Goal: Use online tool/utility: Utilize a website feature to perform a specific function

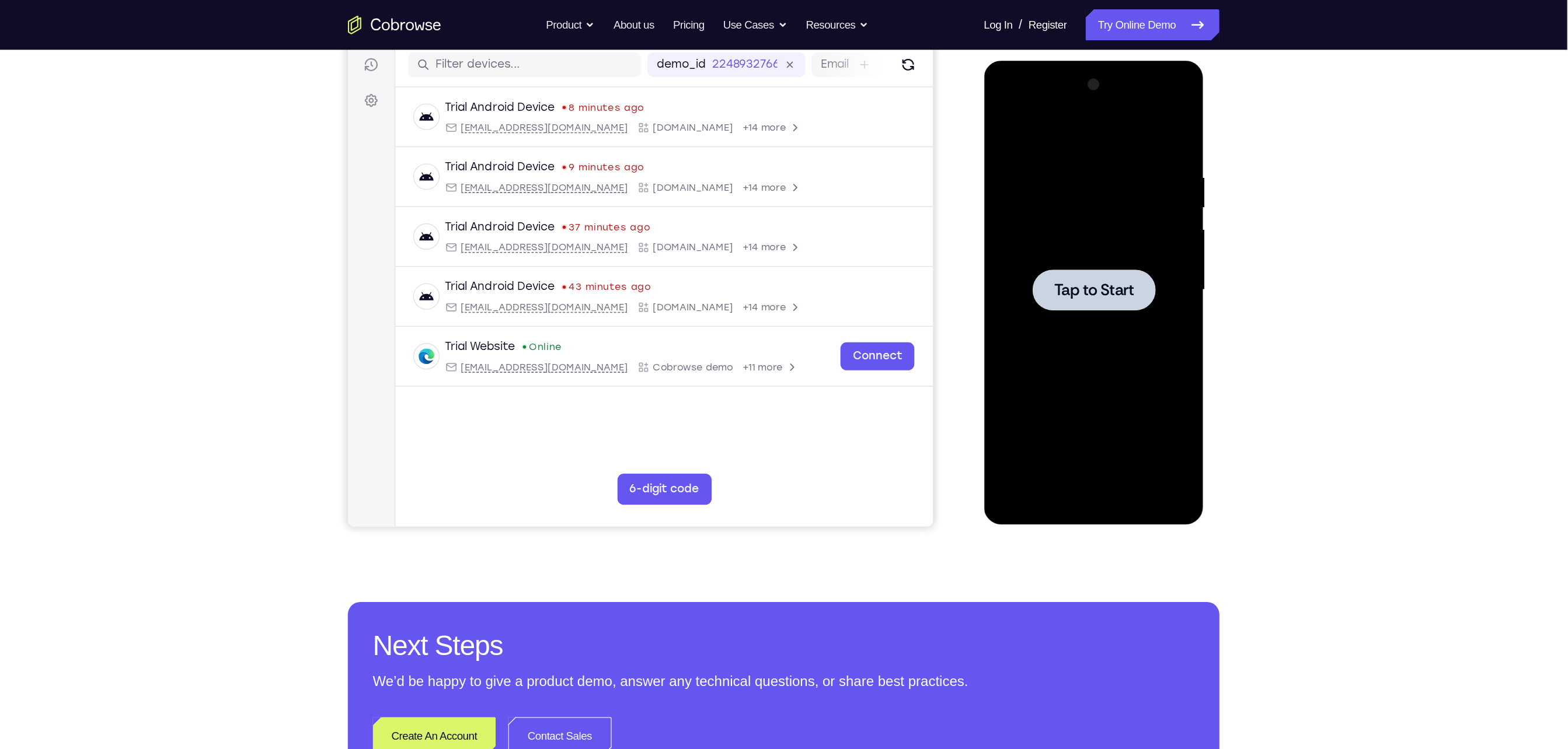
scroll to position [148, 0]
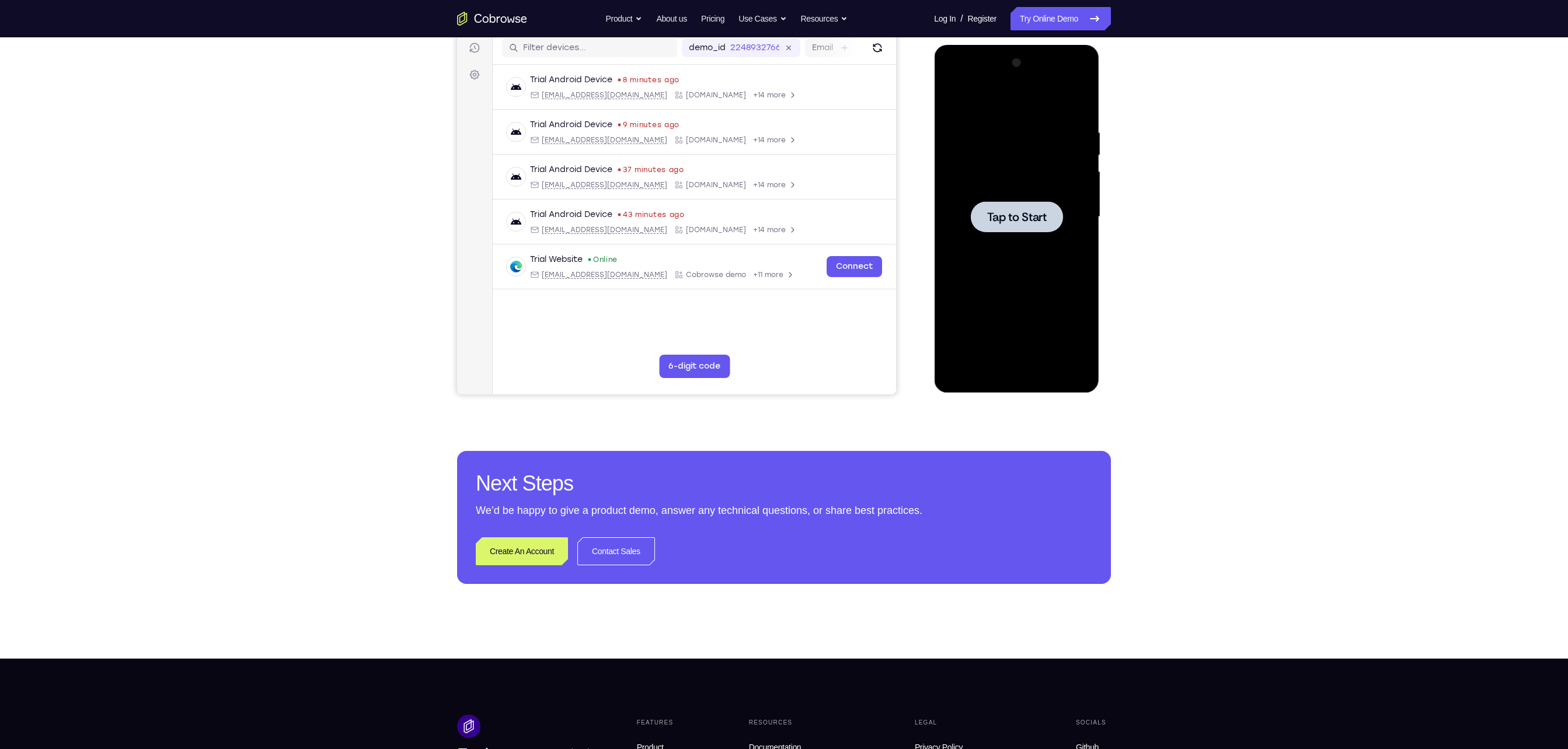
drag, startPoint x: 0, startPoint y: 0, endPoint x: 1177, endPoint y: 269, distance: 1207.3
click at [784, 269] on div "Your Support Agent Your Customer Web iOS Android Next Steps We’d be happy to gi…" at bounding box center [784, 274] width 1568 height 769
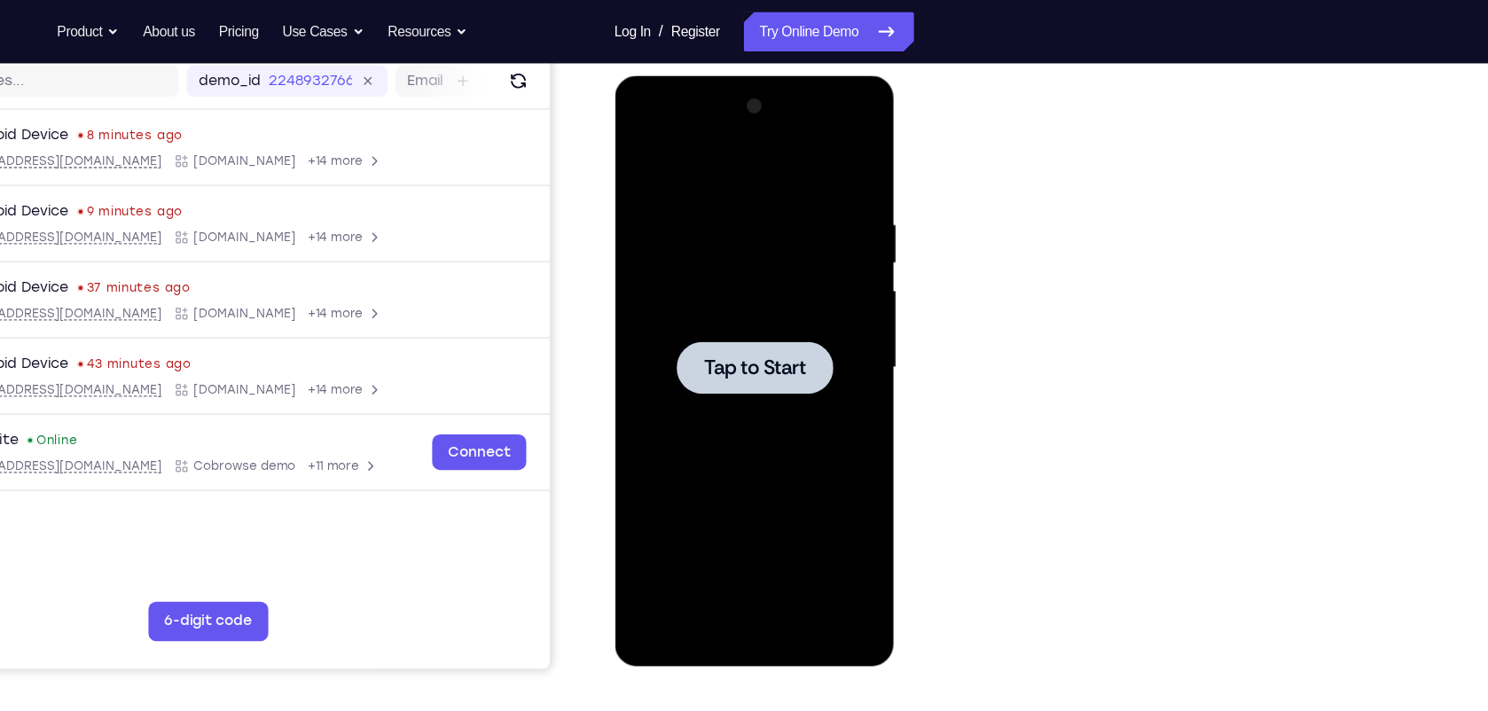
scroll to position [222, 0]
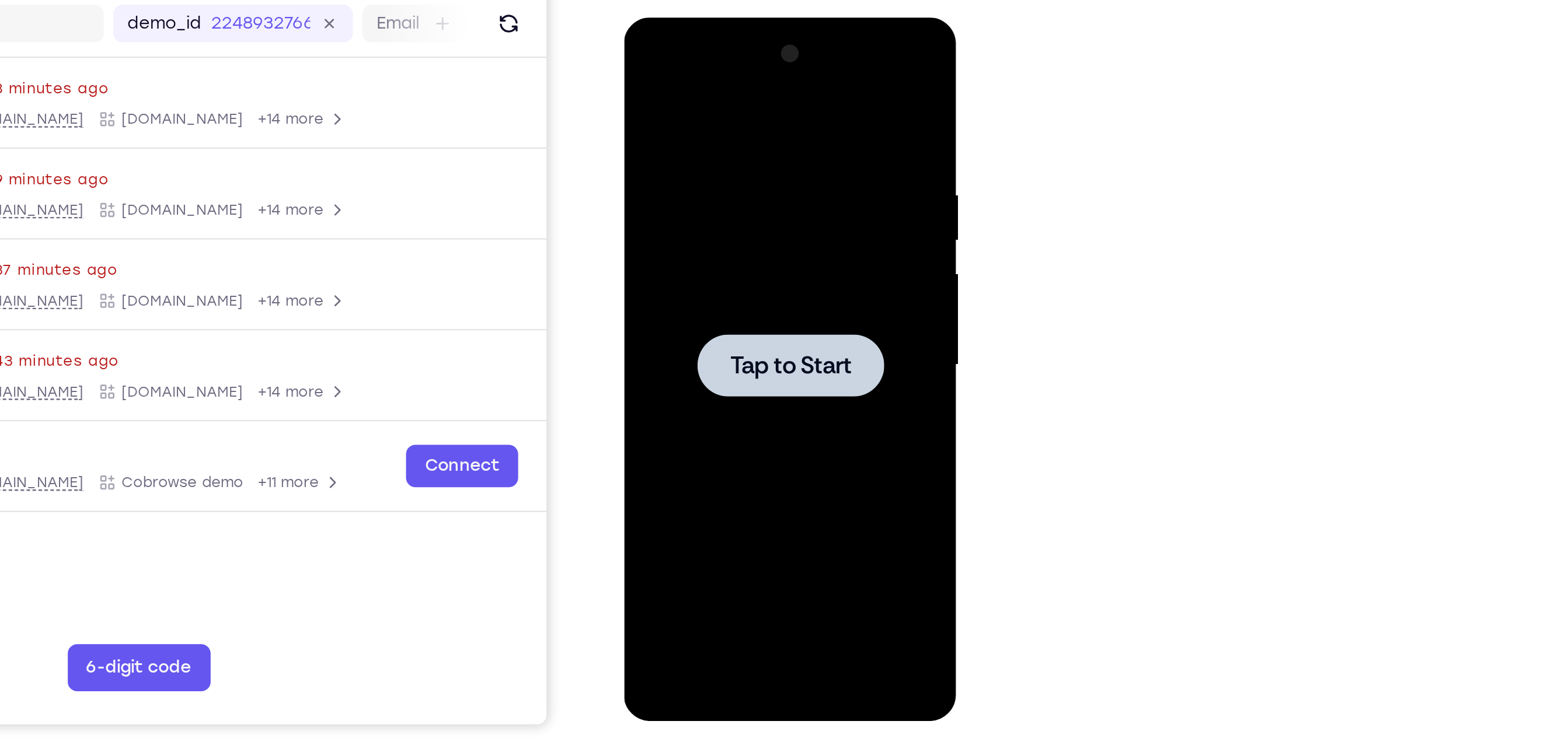
click at [691, 206] on div at bounding box center [705, 190] width 147 height 326
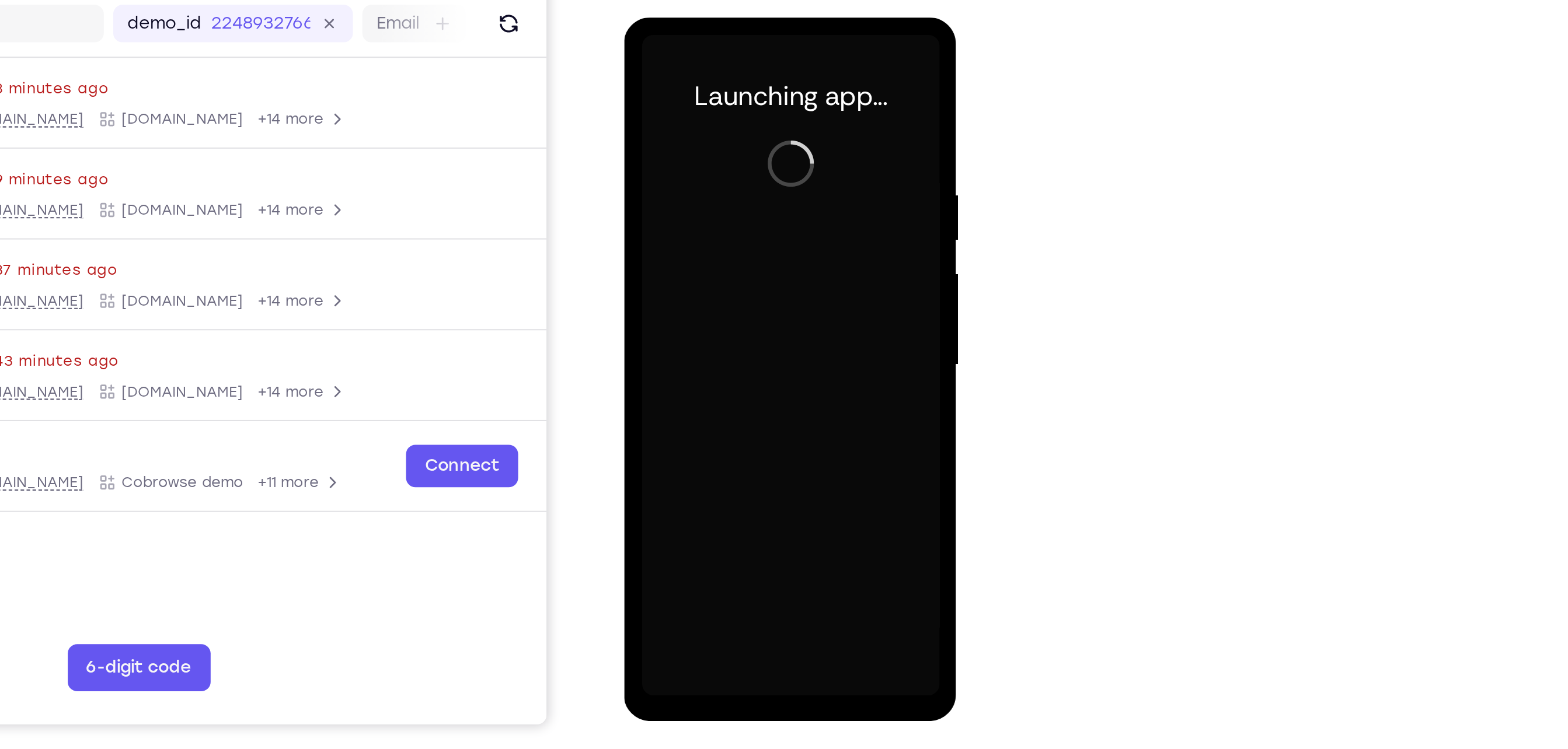
click at [708, 346] on div at bounding box center [705, 190] width 147 height 326
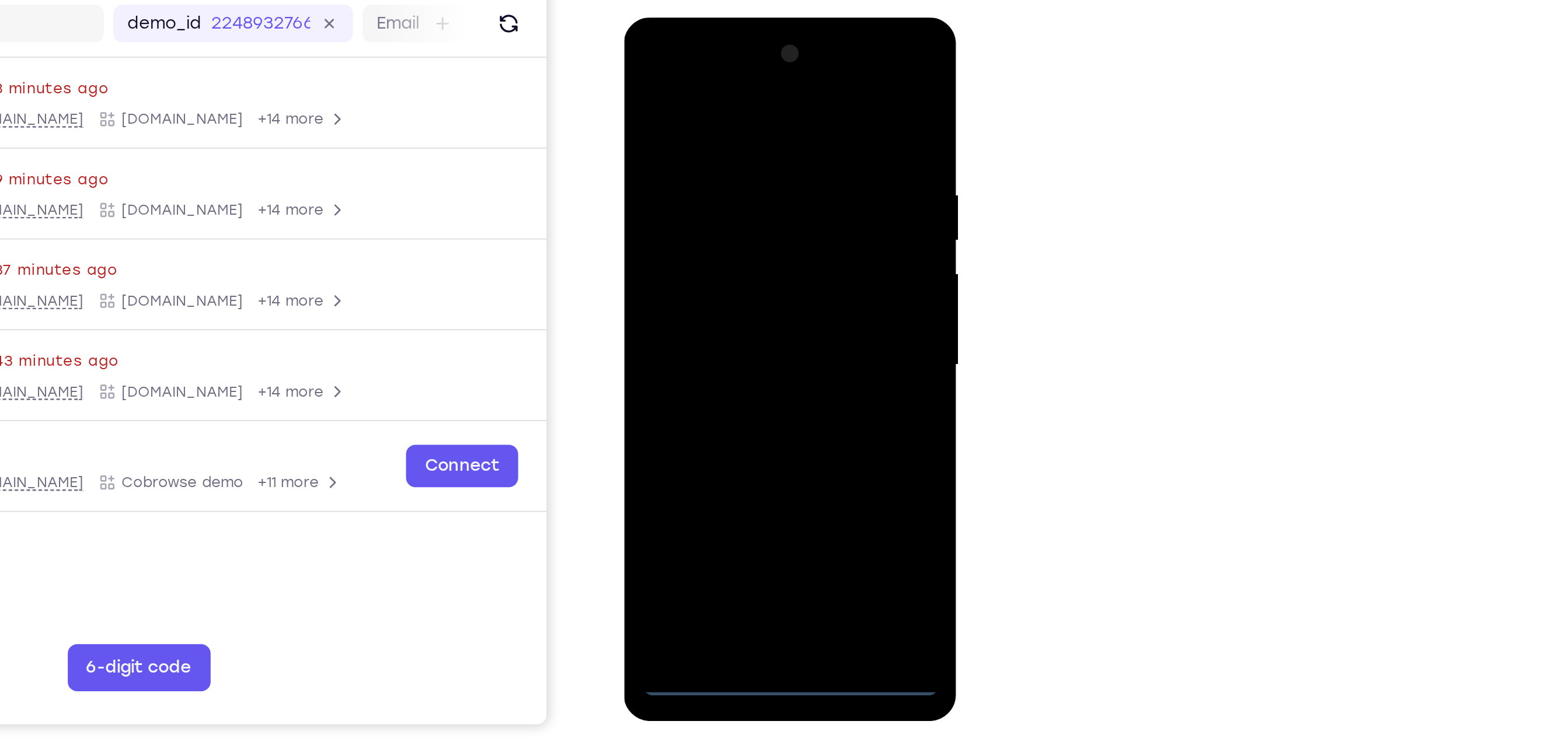
click at [708, 346] on div at bounding box center [705, 190] width 147 height 326
click at [747, 291] on div at bounding box center [705, 190] width 147 height 326
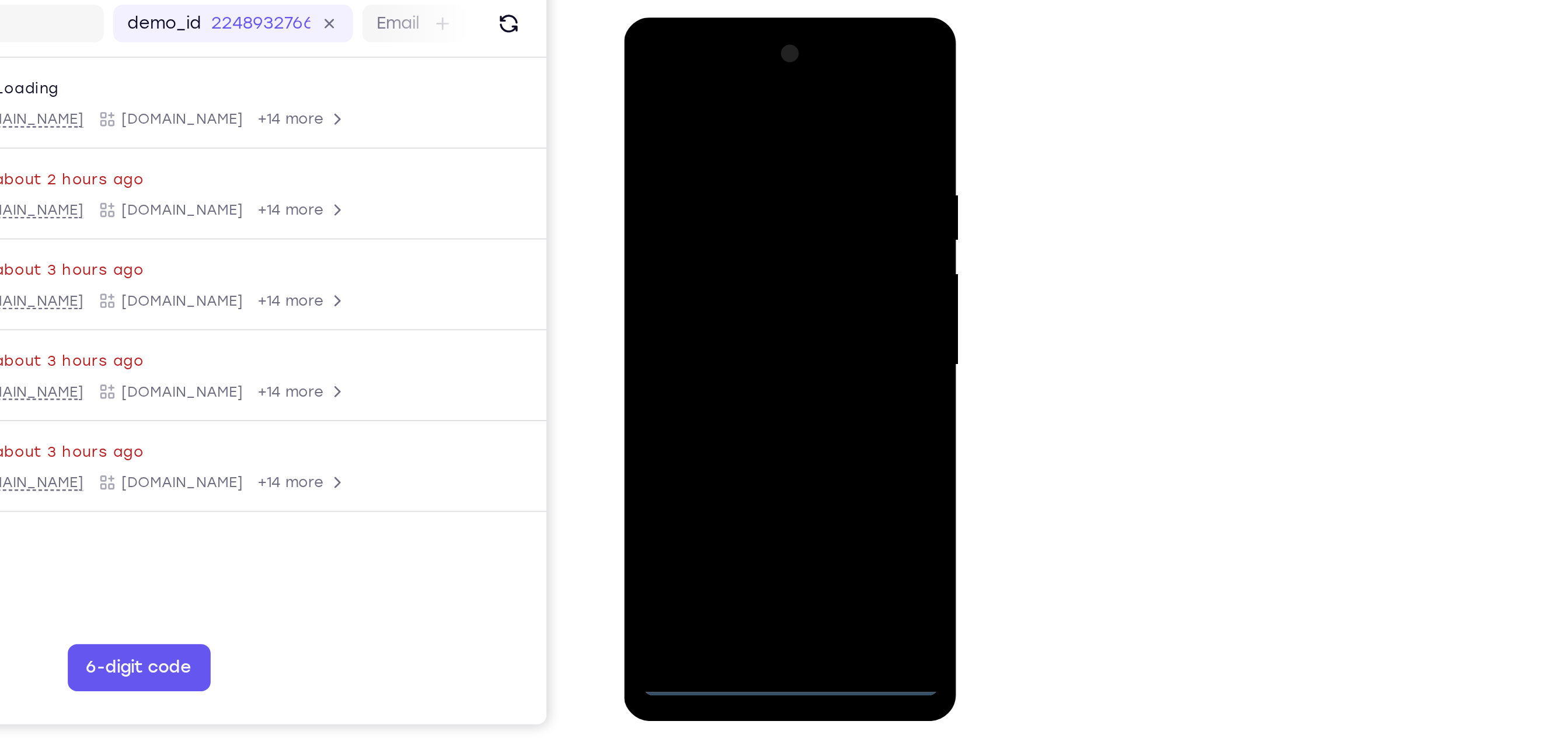
click at [698, 76] on div at bounding box center [705, 190] width 147 height 326
click at [754, 188] on div at bounding box center [705, 190] width 147 height 326
click at [693, 213] on div at bounding box center [705, 190] width 147 height 326
drag, startPoint x: 693, startPoint y: 213, endPoint x: 709, endPoint y: 238, distance: 29.7
click at [709, 238] on div at bounding box center [705, 190] width 147 height 326
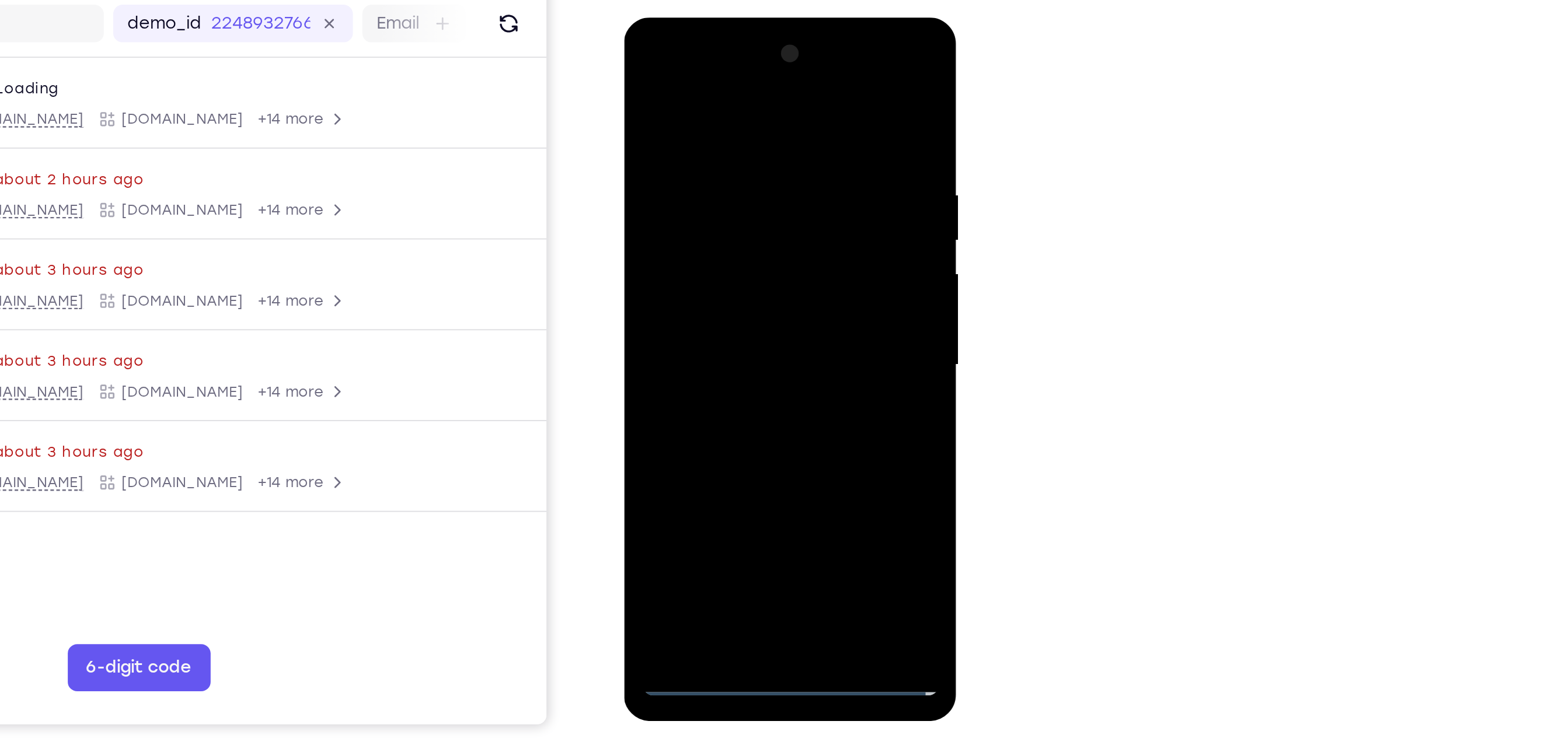
click at [702, 240] on div at bounding box center [705, 190] width 147 height 326
click at [707, 133] on div at bounding box center [705, 190] width 147 height 326
click at [710, 155] on div at bounding box center [705, 190] width 147 height 326
click at [684, 177] on div at bounding box center [705, 190] width 147 height 326
click at [686, 326] on div at bounding box center [705, 190] width 147 height 326
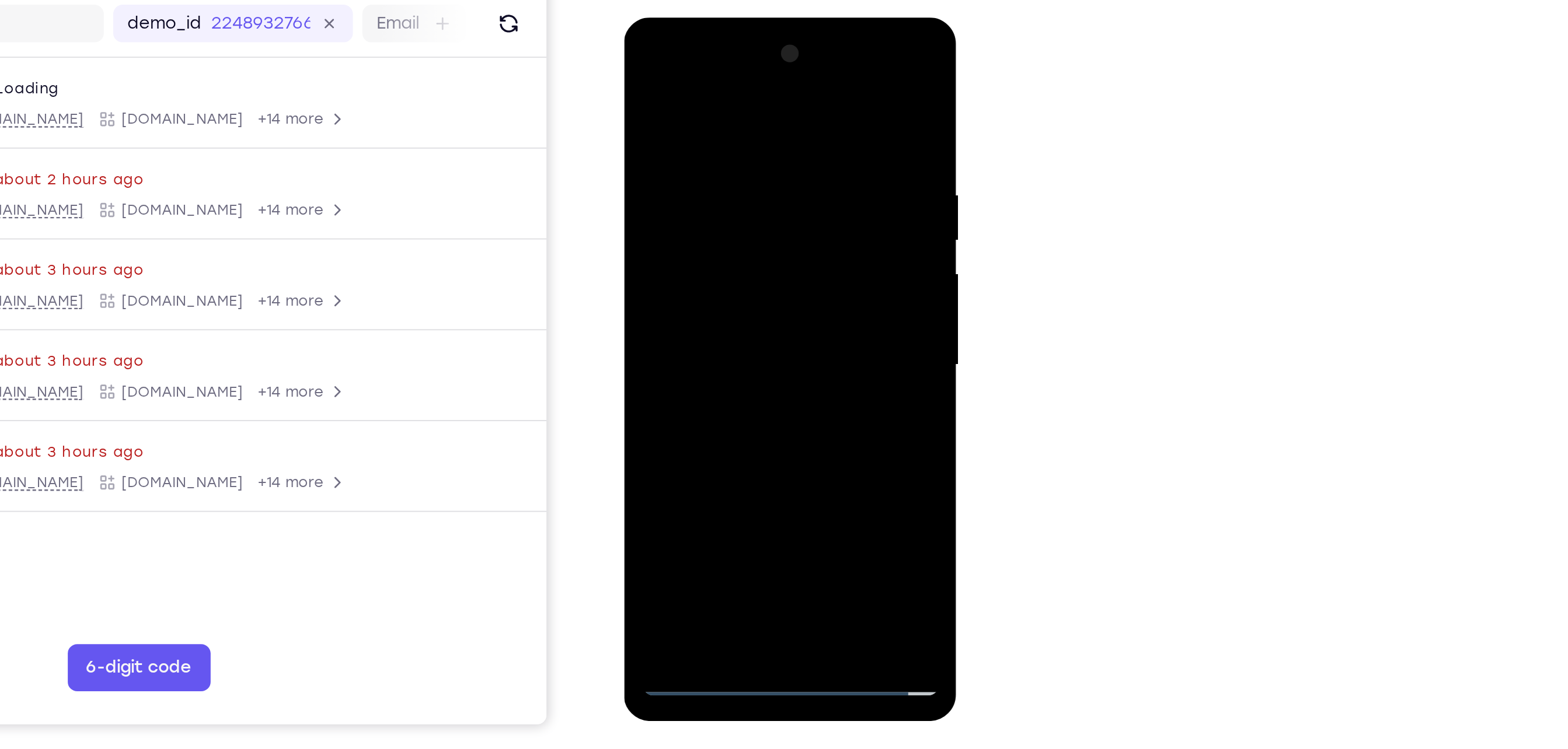
click at [676, 135] on div at bounding box center [705, 190] width 147 height 326
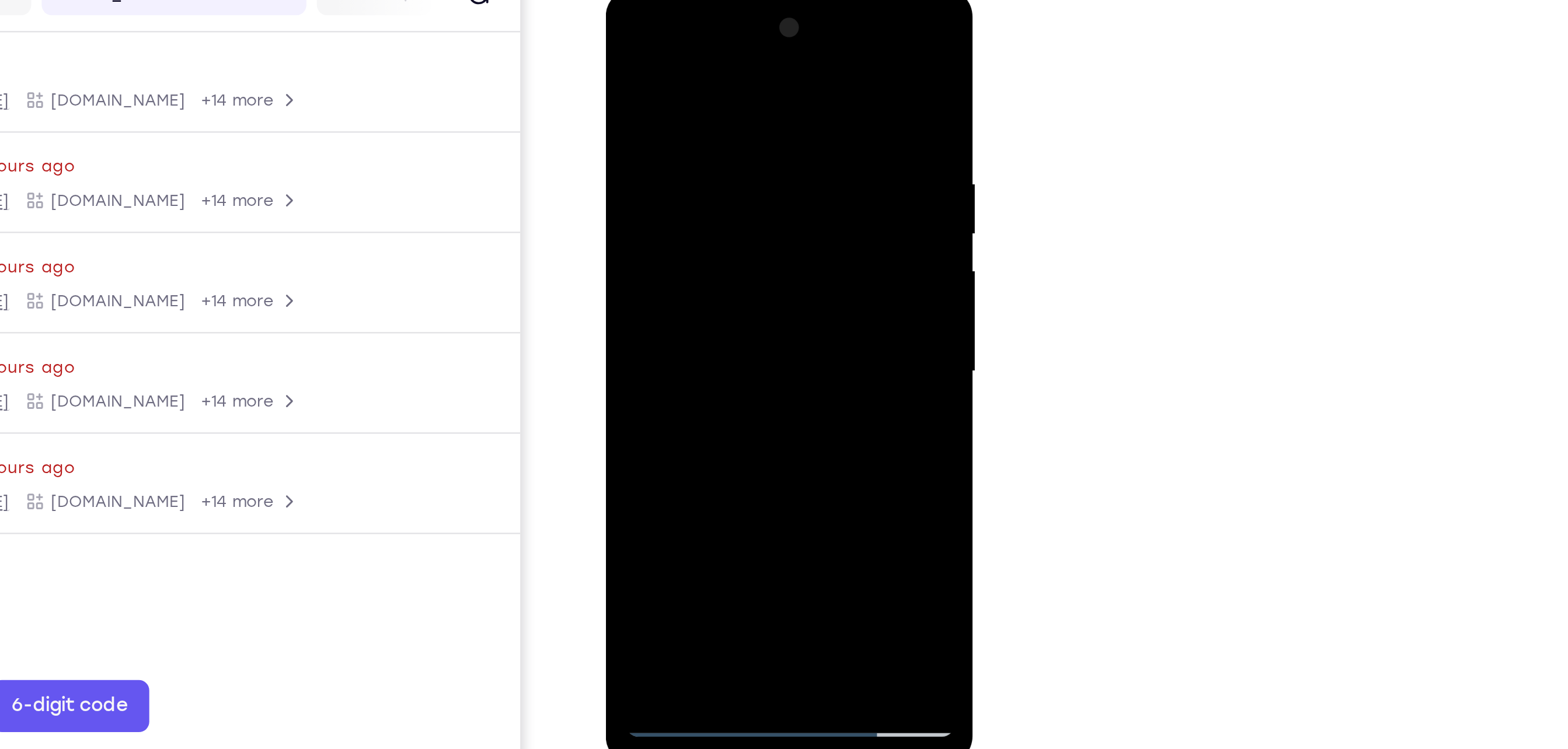
click at [751, 57] on div at bounding box center [688, 161] width 147 height 326
click at [698, 74] on div at bounding box center [688, 161] width 147 height 326
click at [749, 48] on div at bounding box center [688, 161] width 147 height 326
click at [714, 295] on div at bounding box center [688, 161] width 147 height 326
click at [657, 230] on div at bounding box center [688, 161] width 147 height 326
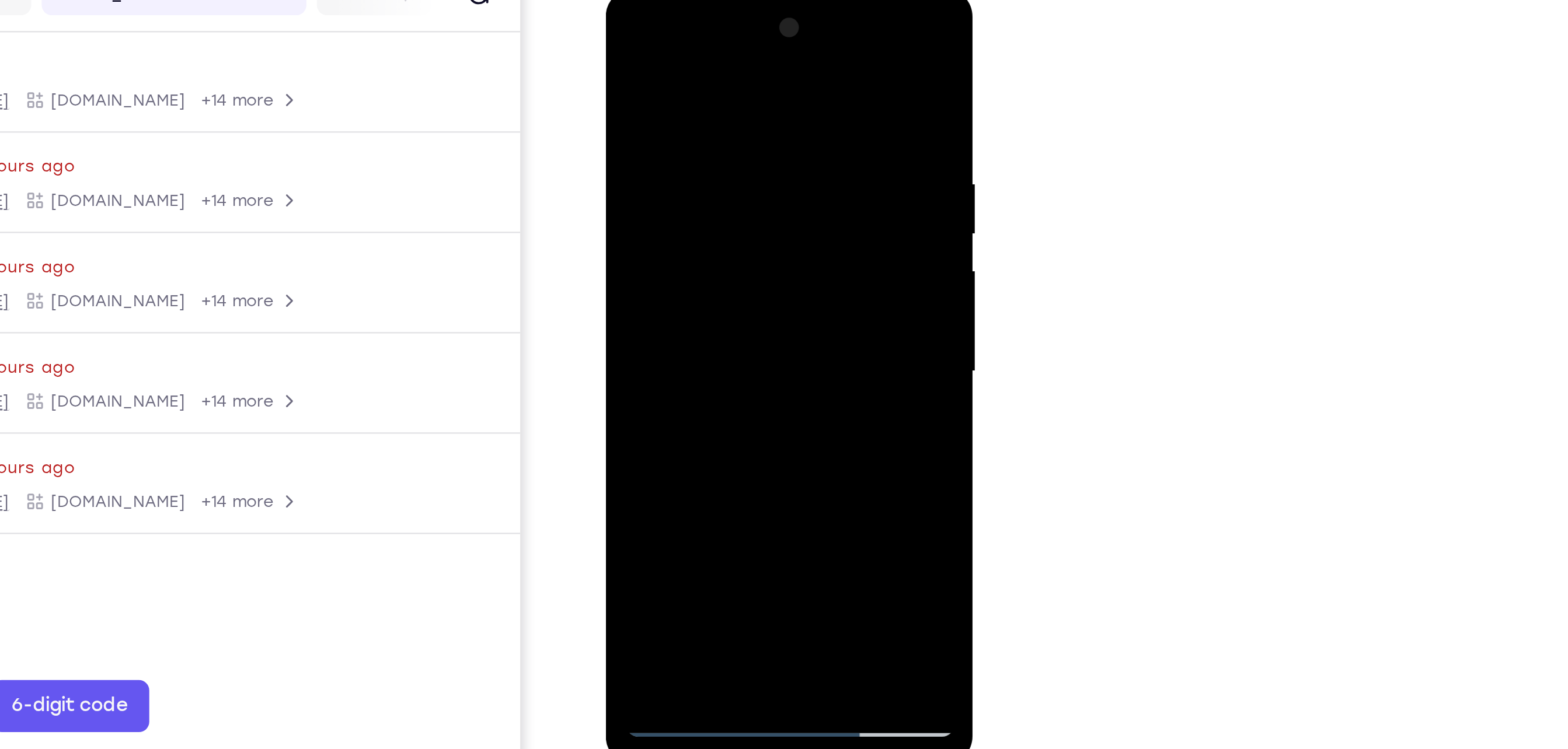
click at [697, 153] on div at bounding box center [688, 161] width 147 height 326
click at [668, 296] on div at bounding box center [688, 161] width 147 height 326
click at [670, 287] on div at bounding box center [688, 161] width 147 height 326
click at [655, 290] on div at bounding box center [688, 161] width 147 height 326
click at [648, 188] on div at bounding box center [688, 161] width 147 height 326
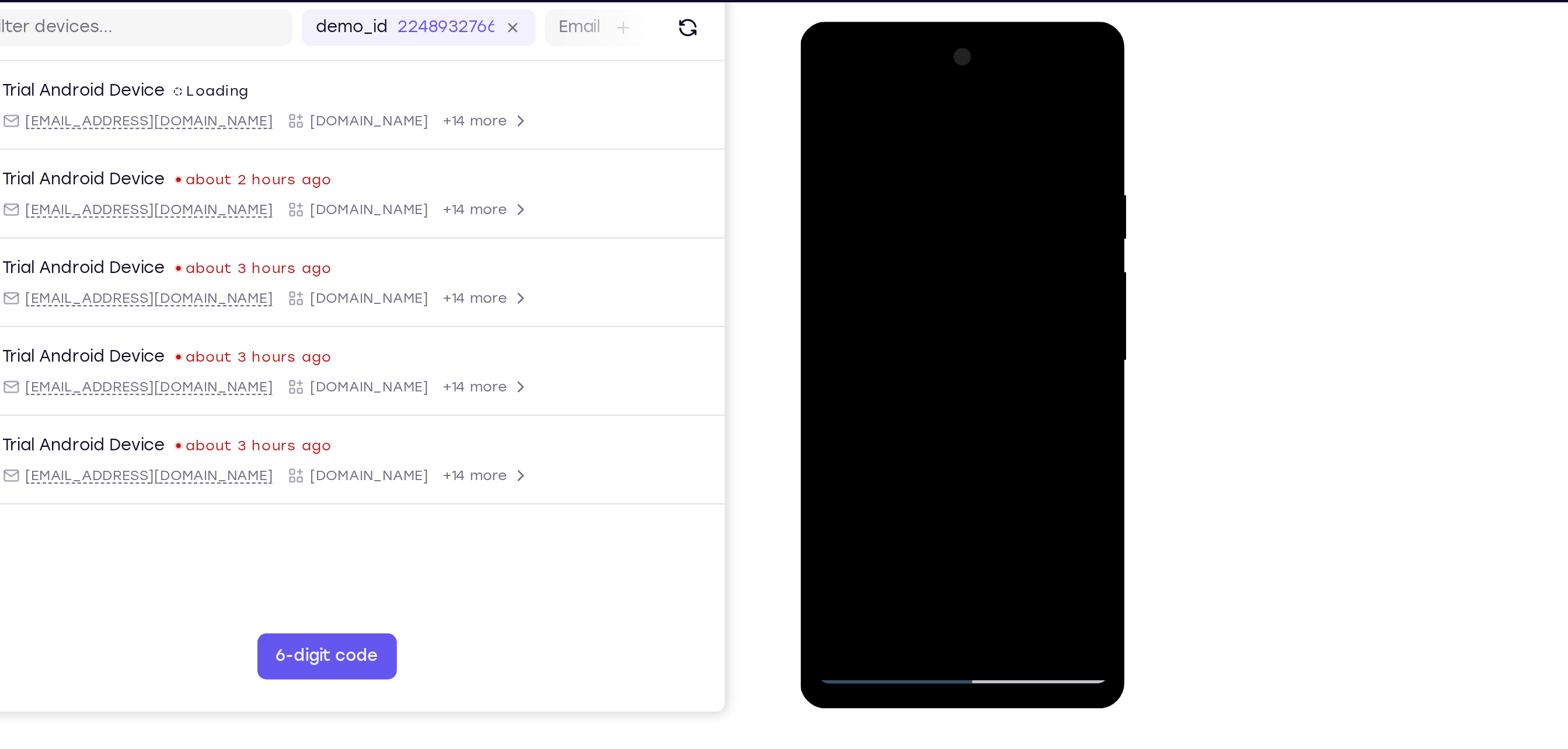
click at [784, 75] on div at bounding box center [882, 194] width 147 height 326
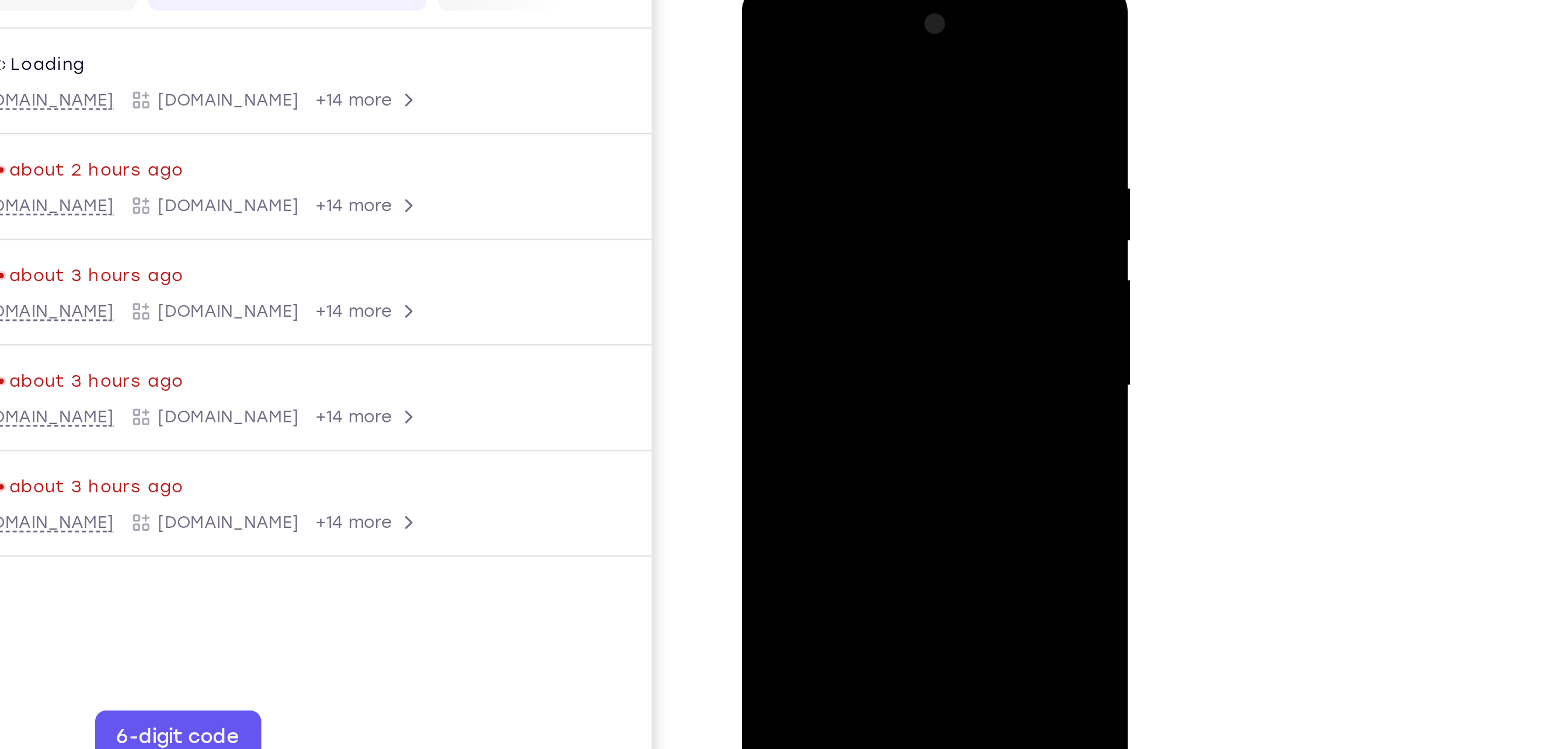
click at [784, 143] on div at bounding box center [823, 155] width 147 height 326
click at [784, 263] on div at bounding box center [823, 155] width 147 height 326
click at [763, 41] on div at bounding box center [823, 155] width 147 height 326
click at [784, 258] on div at bounding box center [823, 155] width 147 height 326
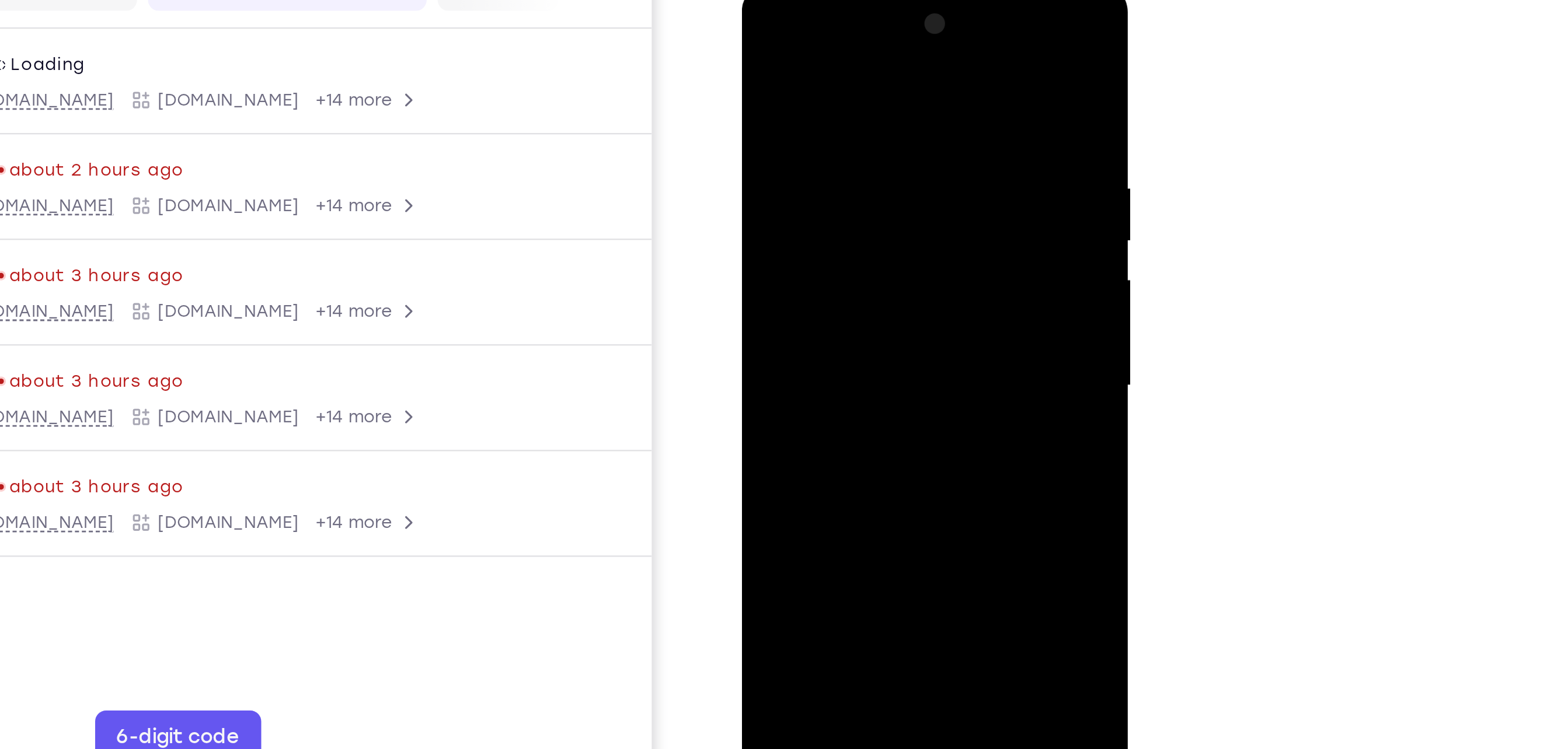
drag, startPoint x: 838, startPoint y: 116, endPoint x: 826, endPoint y: 268, distance: 152.5
click at [784, 268] on div at bounding box center [823, 155] width 147 height 326
drag, startPoint x: 844, startPoint y: 80, endPoint x: 813, endPoint y: 292, distance: 214.3
click at [784, 292] on div at bounding box center [823, 155] width 147 height 326
drag, startPoint x: 859, startPoint y: 91, endPoint x: 836, endPoint y: 269, distance: 179.5
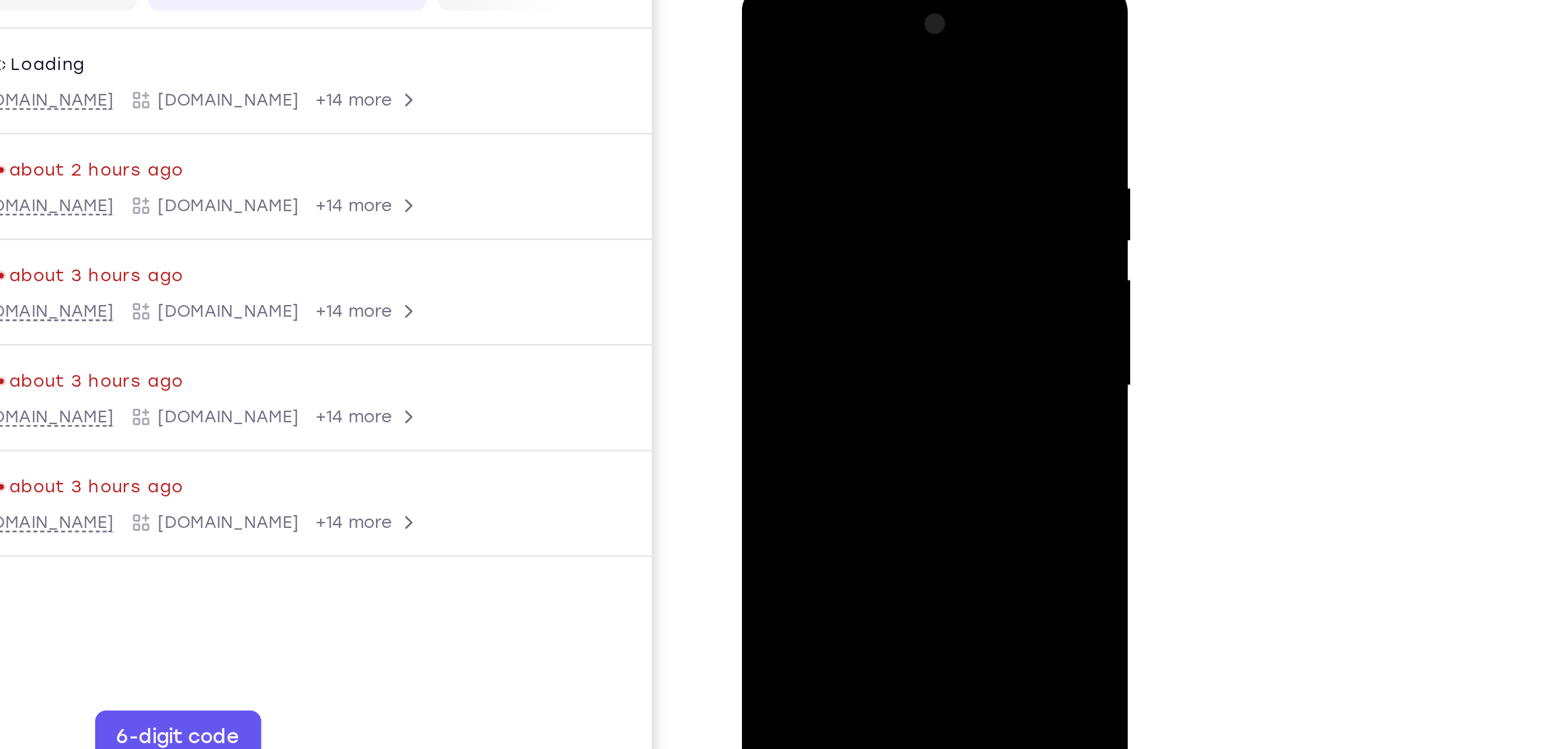
click at [784, 269] on div at bounding box center [823, 155] width 147 height 326
drag, startPoint x: 833, startPoint y: 68, endPoint x: 815, endPoint y: 241, distance: 173.9
click at [784, 241] on div at bounding box center [823, 155] width 147 height 326
drag, startPoint x: 832, startPoint y: 90, endPoint x: 832, endPoint y: 302, distance: 212.0
click at [784, 302] on div at bounding box center [823, 155] width 147 height 326
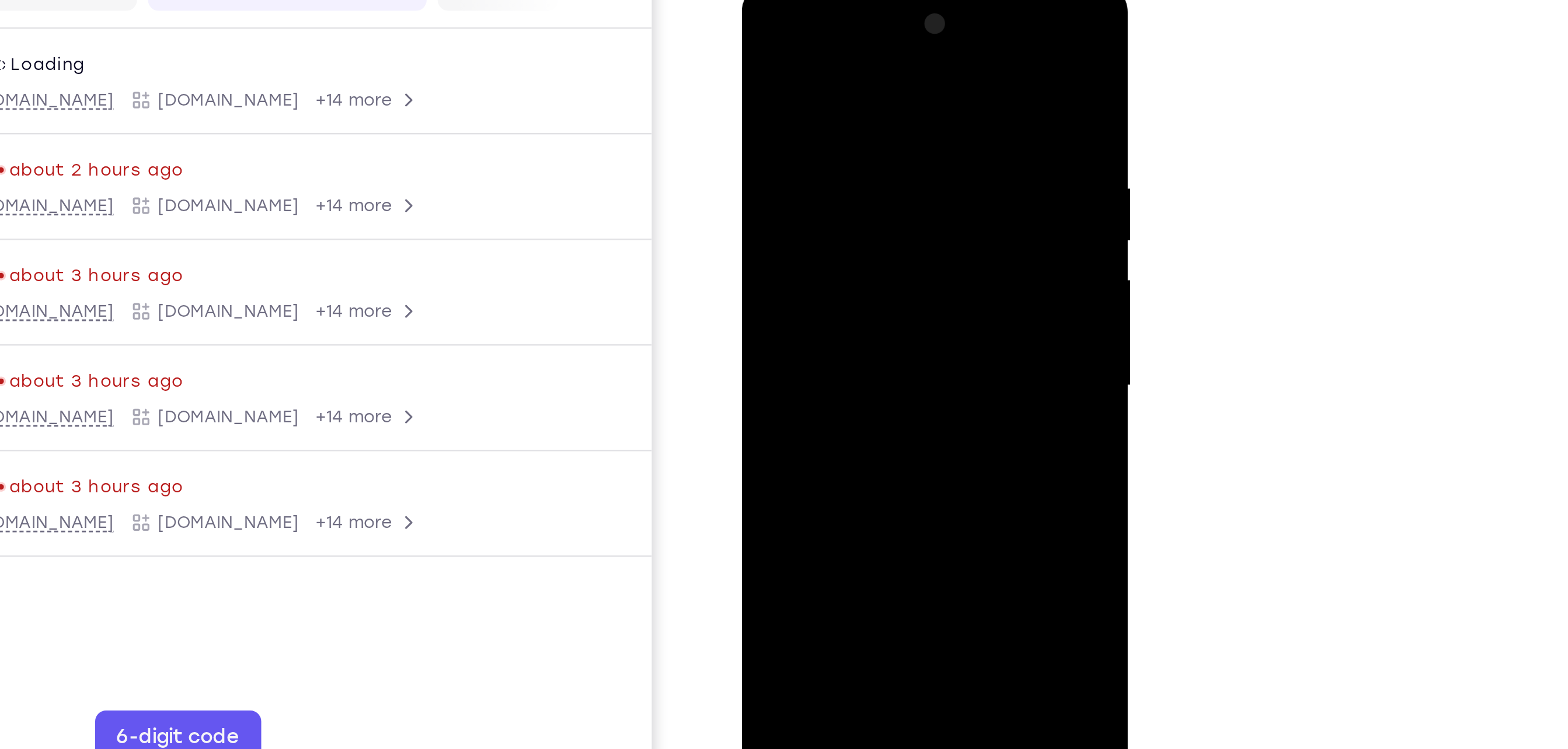
drag, startPoint x: 844, startPoint y: 63, endPoint x: 817, endPoint y: 240, distance: 179.0
click at [784, 240] on div at bounding box center [823, 155] width 147 height 326
drag, startPoint x: 836, startPoint y: 80, endPoint x: 811, endPoint y: 306, distance: 227.4
click at [784, 306] on div at bounding box center [823, 155] width 147 height 326
drag, startPoint x: 879, startPoint y: 109, endPoint x: 873, endPoint y: 190, distance: 81.2
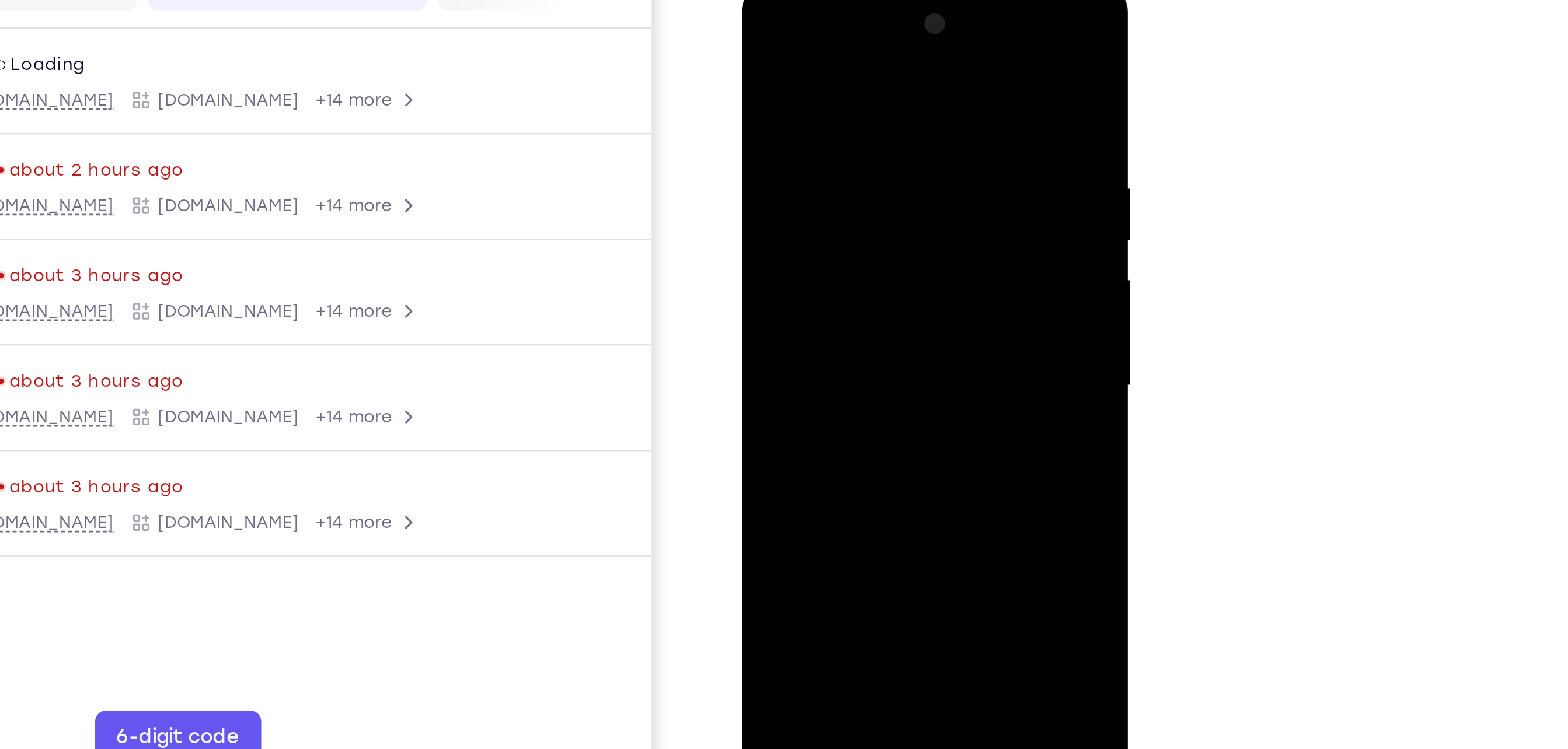
click at [784, 190] on div at bounding box center [823, 155] width 147 height 326
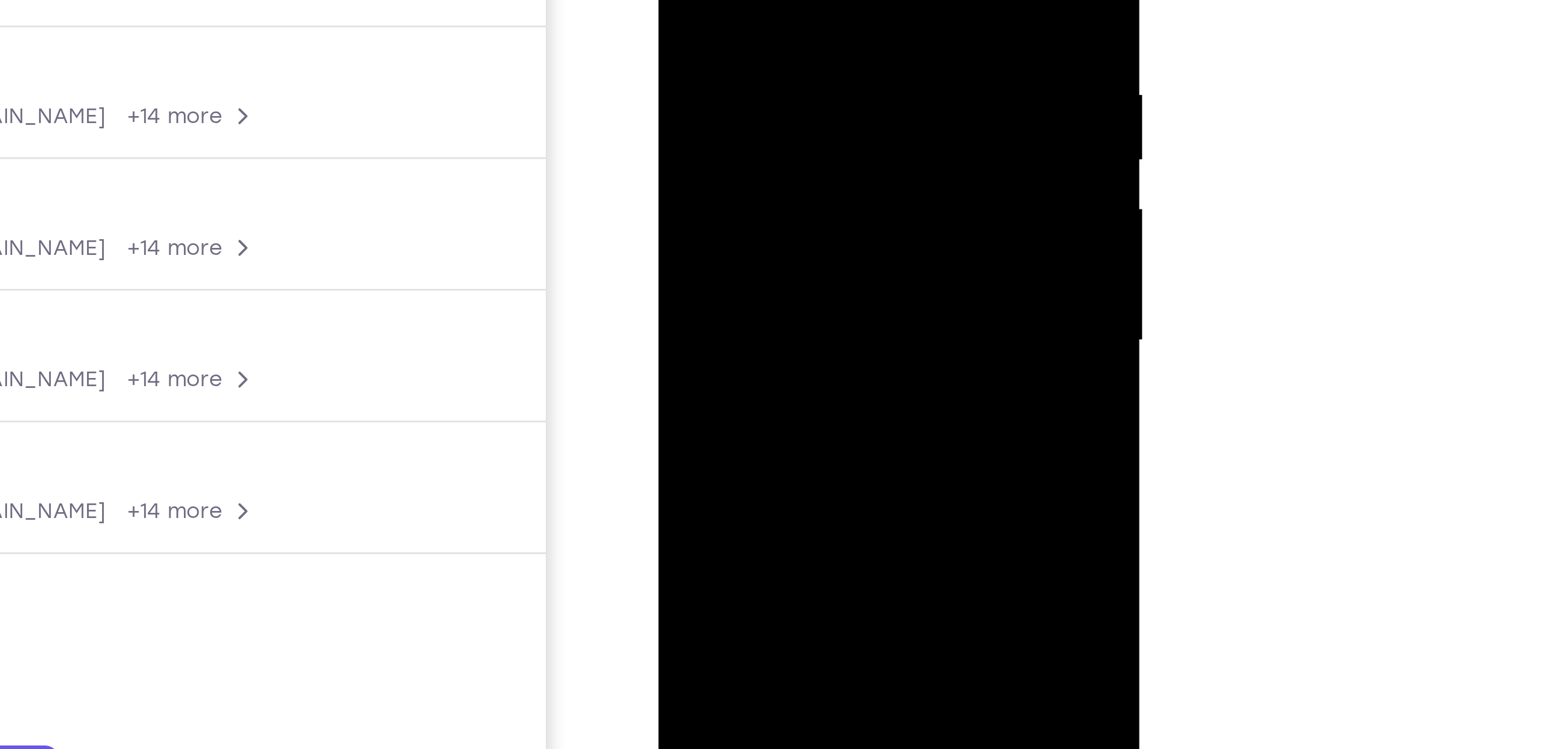
drag, startPoint x: 784, startPoint y: 74, endPoint x: 772, endPoint y: -28, distance: 102.7
click at [772, 0] on div at bounding box center [740, 10] width 147 height 326
drag, startPoint x: 790, startPoint y: 63, endPoint x: 786, endPoint y: -35, distance: 98.1
click at [784, 0] on div at bounding box center [740, 10] width 147 height 326
drag, startPoint x: 771, startPoint y: 47, endPoint x: 770, endPoint y: -22, distance: 69.0
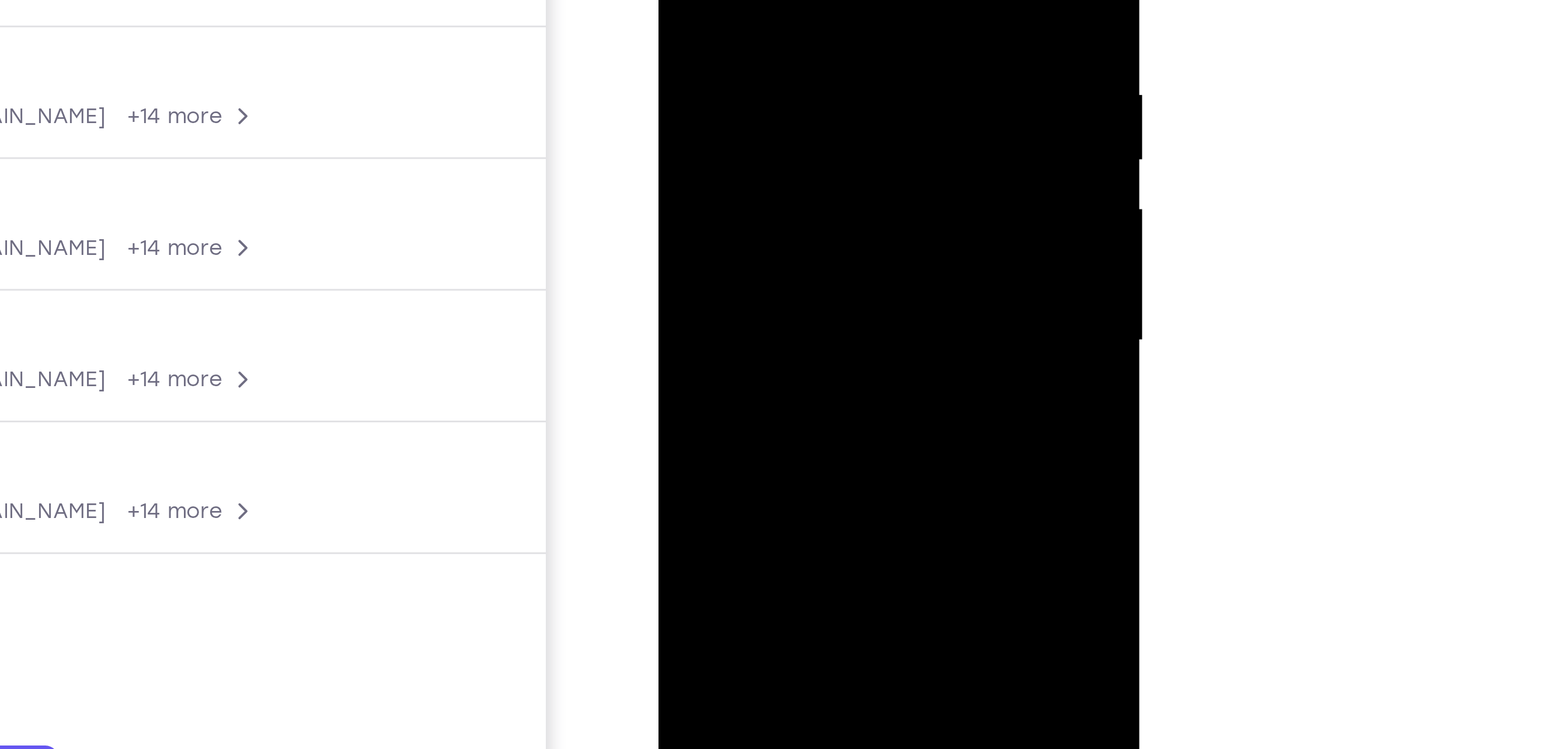
click at [770, 0] on div at bounding box center [740, 10] width 147 height 326
drag, startPoint x: 794, startPoint y: 80, endPoint x: 801, endPoint y: -41, distance: 121.2
click at [784, 0] on div at bounding box center [740, 10] width 147 height 326
drag, startPoint x: 759, startPoint y: 70, endPoint x: 791, endPoint y: -74, distance: 147.5
click at [784, 0] on div at bounding box center [740, 10] width 147 height 326
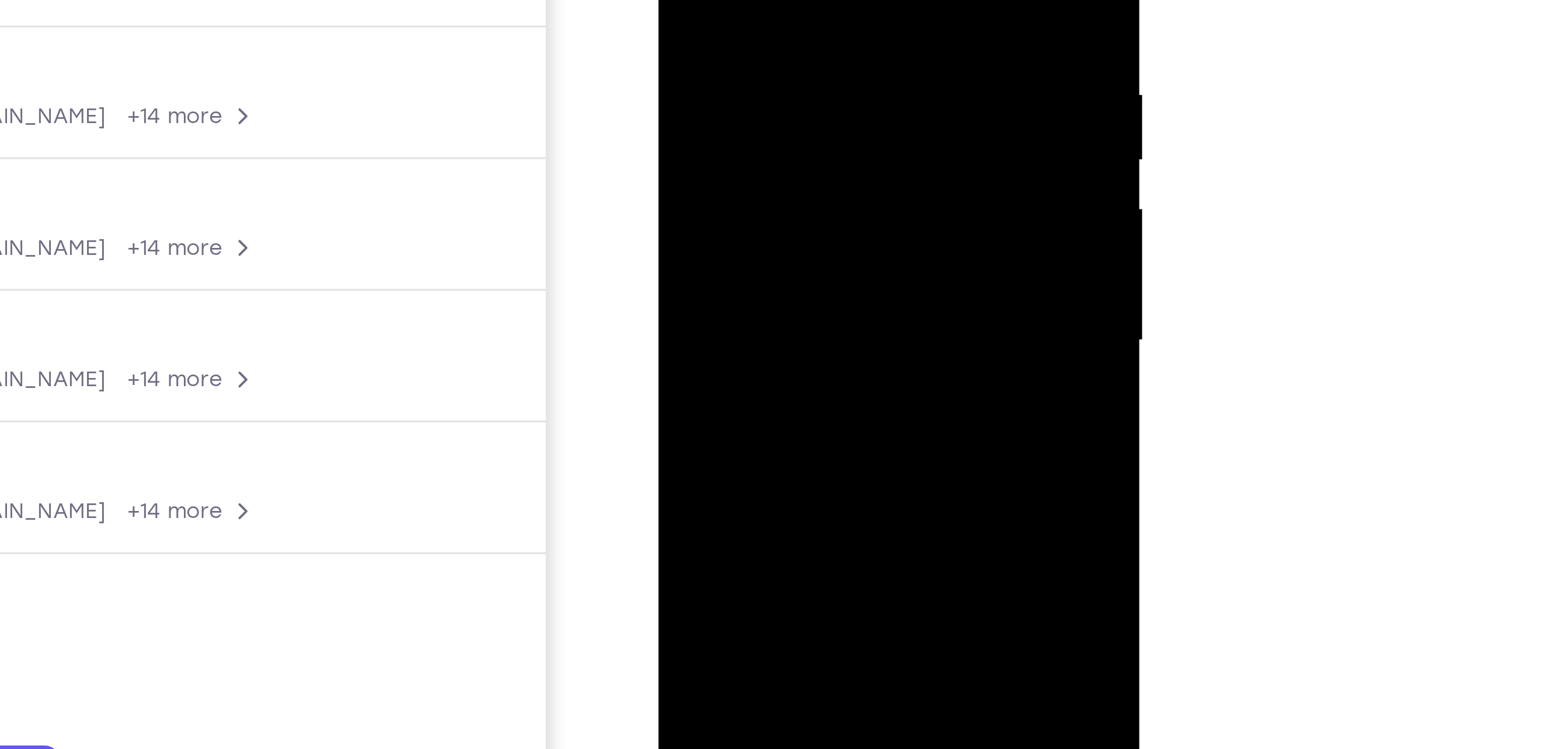
drag, startPoint x: 769, startPoint y: 69, endPoint x: 770, endPoint y: 33, distance: 36.0
click at [770, 33] on div at bounding box center [740, 10] width 147 height 326
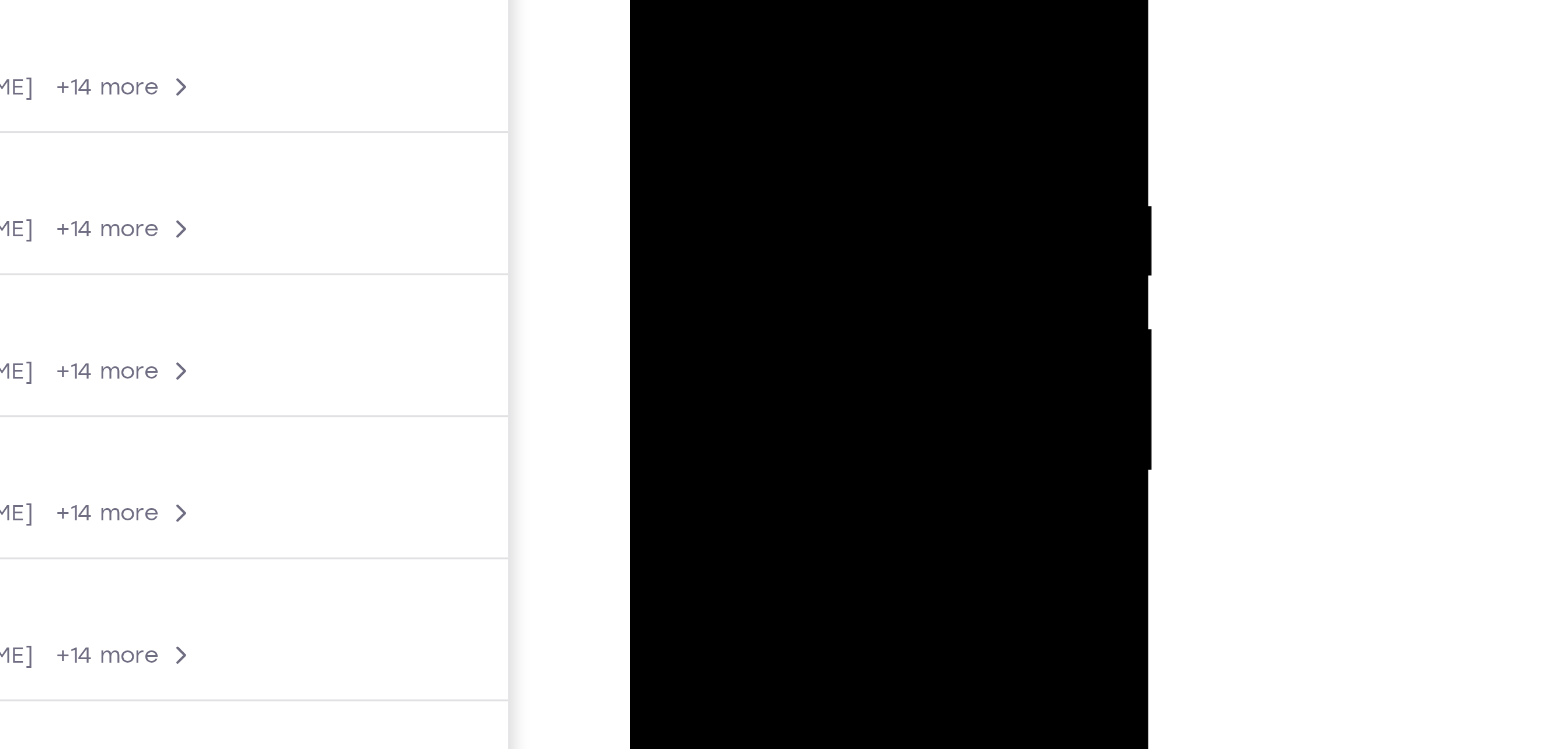
click at [651, 0] on div at bounding box center [711, 100] width 147 height 326
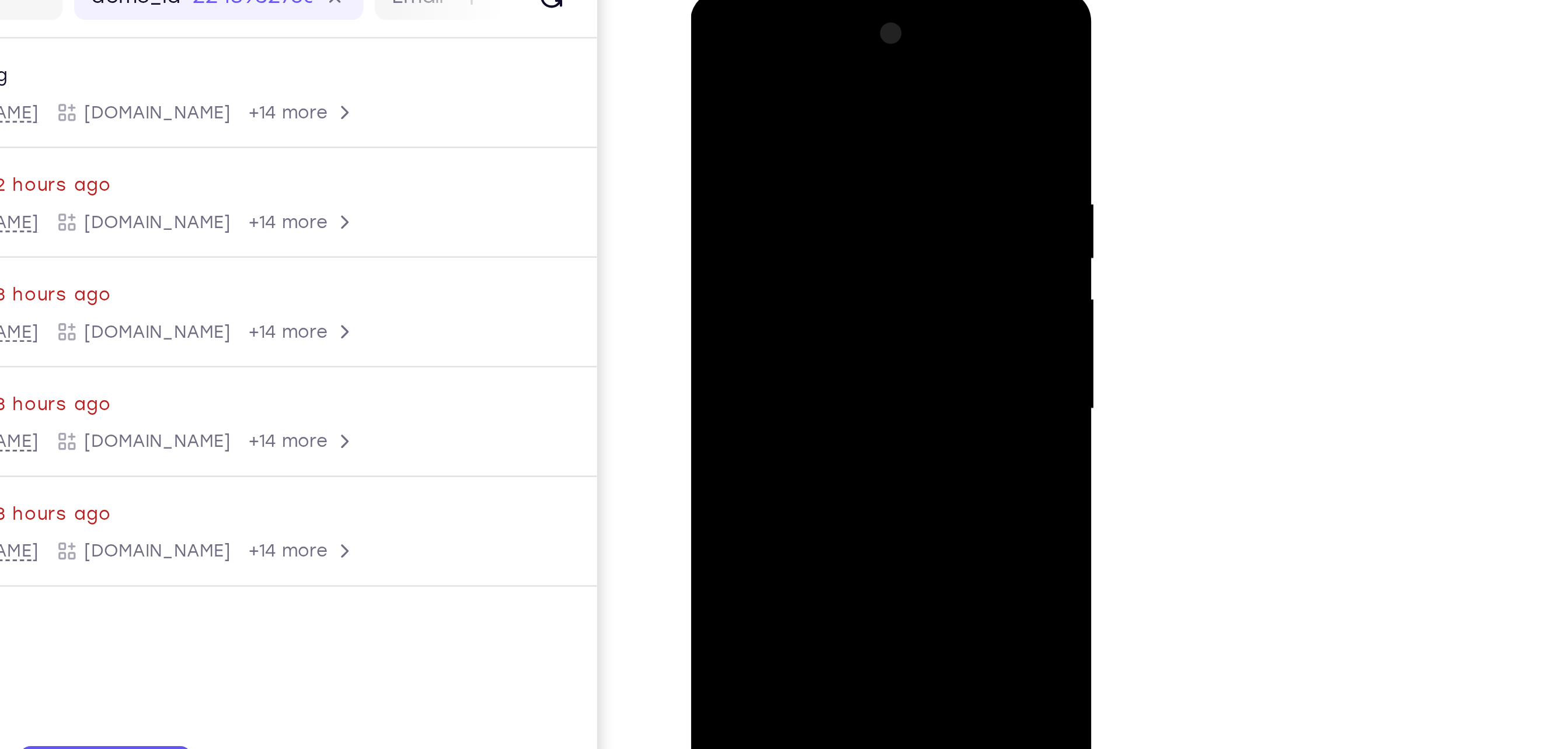
click at [713, 45] on div at bounding box center [772, 162] width 147 height 326
click at [784, 67] on div at bounding box center [772, 162] width 147 height 326
click at [784, 161] on div at bounding box center [772, 162] width 147 height 326
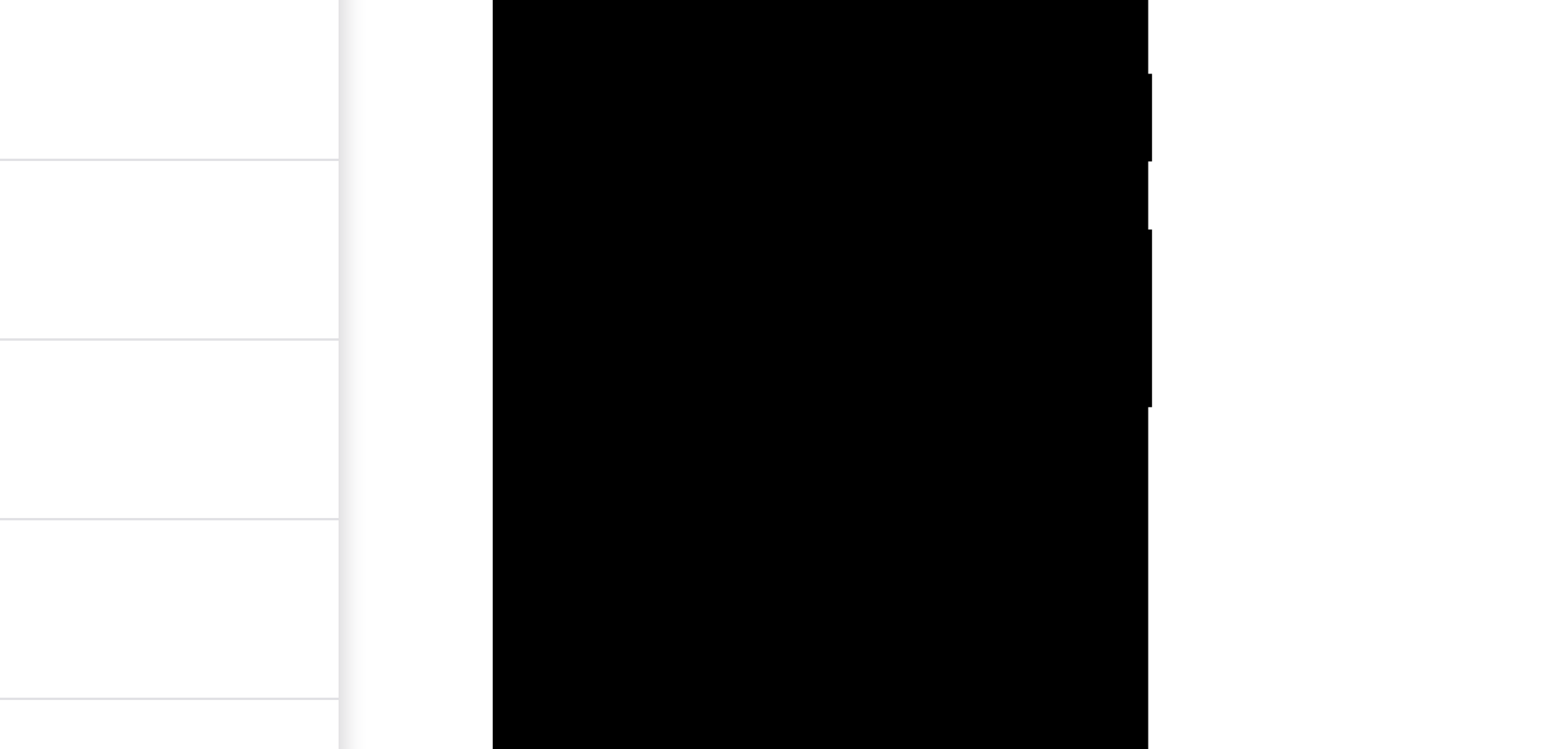
drag, startPoint x: 628, startPoint y: -111, endPoint x: 628, endPoint y: -100, distance: 11.0
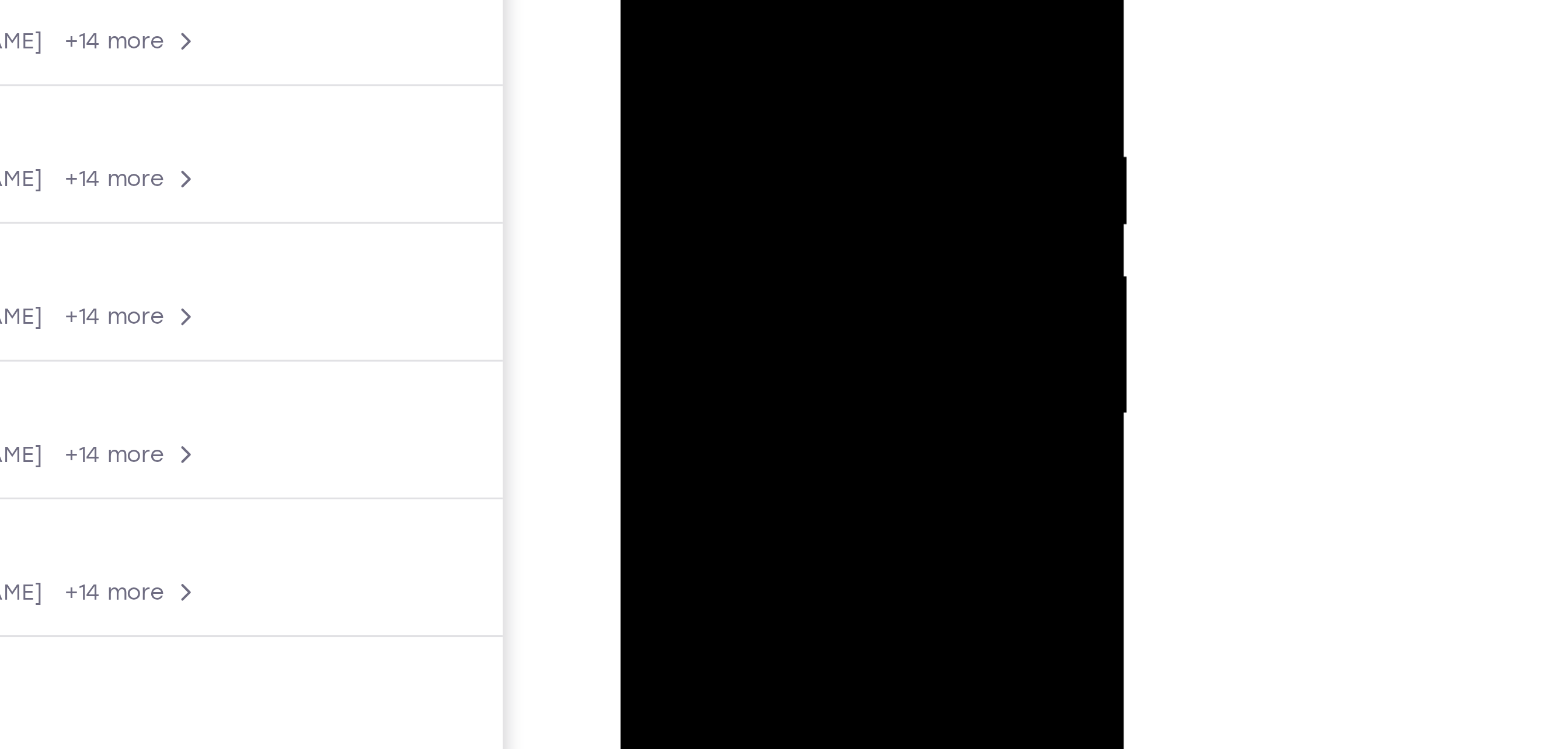
click at [764, 0] on div at bounding box center [702, 59] width 147 height 326
click at [689, 0] on div at bounding box center [702, 59] width 147 height 326
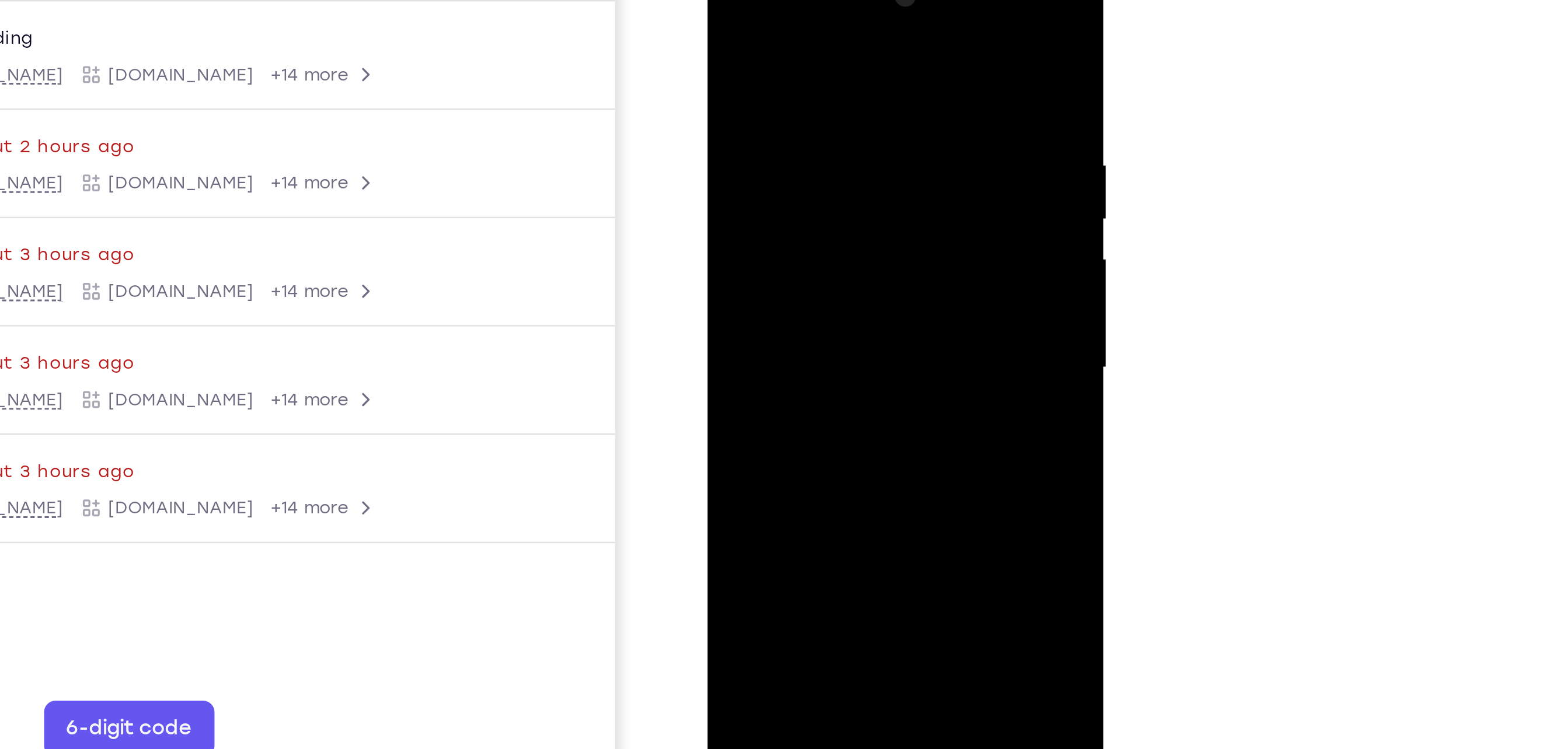
click at [784, 16] on div at bounding box center [790, 126] width 147 height 326
click at [784, 13] on div at bounding box center [790, 126] width 147 height 326
click at [729, 259] on div at bounding box center [790, 126] width 147 height 326
drag, startPoint x: 829, startPoint y: 149, endPoint x: 824, endPoint y: 292, distance: 143.1
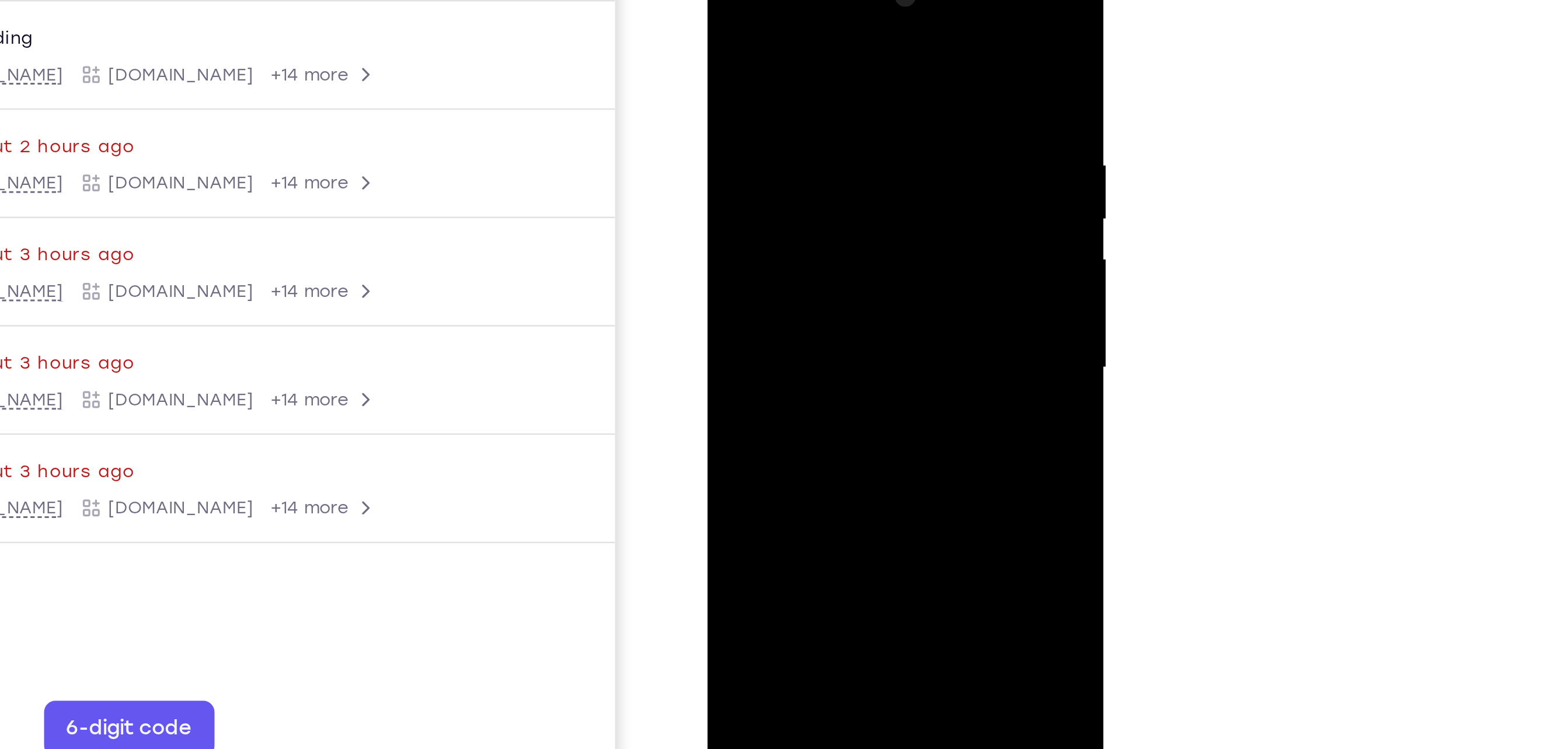
click at [784, 292] on div at bounding box center [790, 128] width 165 height 348
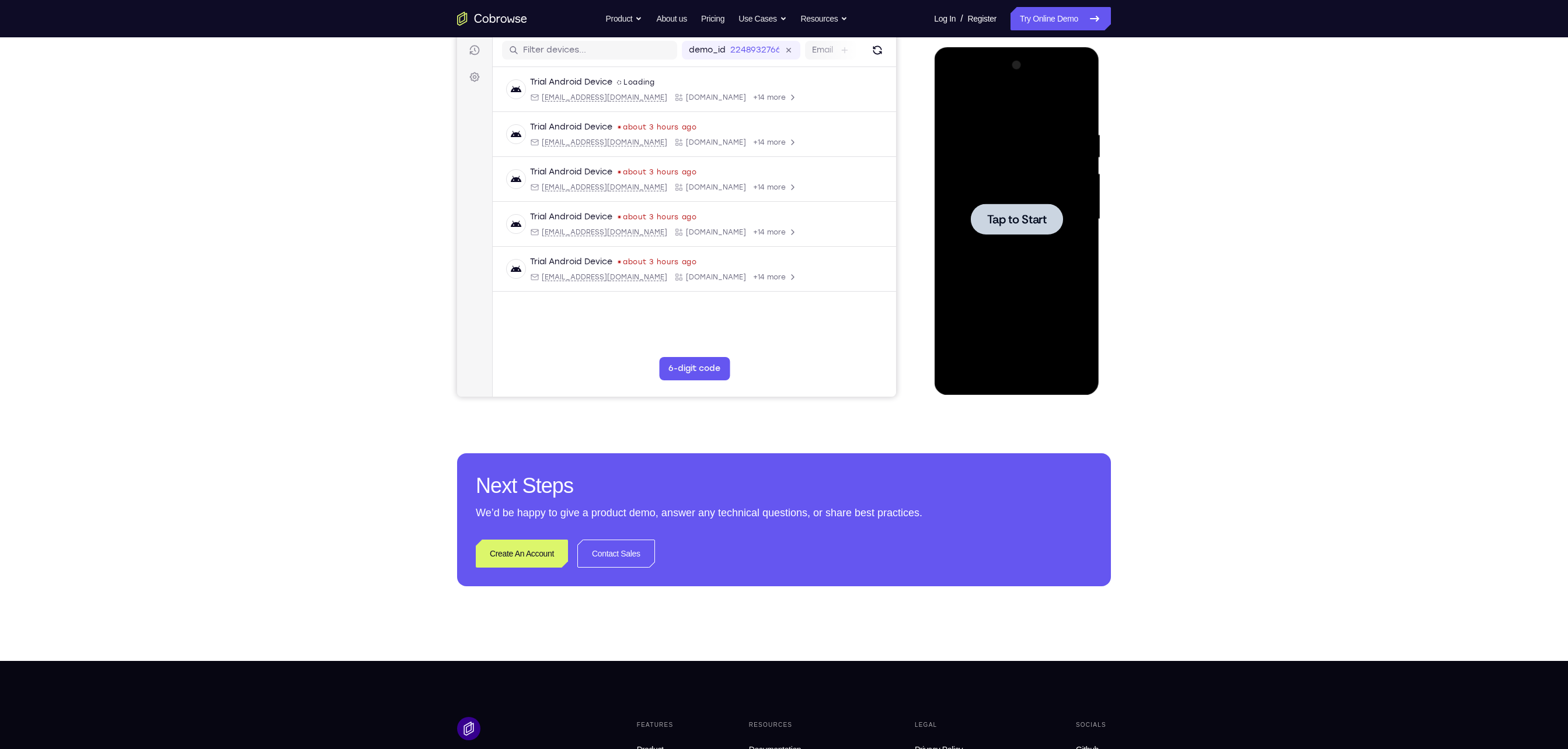
drag, startPoint x: 723, startPoint y: 5, endPoint x: 1148, endPoint y: 236, distance: 483.7
click at [784, 236] on div "Your Support Agent Your Customer Web iOS Android Next Steps We’d be happy to gi…" at bounding box center [784, 276] width 747 height 769
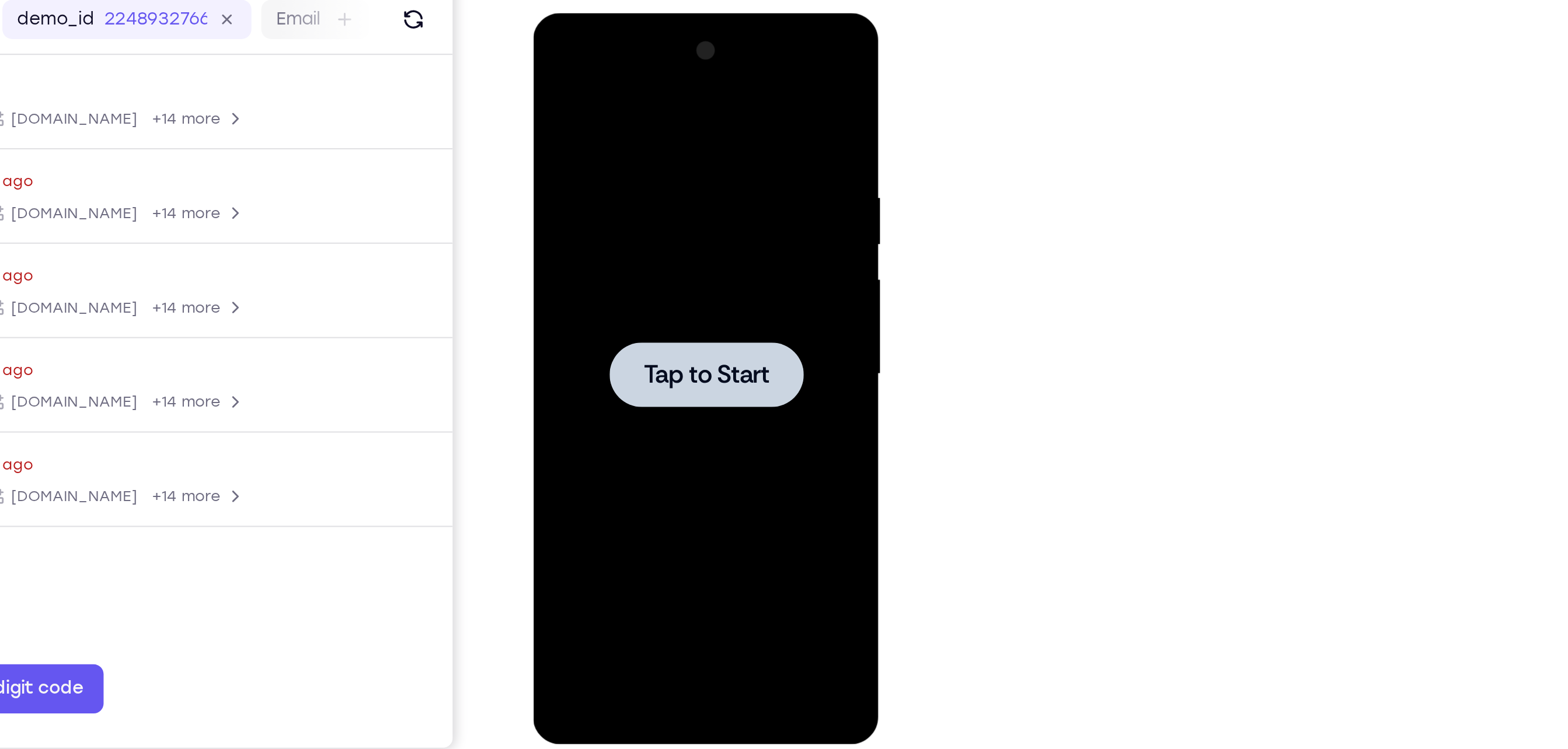
click at [630, 245] on div at bounding box center [615, 186] width 147 height 326
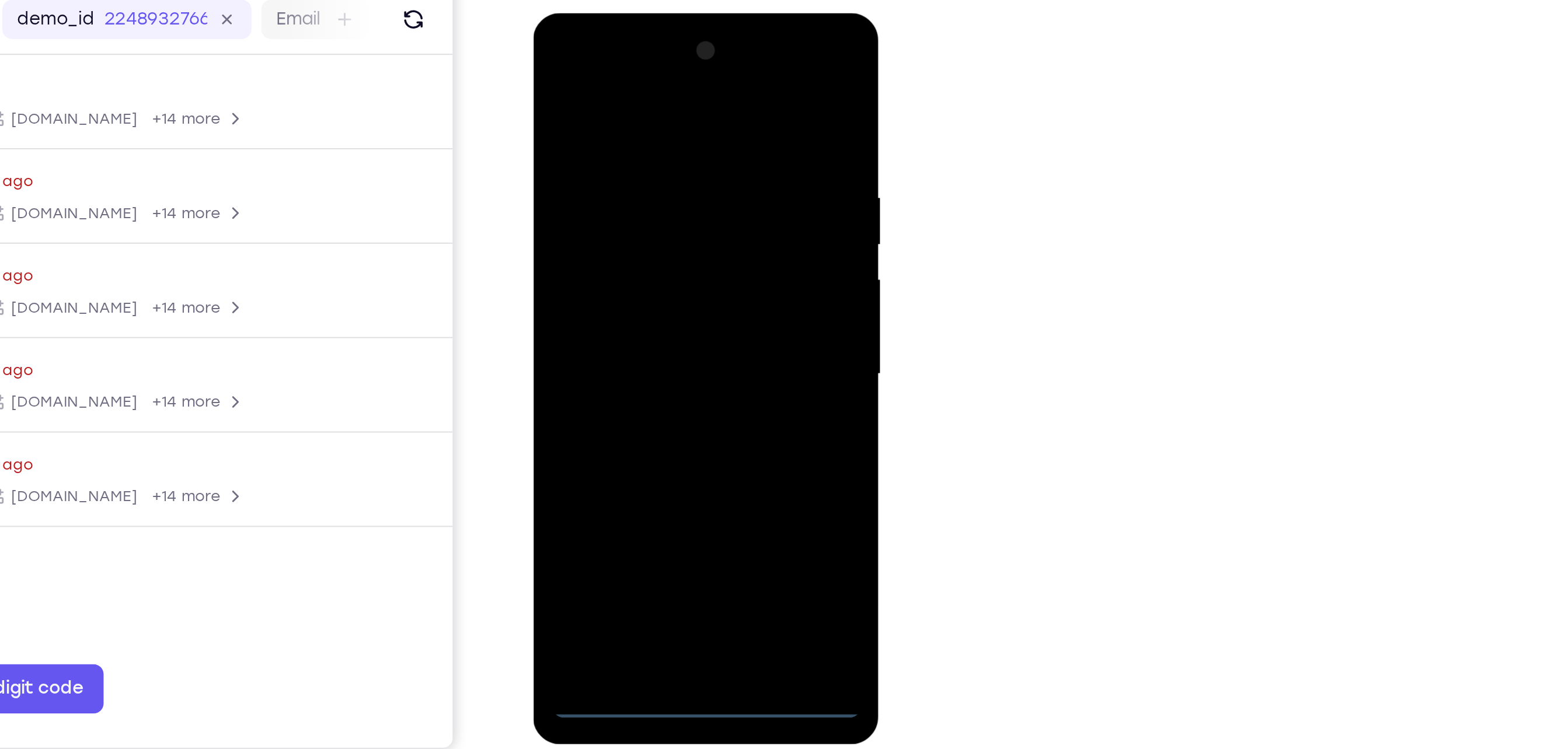
click at [616, 344] on div at bounding box center [615, 186] width 147 height 326
click at [671, 293] on div at bounding box center [615, 186] width 147 height 326
click at [590, 75] on div at bounding box center [615, 186] width 147 height 326
click at [666, 179] on div at bounding box center [615, 186] width 147 height 326
click at [595, 207] on div at bounding box center [615, 186] width 147 height 326
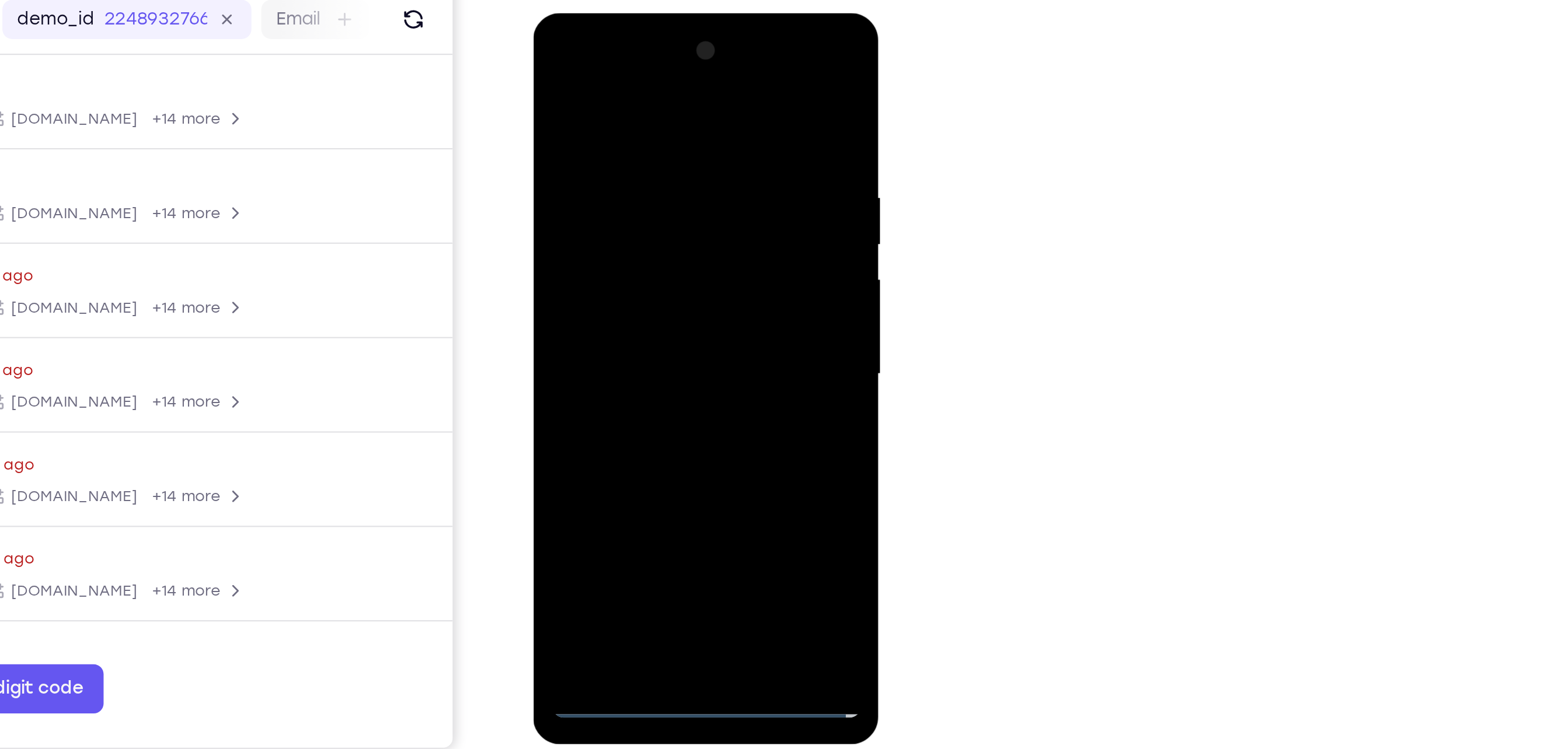
click at [612, 248] on div at bounding box center [615, 186] width 147 height 326
click at [645, 126] on div at bounding box center [615, 186] width 147 height 326
click at [661, 167] on div at bounding box center [615, 186] width 147 height 326
click at [651, 324] on div at bounding box center [615, 186] width 147 height 326
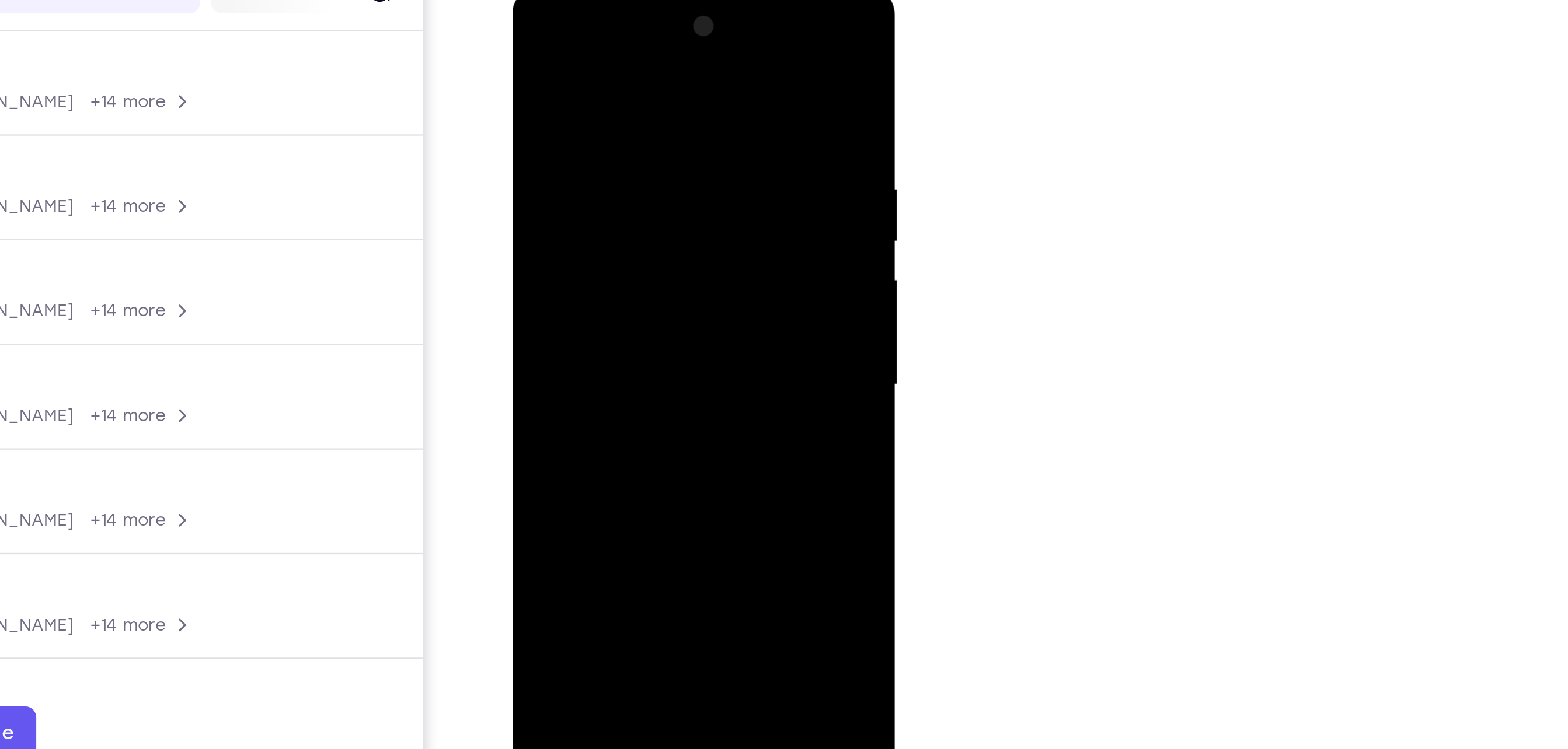
click at [605, 116] on div at bounding box center [594, 157] width 147 height 326
click at [656, 55] on div at bounding box center [594, 157] width 147 height 326
click at [568, 292] on div at bounding box center [594, 157] width 147 height 326
click at [599, 43] on div at bounding box center [594, 157] width 147 height 326
click at [573, 74] on div at bounding box center [594, 157] width 147 height 326
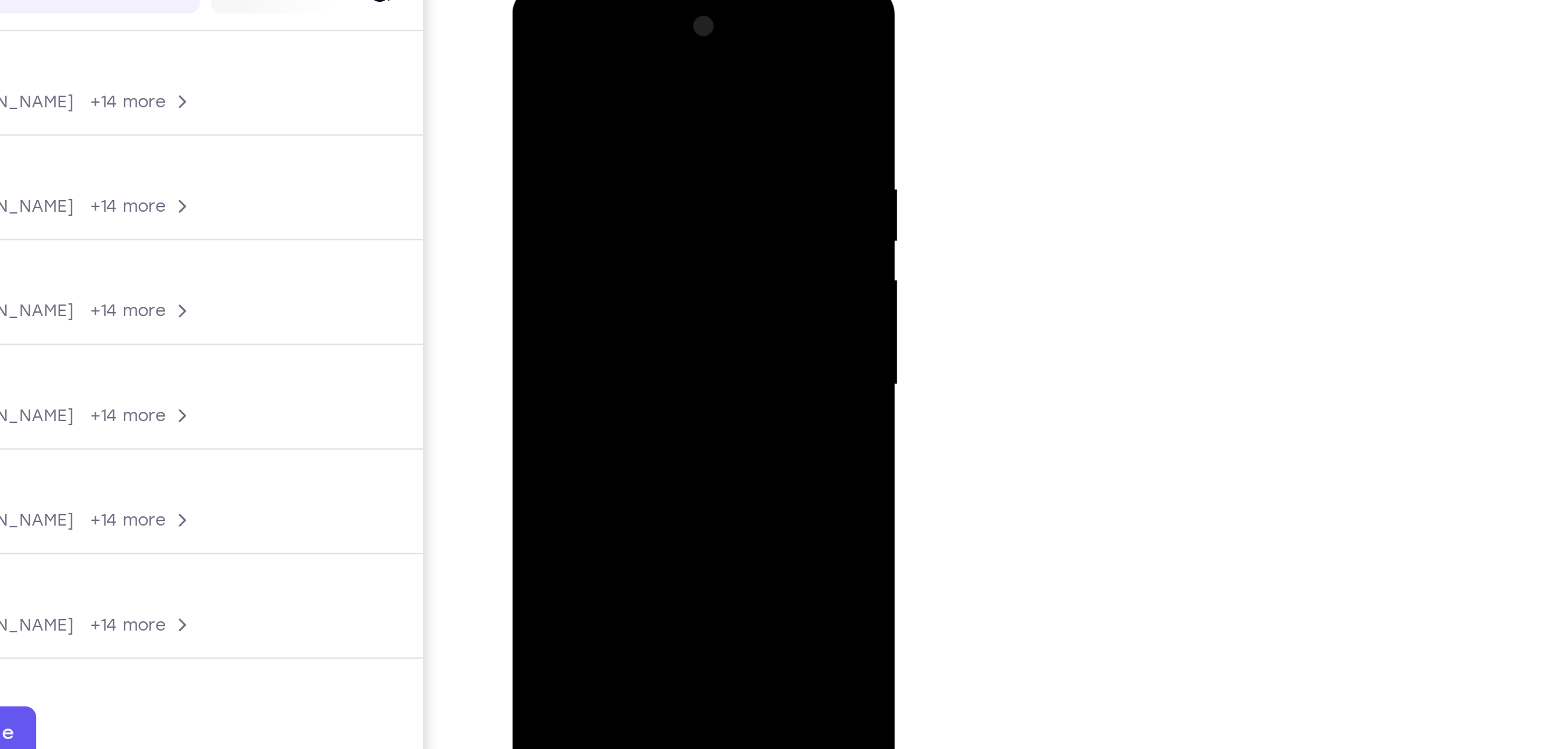
click at [625, 296] on div at bounding box center [594, 157] width 147 height 326
click at [587, 220] on div at bounding box center [594, 157] width 147 height 326
click at [620, 153] on div at bounding box center [594, 157] width 147 height 326
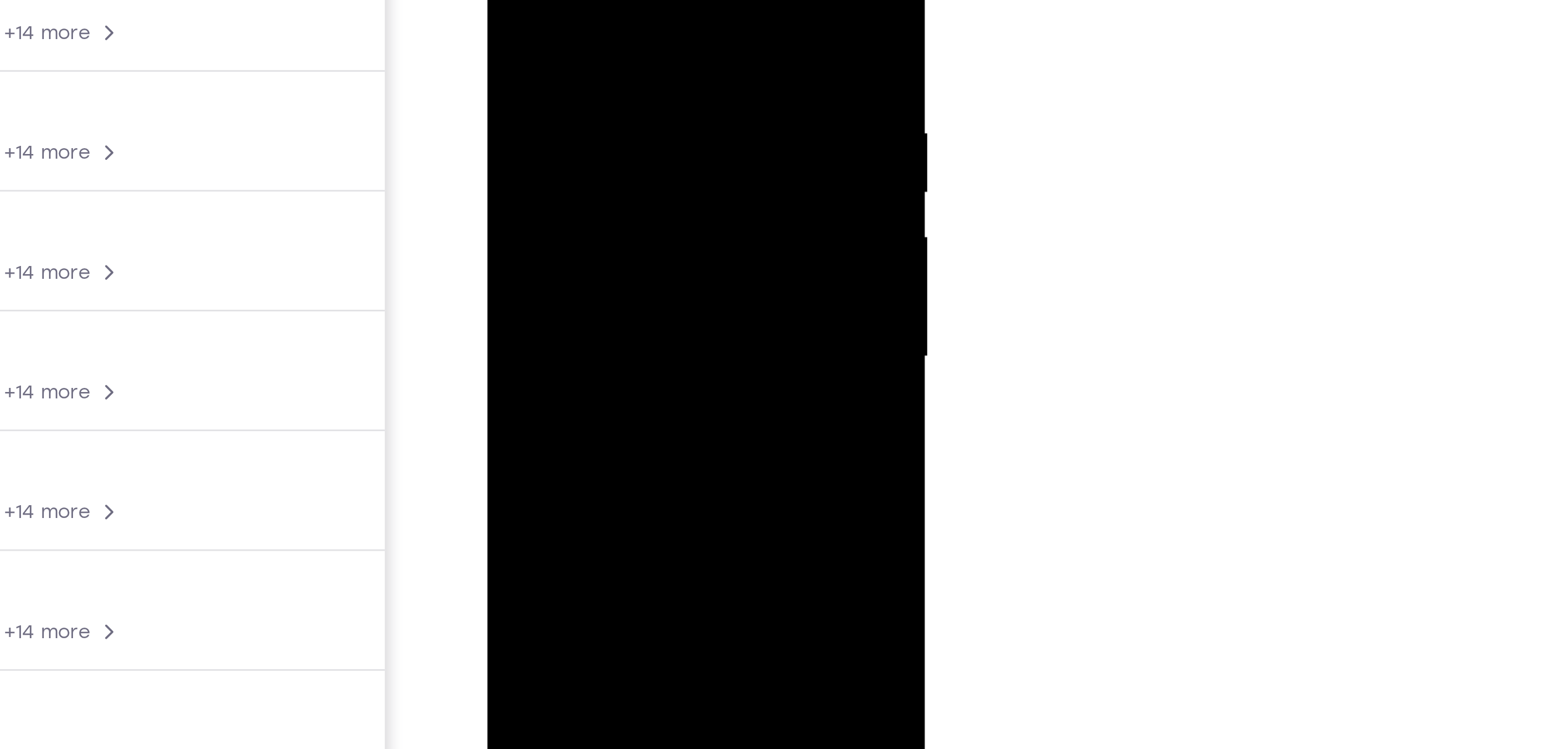
click at [541, 205] on div at bounding box center [568, 71] width 147 height 326
click at [609, 65] on div at bounding box center [568, 71] width 147 height 326
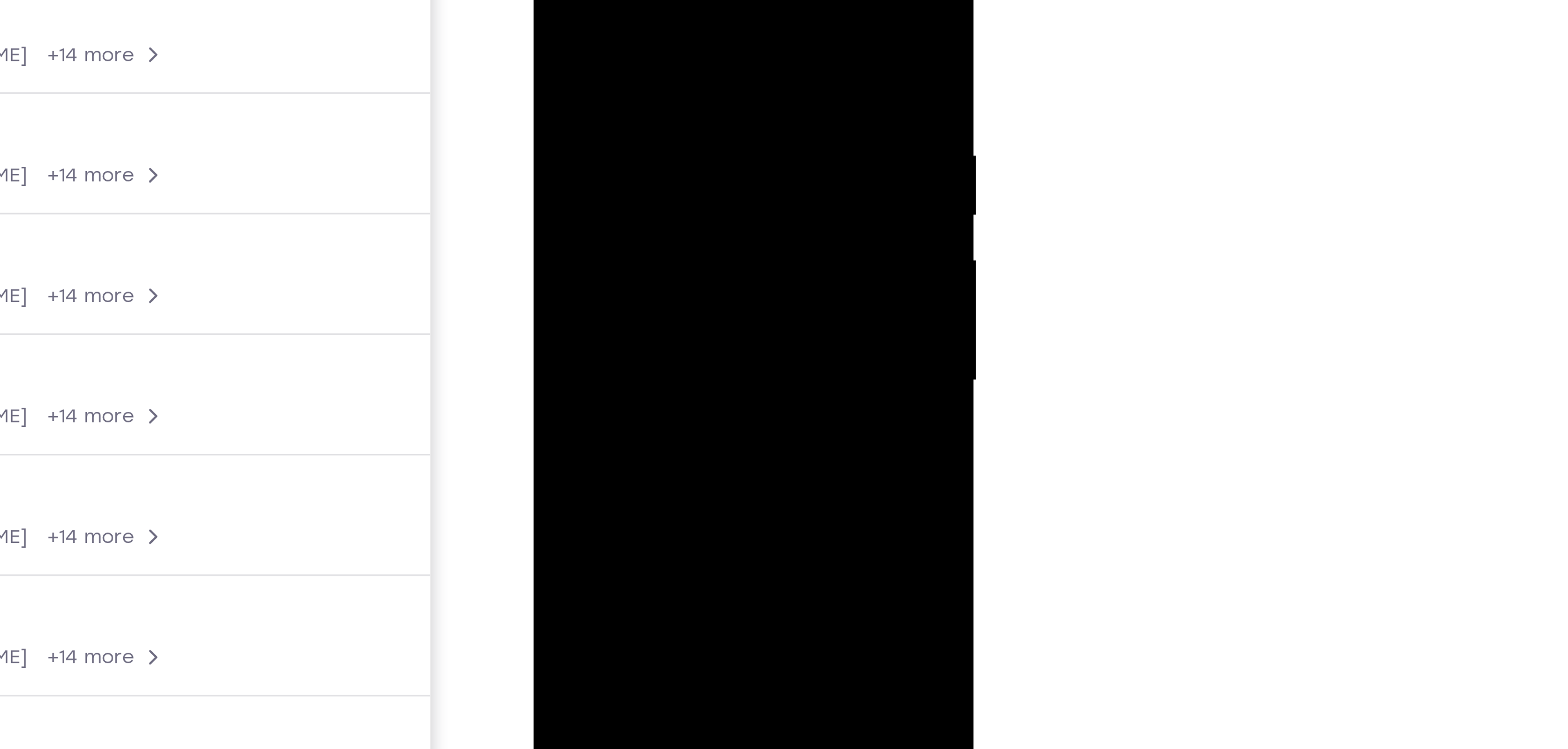
click at [680, 204] on div at bounding box center [615, 93] width 147 height 326
click at [678, 203] on div at bounding box center [615, 93] width 147 height 326
click at [668, 125] on div at bounding box center [615, 93] width 147 height 326
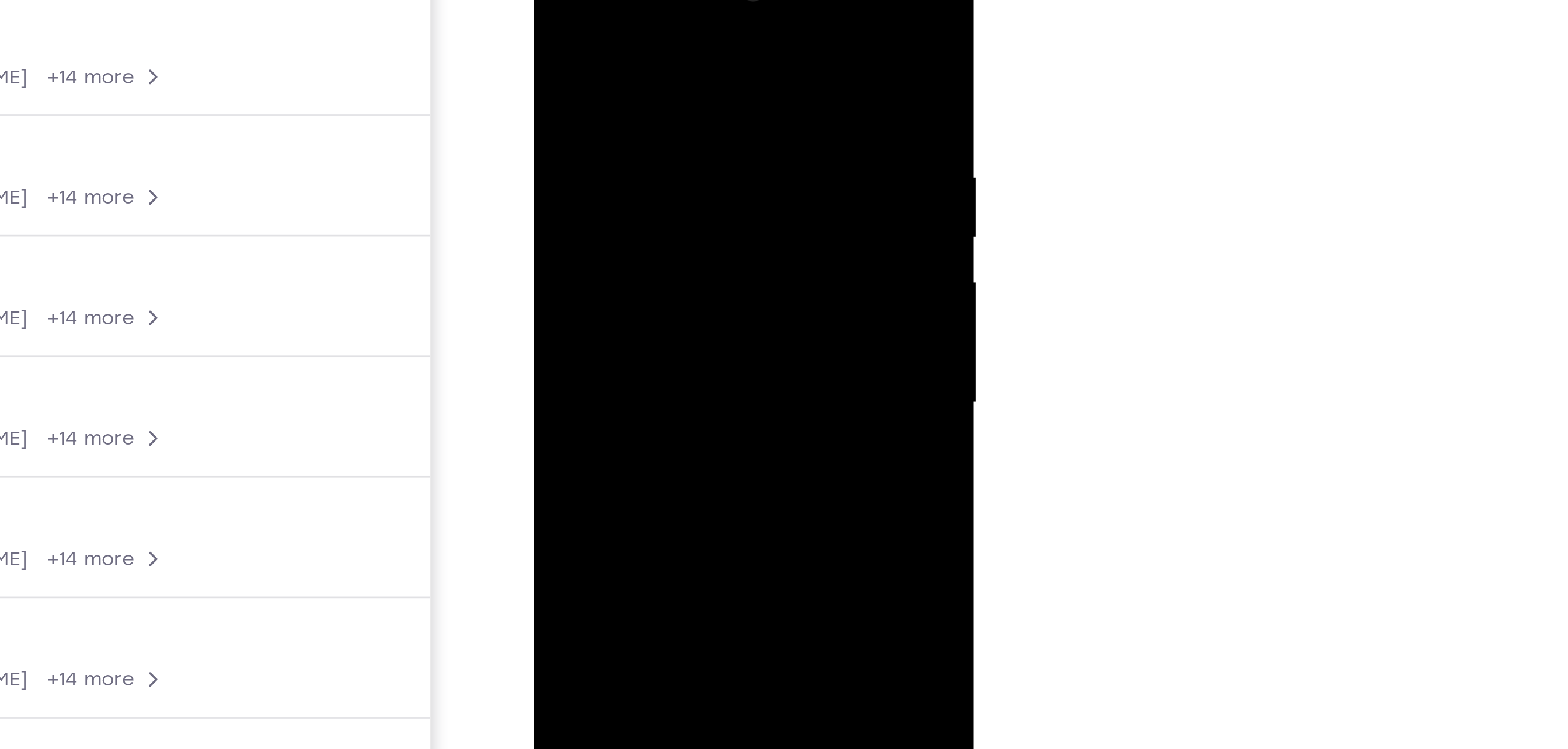
click at [574, 0] on div at bounding box center [615, 115] width 147 height 326
click at [562, 197] on div at bounding box center [615, 115] width 147 height 326
click at [682, 122] on div at bounding box center [615, 115] width 147 height 326
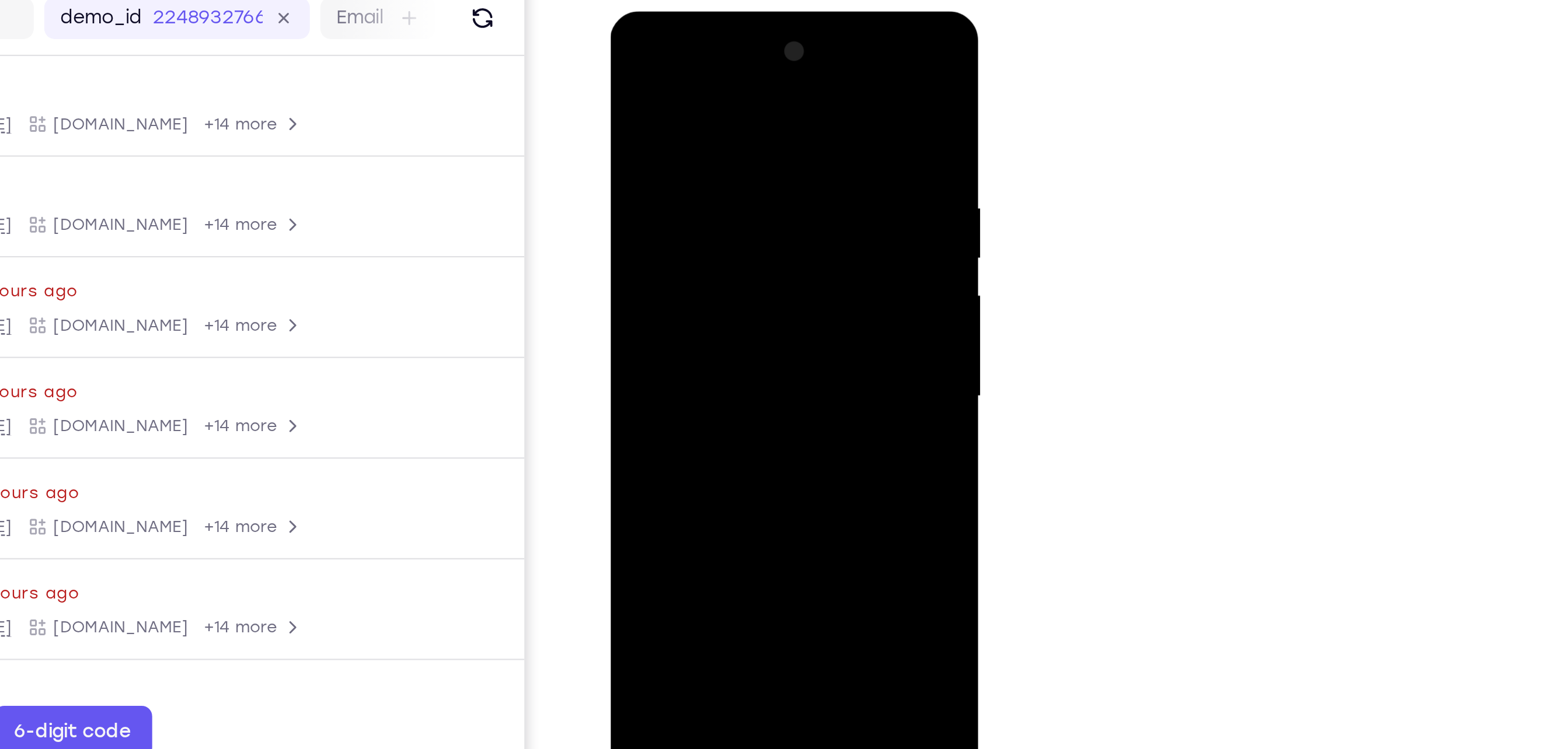
click at [718, 321] on div at bounding box center [692, 184] width 147 height 326
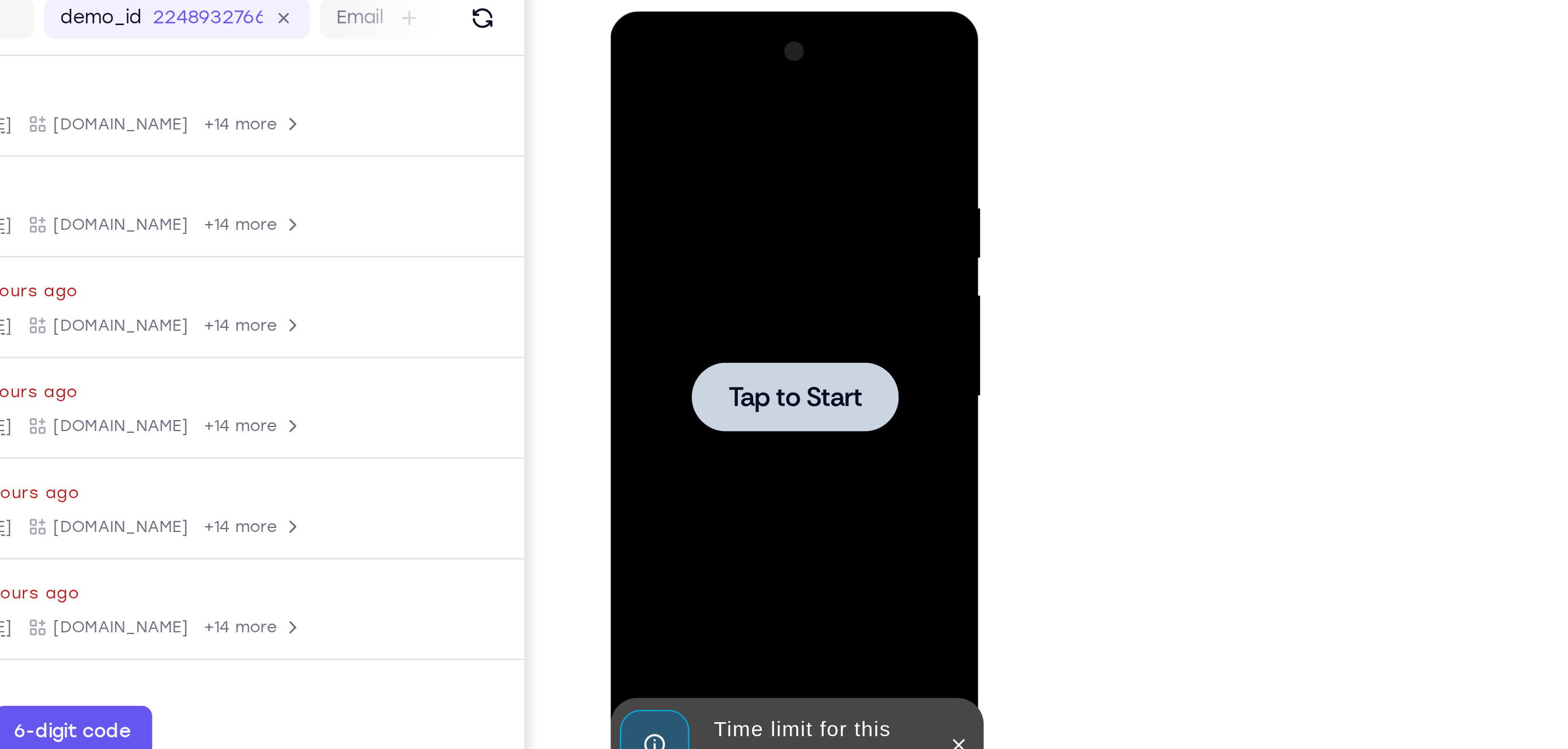
click at [708, 155] on div at bounding box center [692, 184] width 147 height 326
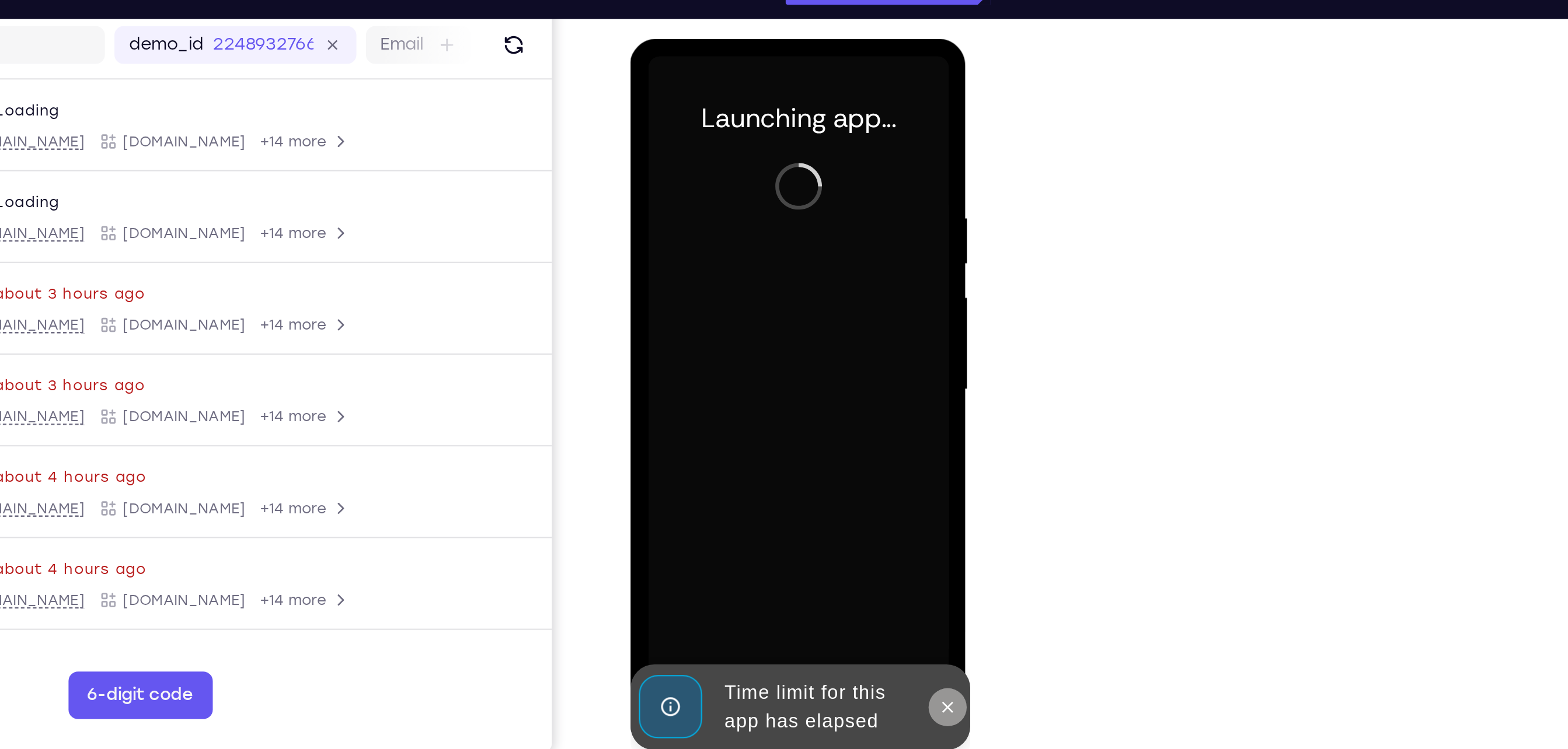
click at [784, 363] on icon at bounding box center [785, 367] width 9 height 9
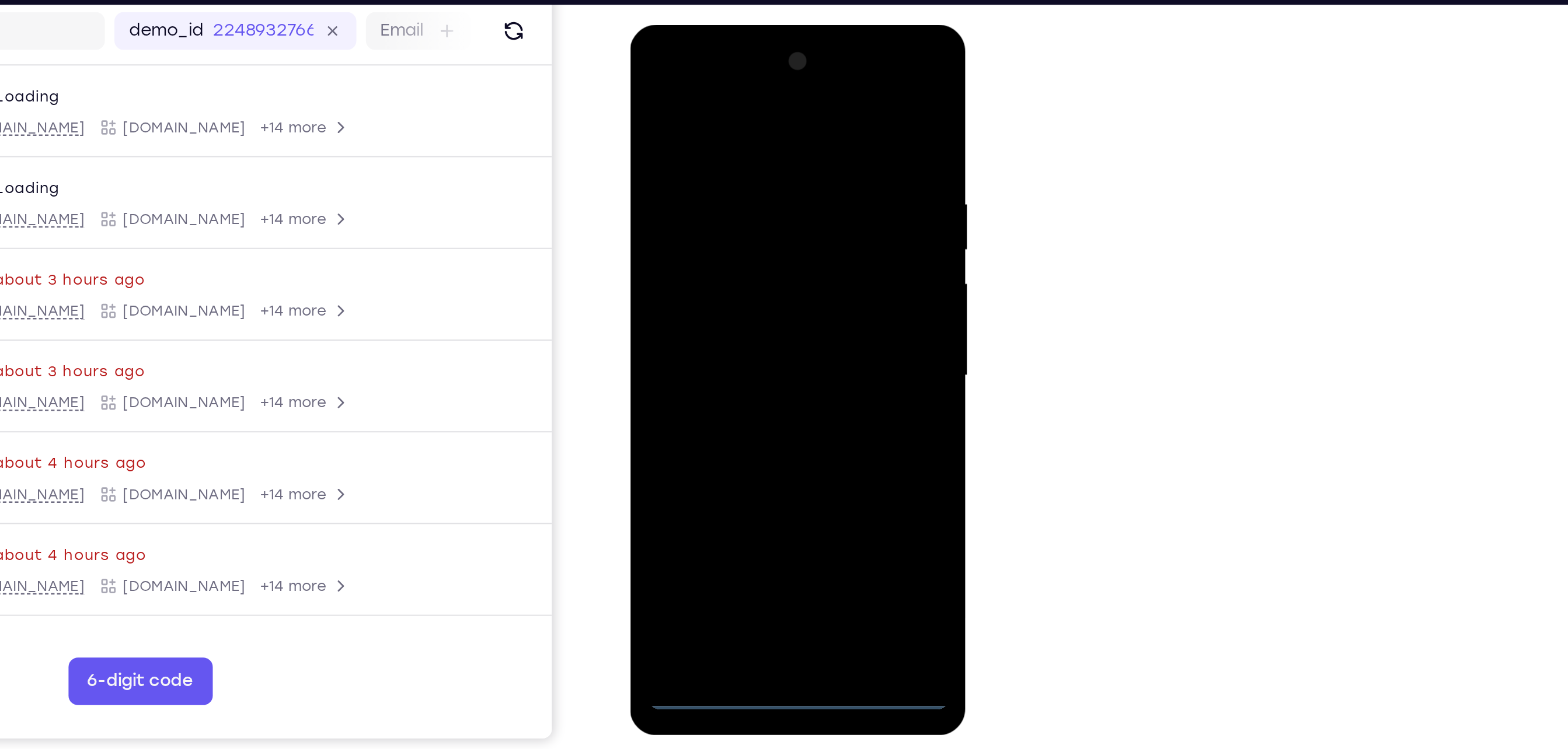
click at [715, 348] on div at bounding box center [712, 197] width 147 height 326
click at [766, 306] on div at bounding box center [712, 197] width 147 height 326
click at [685, 83] on div at bounding box center [712, 197] width 147 height 326
click at [760, 198] on div at bounding box center [712, 197] width 147 height 326
click at [699, 219] on div at bounding box center [712, 197] width 147 height 326
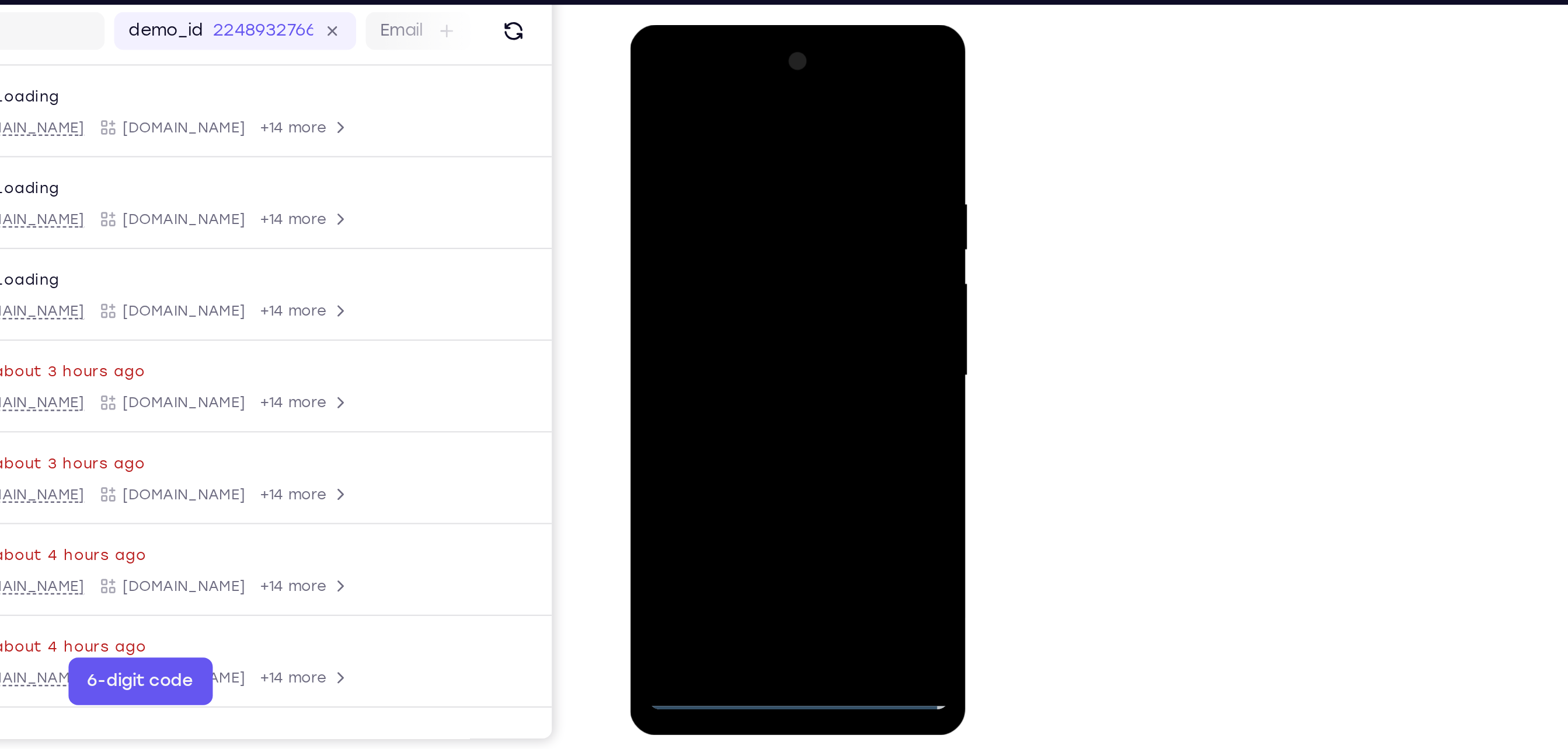
click at [731, 255] on div at bounding box center [712, 197] width 147 height 326
click at [754, 144] on div at bounding box center [712, 197] width 147 height 326
click at [748, 175] on div at bounding box center [712, 197] width 147 height 326
click at [706, 334] on div at bounding box center [712, 197] width 147 height 326
click at [711, 153] on div at bounding box center [712, 197] width 147 height 326
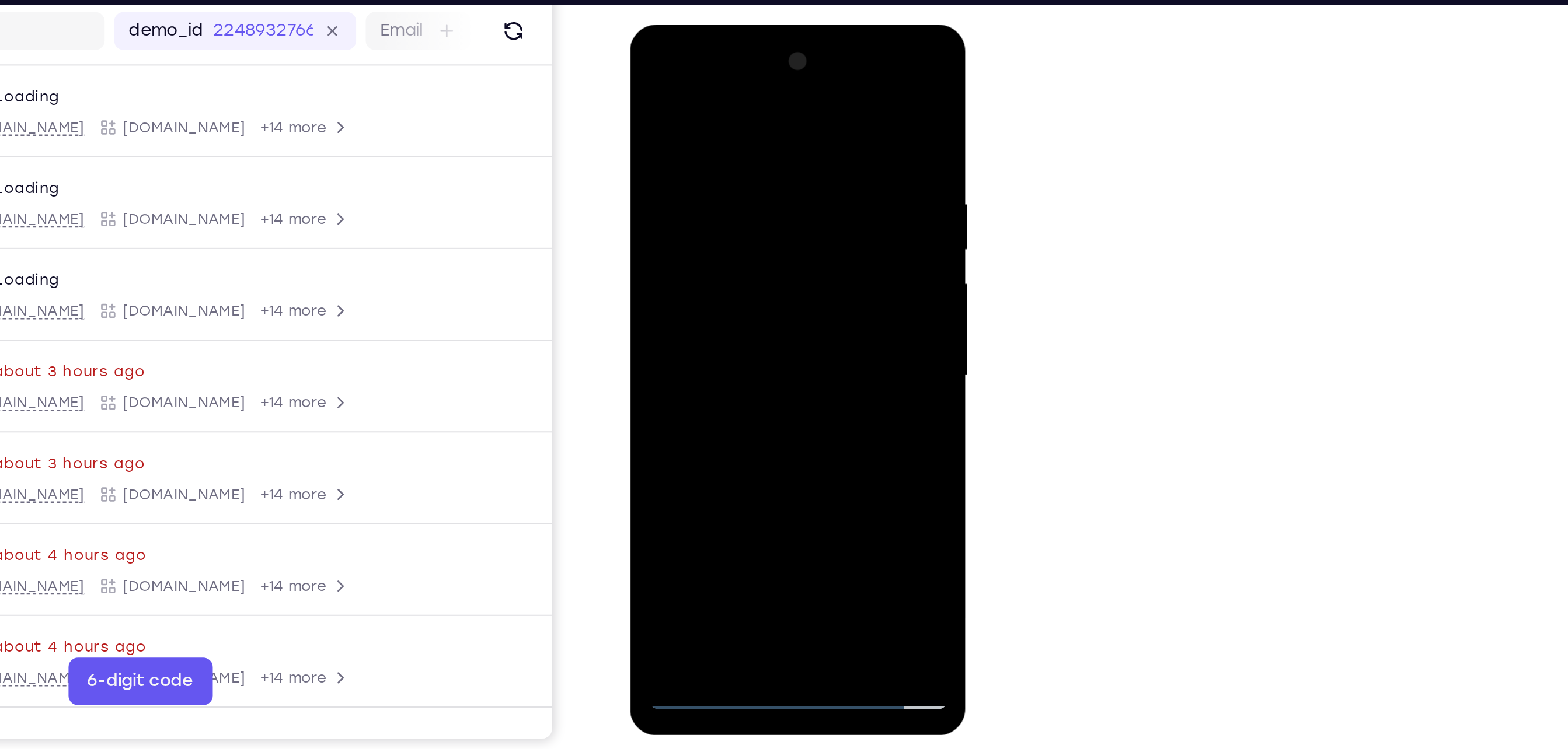
click at [688, 146] on div at bounding box center [712, 197] width 147 height 326
click at [685, 155] on div at bounding box center [712, 197] width 147 height 326
click at [776, 95] on div at bounding box center [712, 197] width 147 height 326
click at [742, 334] on div at bounding box center [712, 197] width 147 height 326
click at [739, 333] on div at bounding box center [712, 197] width 147 height 326
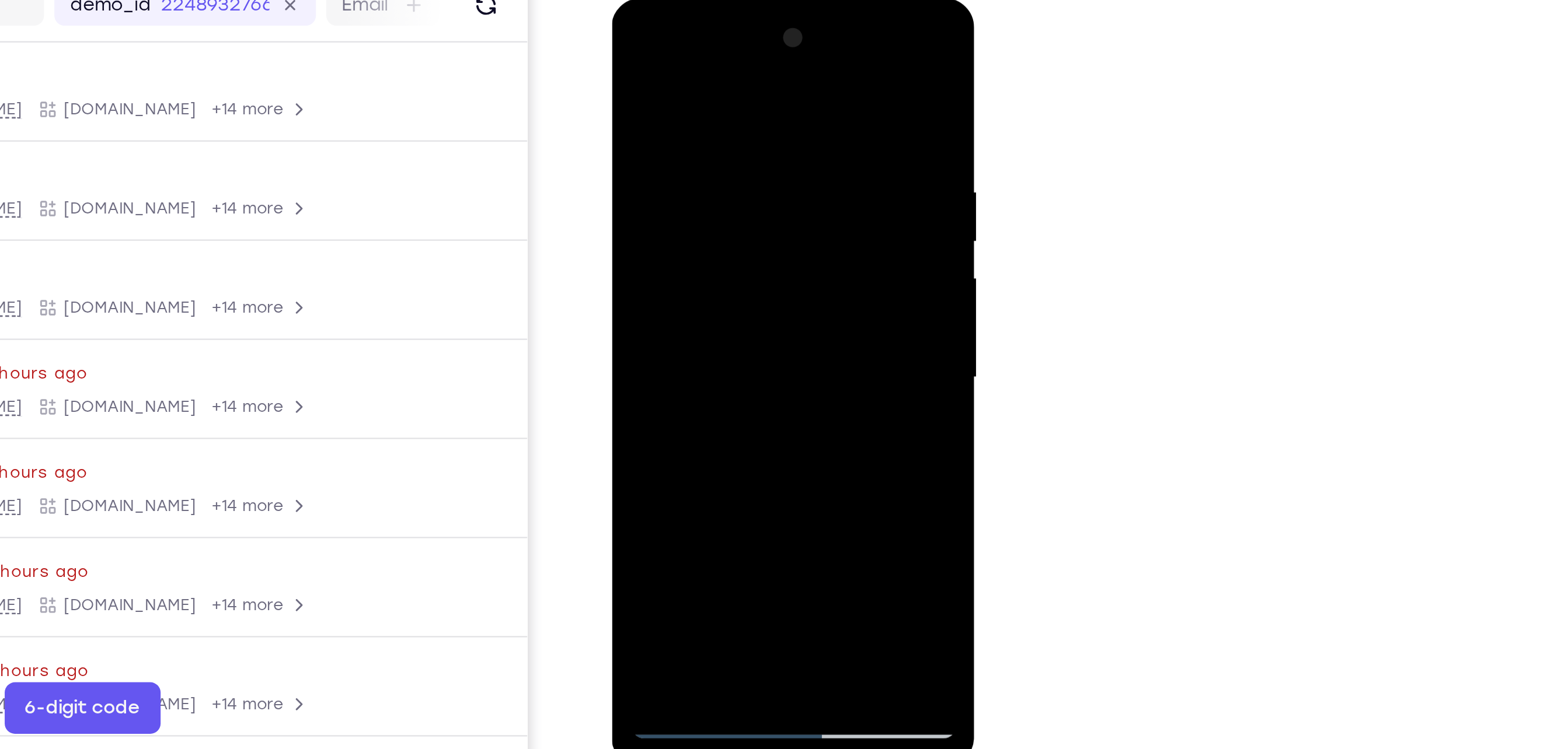
click at [720, 234] on div at bounding box center [693, 171] width 147 height 326
click at [711, 232] on div at bounding box center [693, 171] width 147 height 326
click at [743, 135] on div at bounding box center [693, 171] width 147 height 326
click at [721, 138] on div at bounding box center [693, 171] width 147 height 326
click at [630, 57] on div at bounding box center [693, 171] width 147 height 326
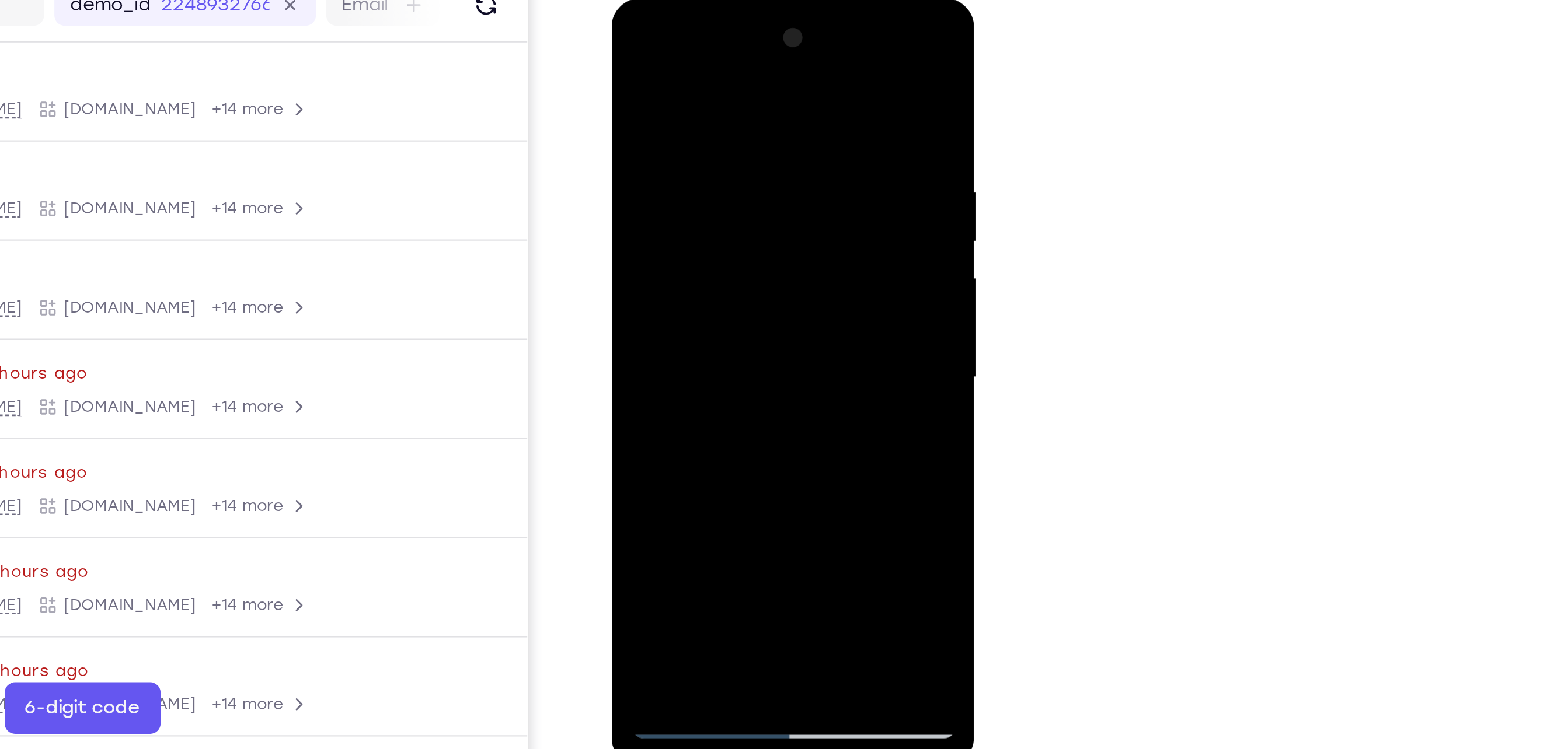
click at [666, 143] on div at bounding box center [693, 171] width 147 height 326
click at [697, 140] on div at bounding box center [693, 171] width 147 height 326
click at [652, 304] on div at bounding box center [693, 171] width 147 height 326
click at [751, 199] on div at bounding box center [693, 171] width 147 height 326
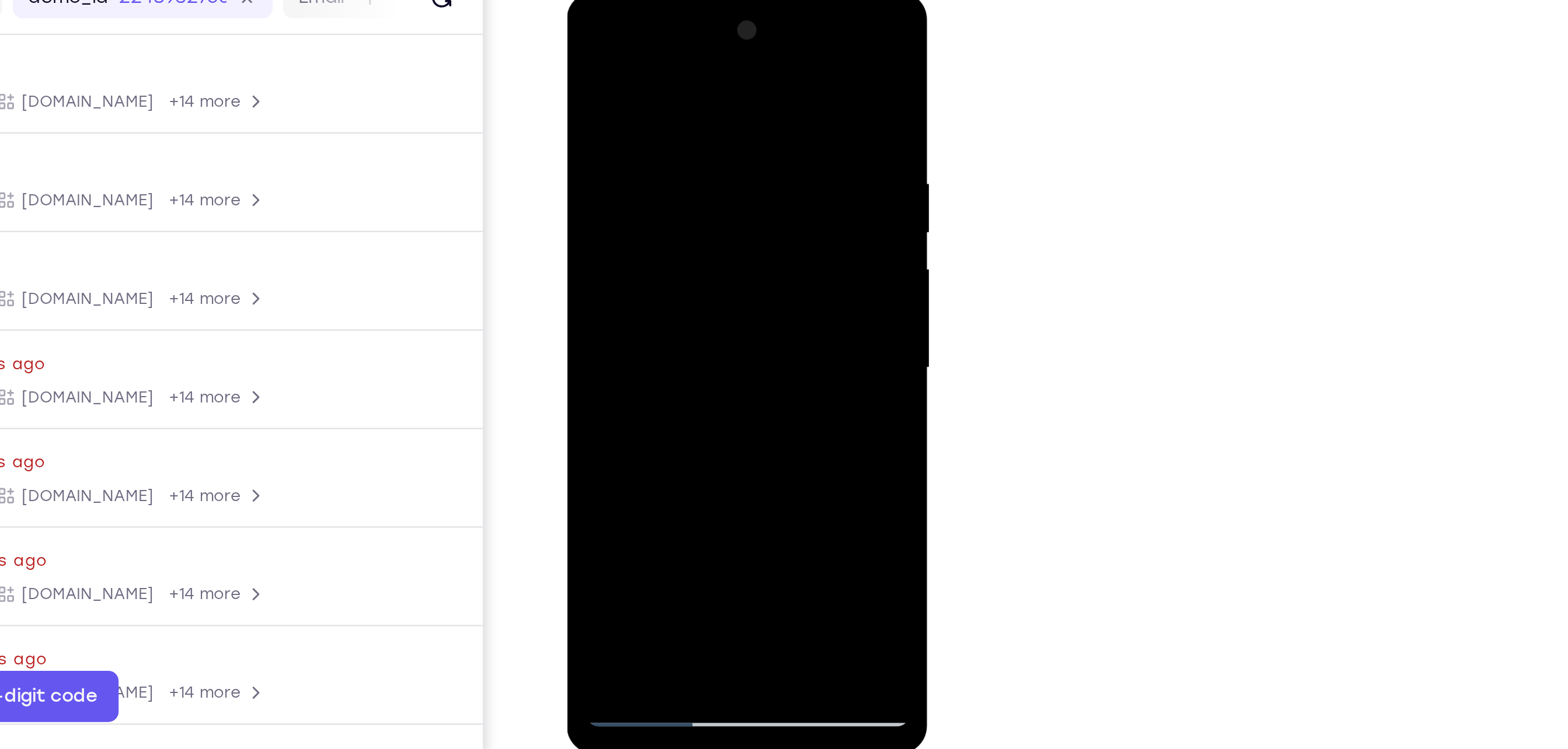
click at [585, 49] on div at bounding box center [648, 163] width 147 height 326
click at [610, 319] on div at bounding box center [648, 163] width 147 height 326
click at [653, 159] on div at bounding box center [648, 163] width 147 height 326
click at [671, 83] on div at bounding box center [648, 163] width 147 height 326
click at [697, 65] on div at bounding box center [648, 163] width 147 height 326
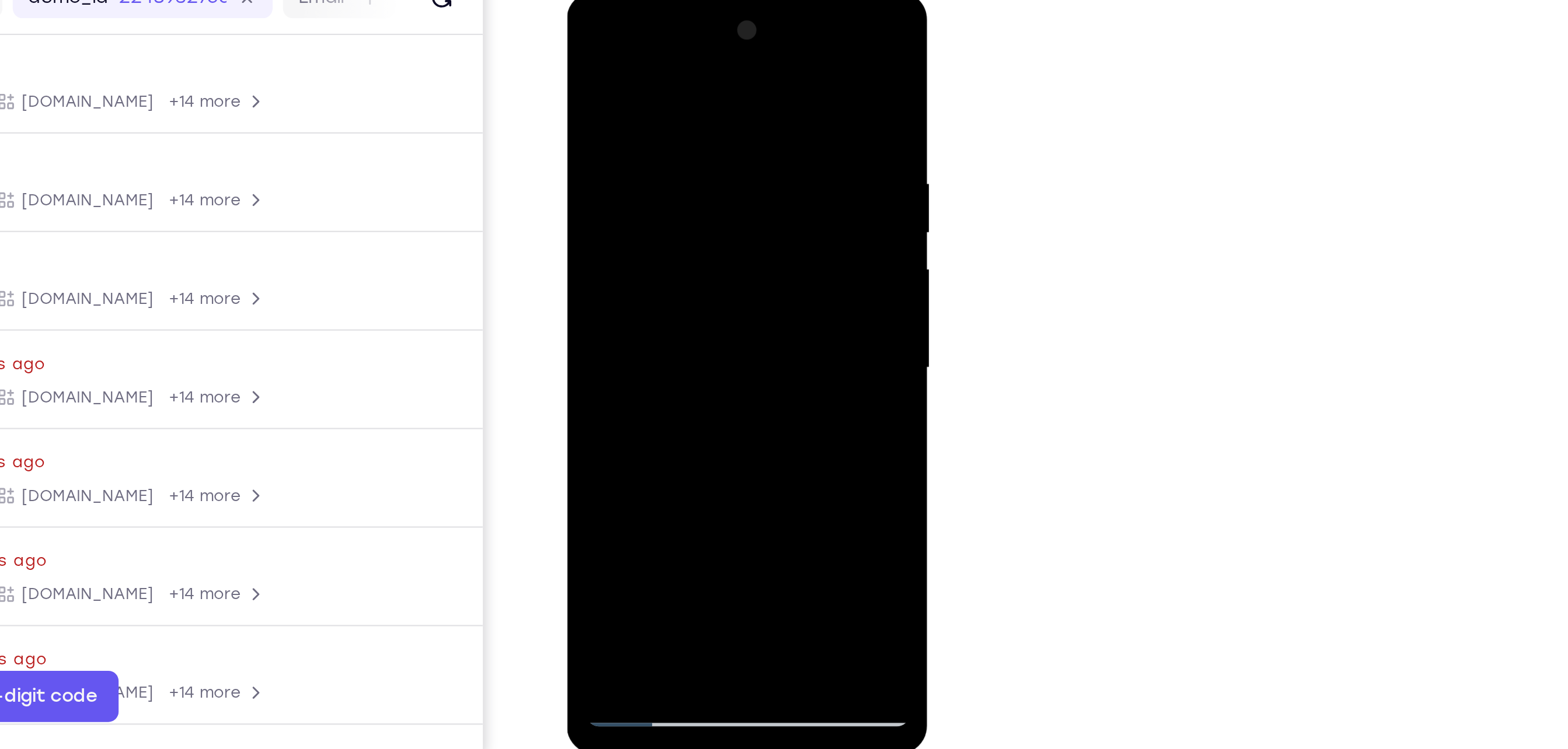
click at [661, 67] on div at bounding box center [648, 163] width 147 height 326
click at [641, 156] on div at bounding box center [648, 163] width 147 height 326
click at [583, 47] on div at bounding box center [648, 163] width 147 height 326
click at [612, 153] on div at bounding box center [648, 163] width 147 height 326
drag, startPoint x: 702, startPoint y: 111, endPoint x: 664, endPoint y: 299, distance: 191.8
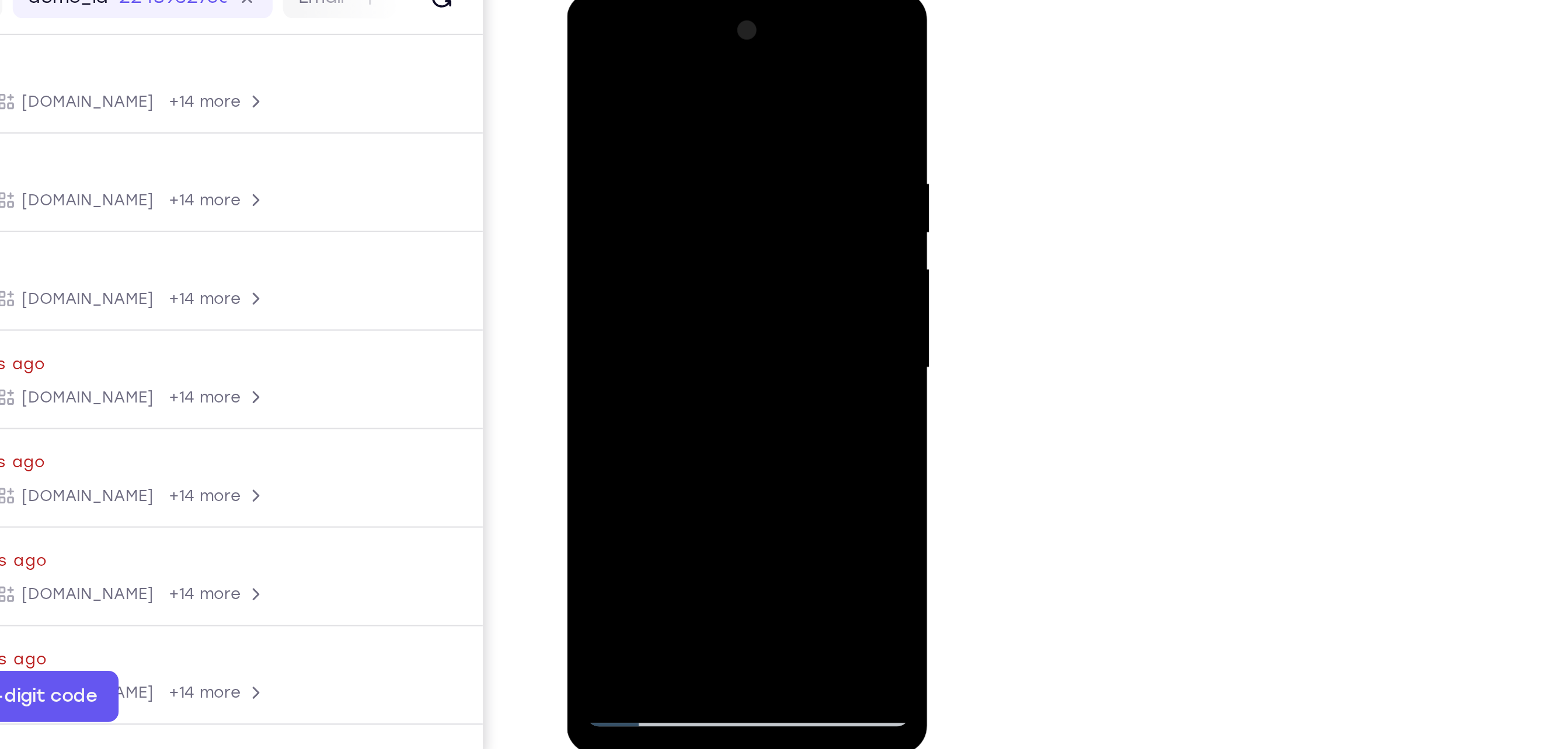
click at [664, 299] on div at bounding box center [648, 163] width 147 height 326
drag, startPoint x: 689, startPoint y: 100, endPoint x: 660, endPoint y: 307, distance: 209.0
click at [660, 307] on div at bounding box center [648, 163] width 147 height 326
drag, startPoint x: 680, startPoint y: 263, endPoint x: 680, endPoint y: 200, distance: 63.0
click at [680, 200] on div at bounding box center [648, 163] width 147 height 326
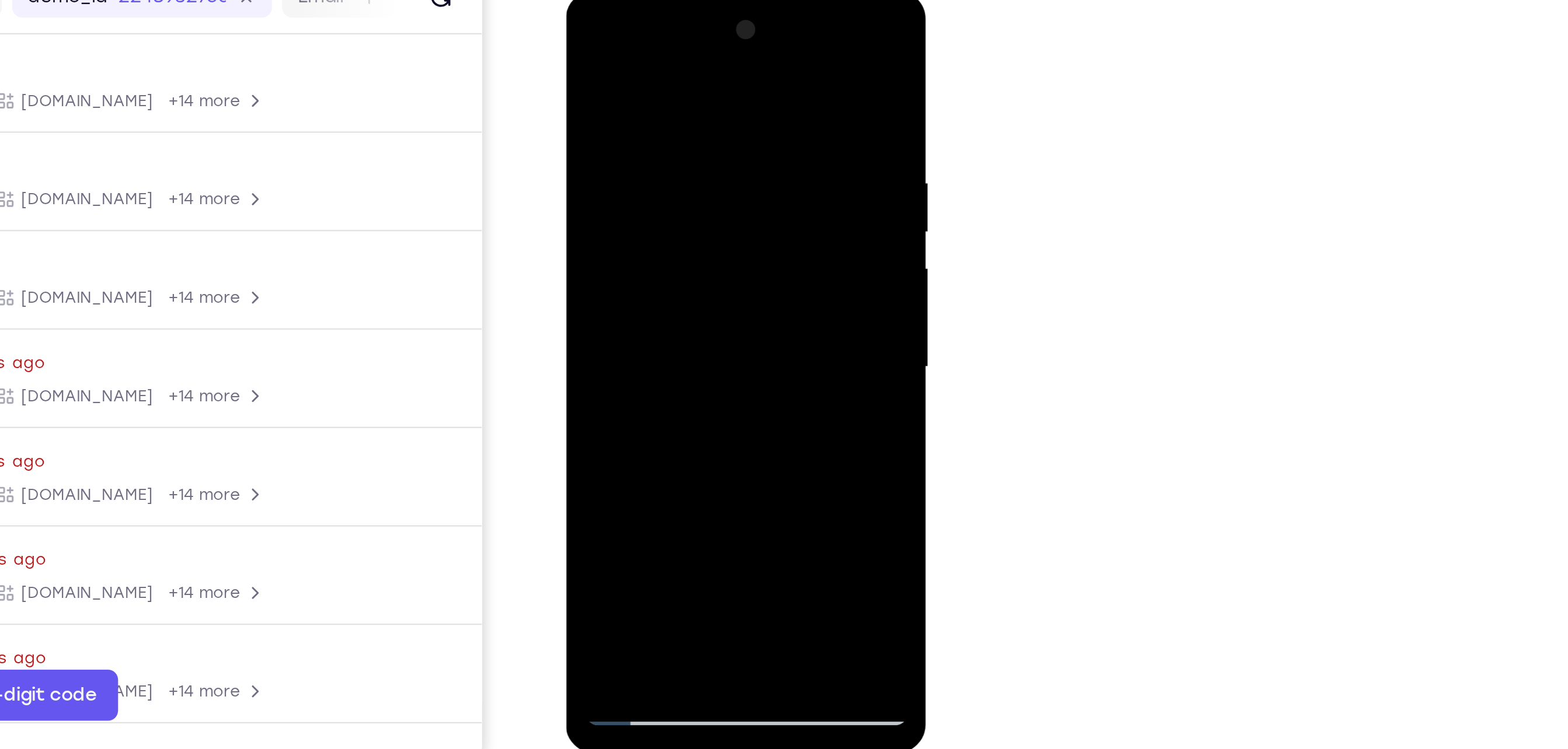
drag, startPoint x: 686, startPoint y: 230, endPoint x: 670, endPoint y: 126, distance: 105.2
click at [670, 126] on div at bounding box center [647, 163] width 147 height 326
drag, startPoint x: 704, startPoint y: 168, endPoint x: 707, endPoint y: 108, distance: 60.1
click at [707, 108] on div at bounding box center [647, 163] width 147 height 326
drag, startPoint x: 695, startPoint y: 226, endPoint x: 691, endPoint y: 94, distance: 132.1
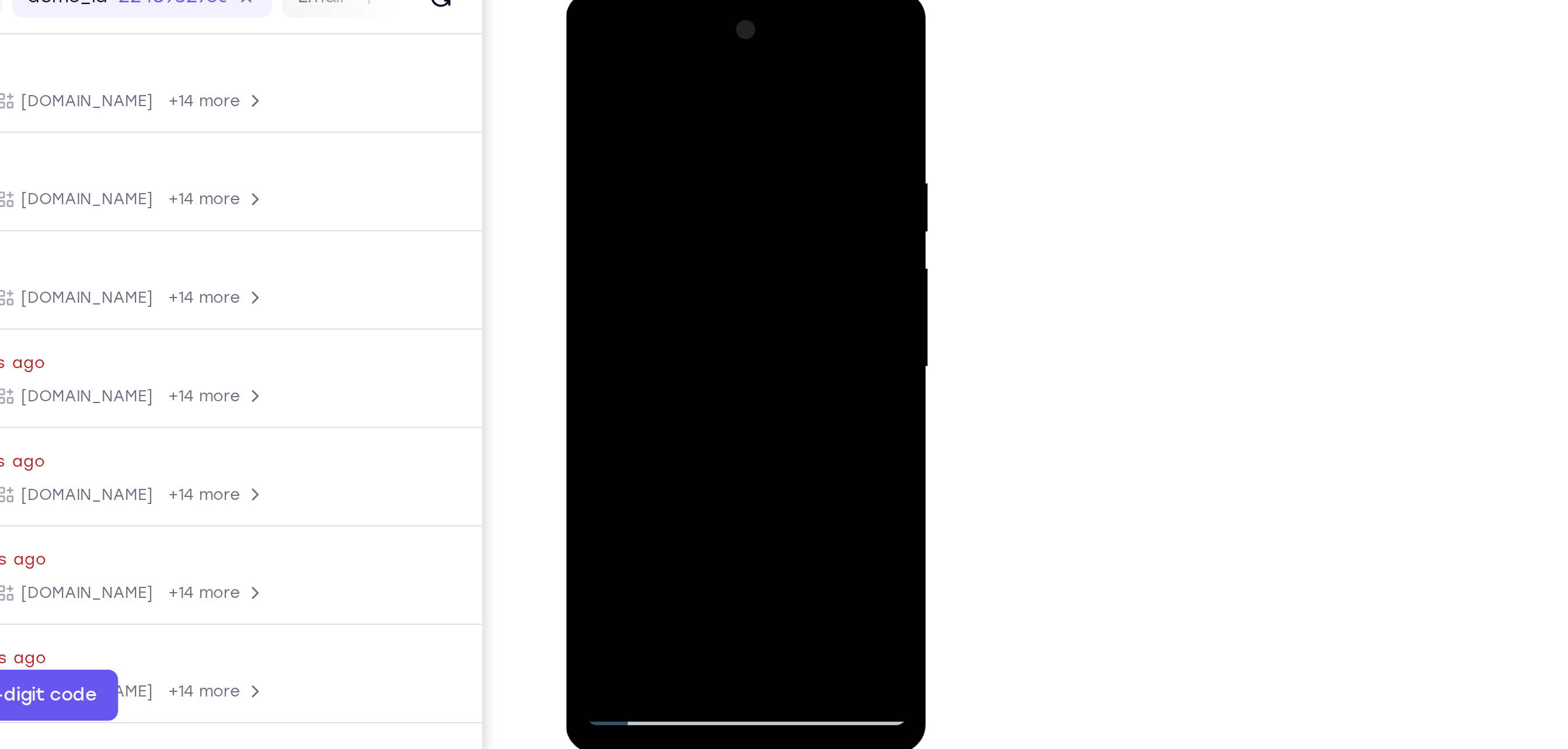
click at [691, 94] on div at bounding box center [647, 163] width 147 height 326
drag, startPoint x: 691, startPoint y: 94, endPoint x: 695, endPoint y: 99, distance: 6.4
click at [695, 99] on div at bounding box center [647, 163] width 147 height 326
click at [641, 292] on div at bounding box center [647, 163] width 147 height 326
click at [703, 196] on div at bounding box center [647, 163] width 147 height 326
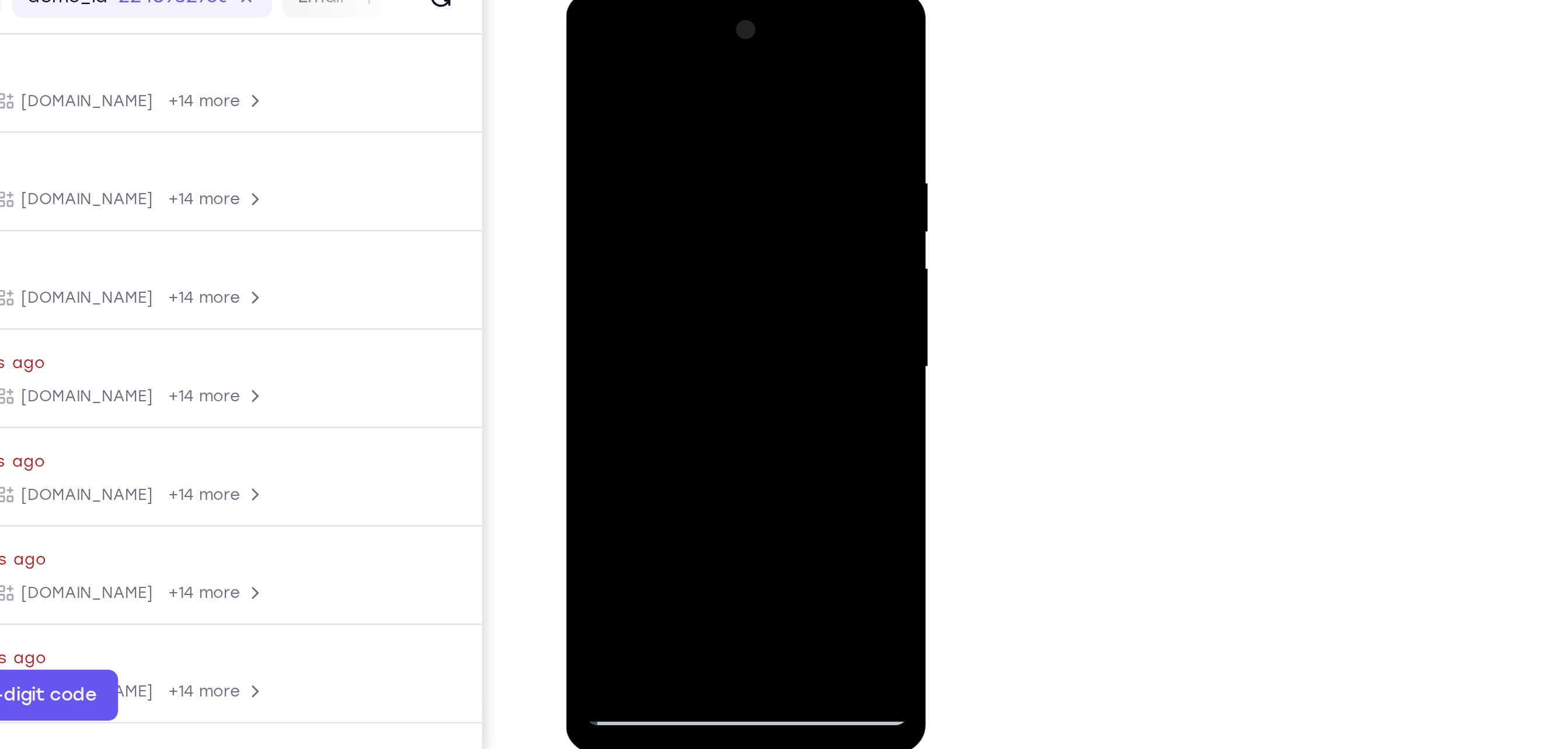
click at [710, 276] on div at bounding box center [647, 163] width 147 height 326
click at [707, 193] on div at bounding box center [647, 163] width 147 height 326
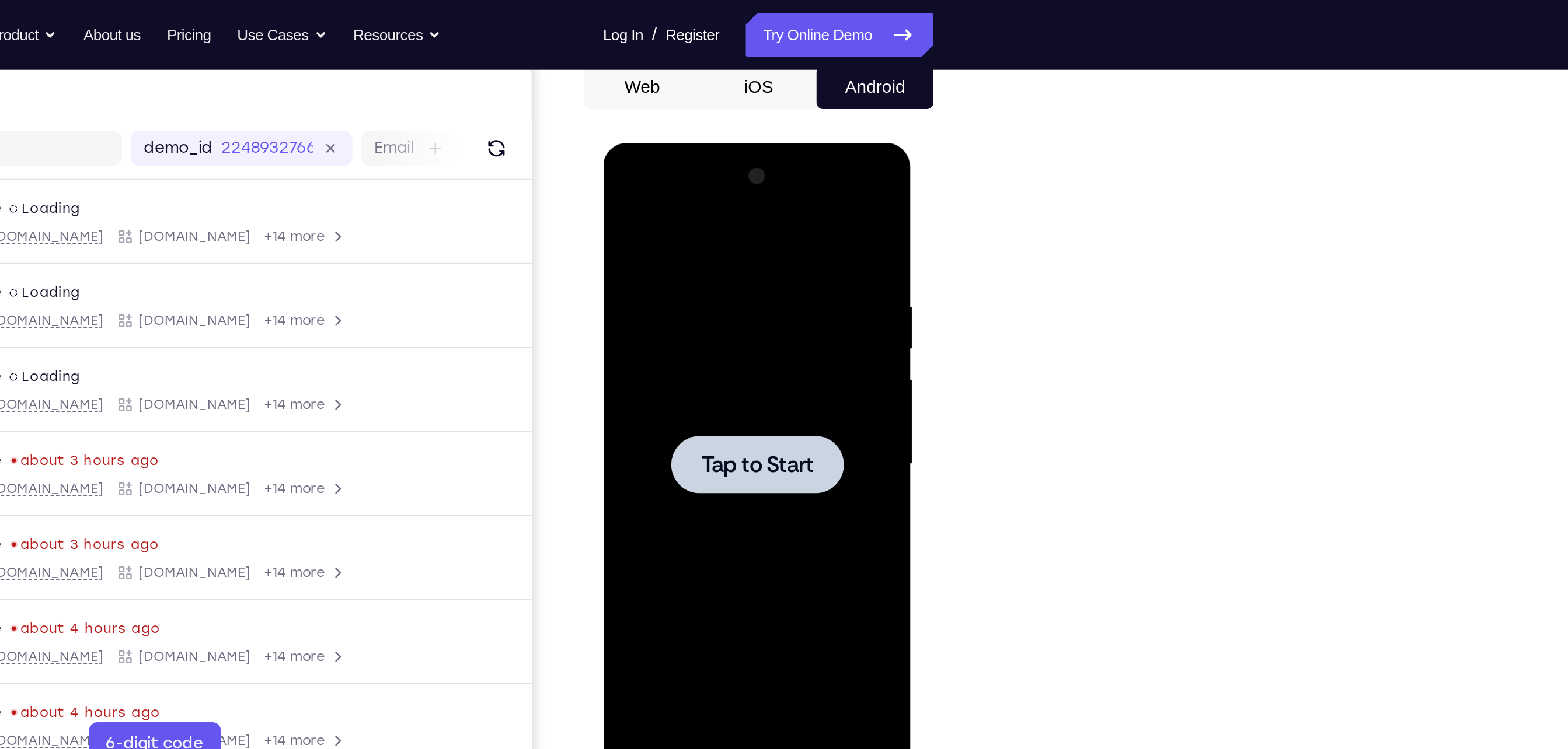
scroll to position [115, 0]
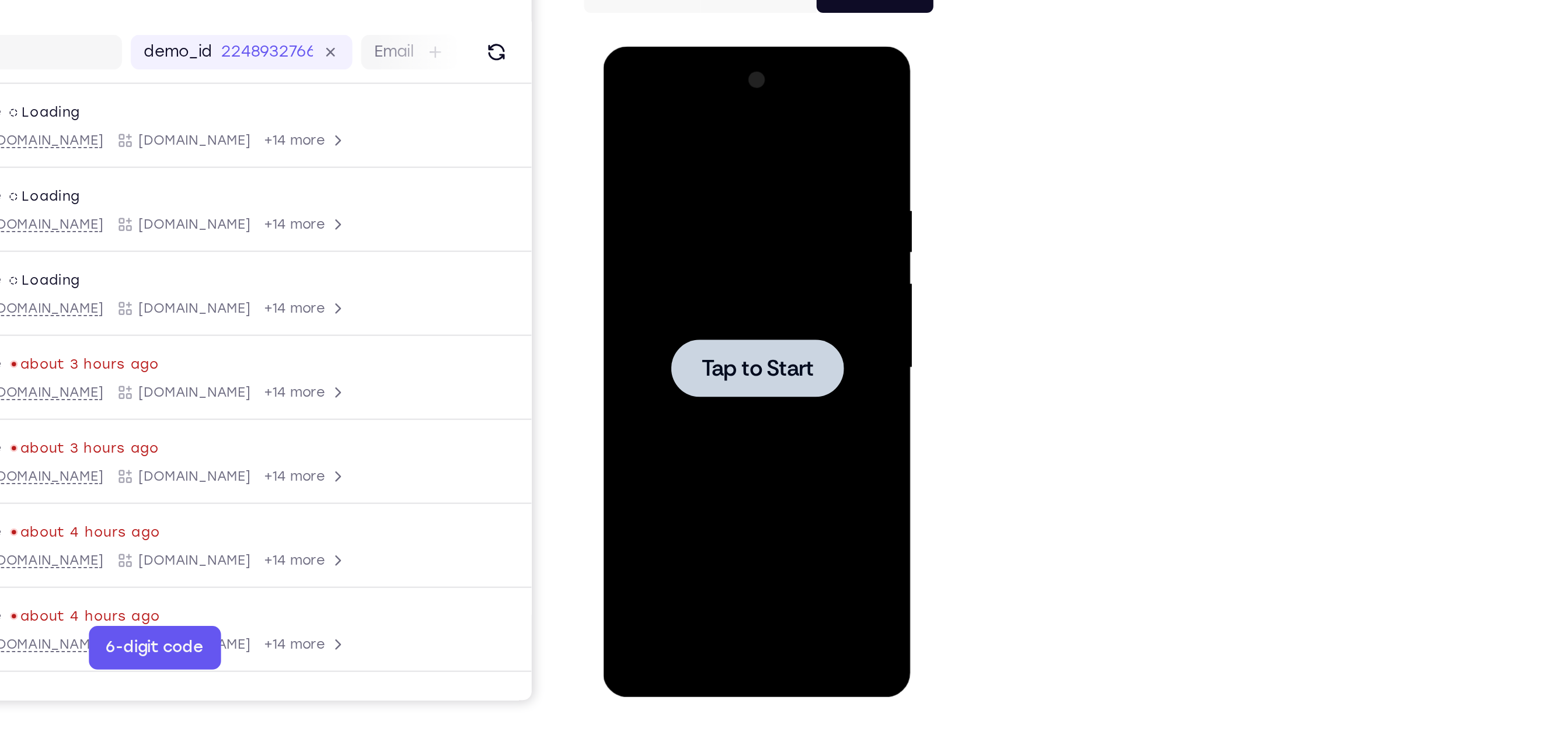
click at [674, 219] on span "Tap to Start" at bounding box center [686, 219] width 59 height 12
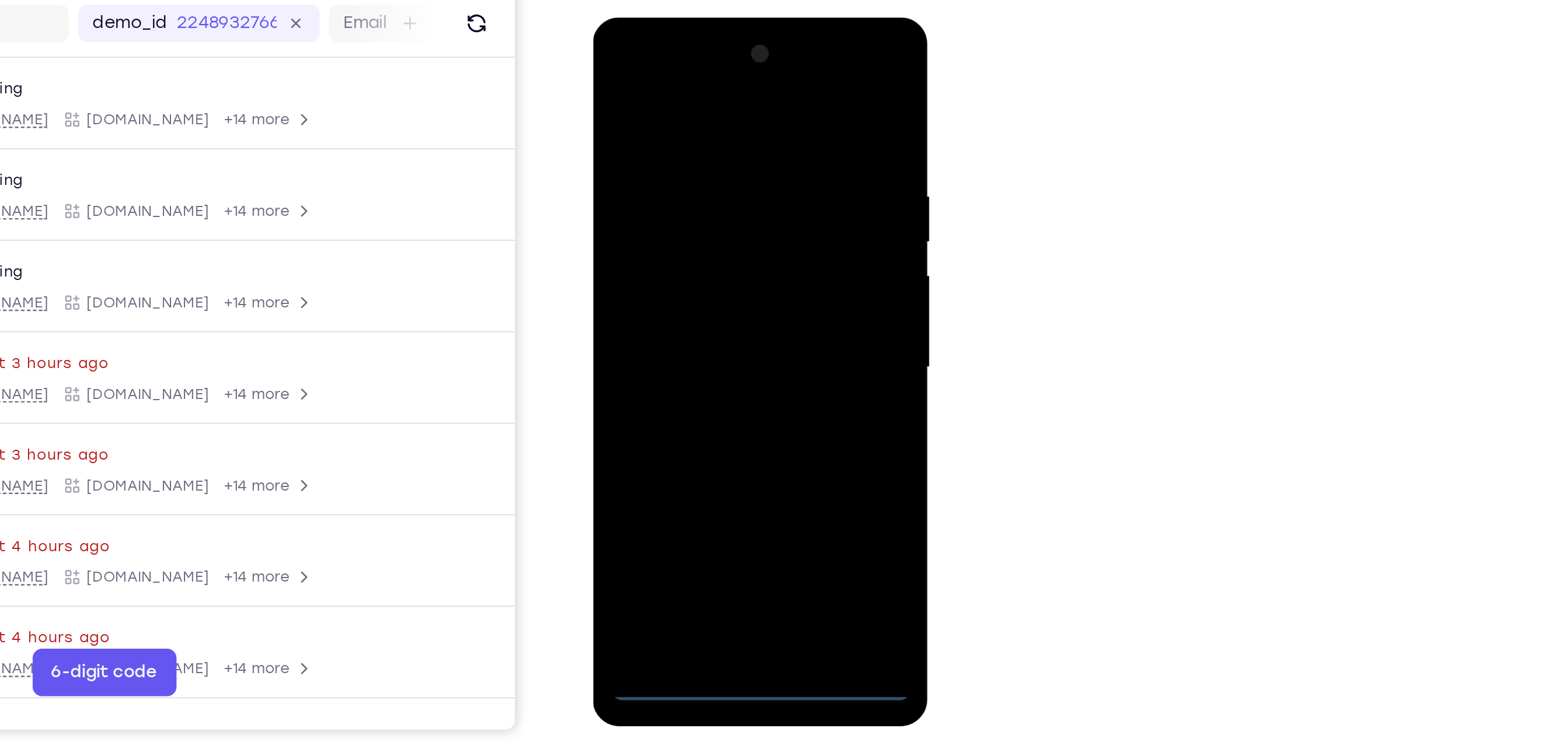
click at [673, 344] on div at bounding box center [674, 190] width 147 height 326
click at [728, 296] on div at bounding box center [674, 190] width 147 height 326
click at [680, 72] on div at bounding box center [674, 190] width 147 height 326
click at [728, 193] on div at bounding box center [674, 190] width 147 height 326
click at [688, 328] on div at bounding box center [674, 190] width 147 height 326
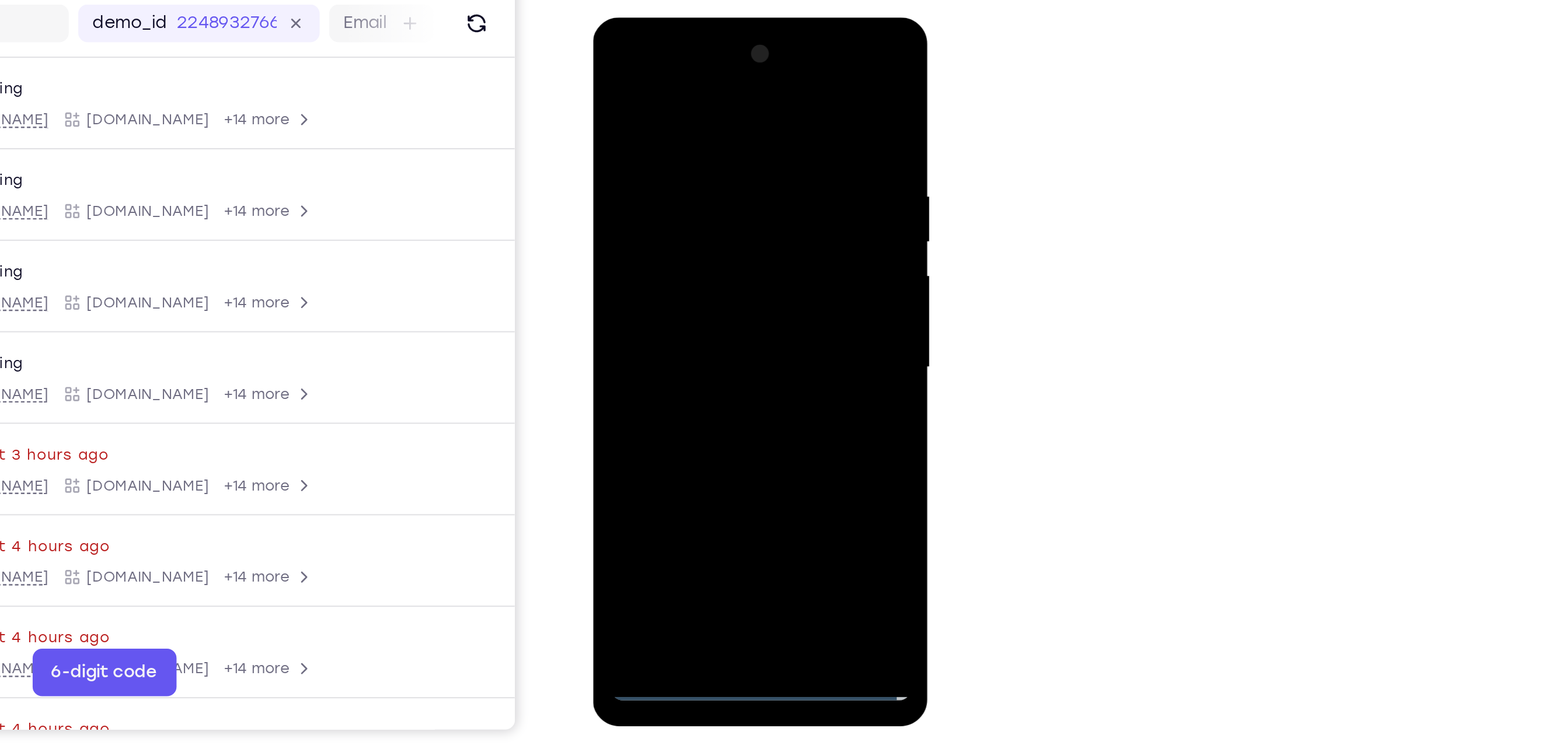
click at [666, 248] on div at bounding box center [674, 190] width 147 height 326
click at [666, 138] on div at bounding box center [674, 190] width 147 height 326
click at [685, 171] on div at bounding box center [674, 190] width 147 height 326
click at [642, 327] on div at bounding box center [674, 190] width 147 height 326
click at [666, 147] on div at bounding box center [674, 190] width 147 height 326
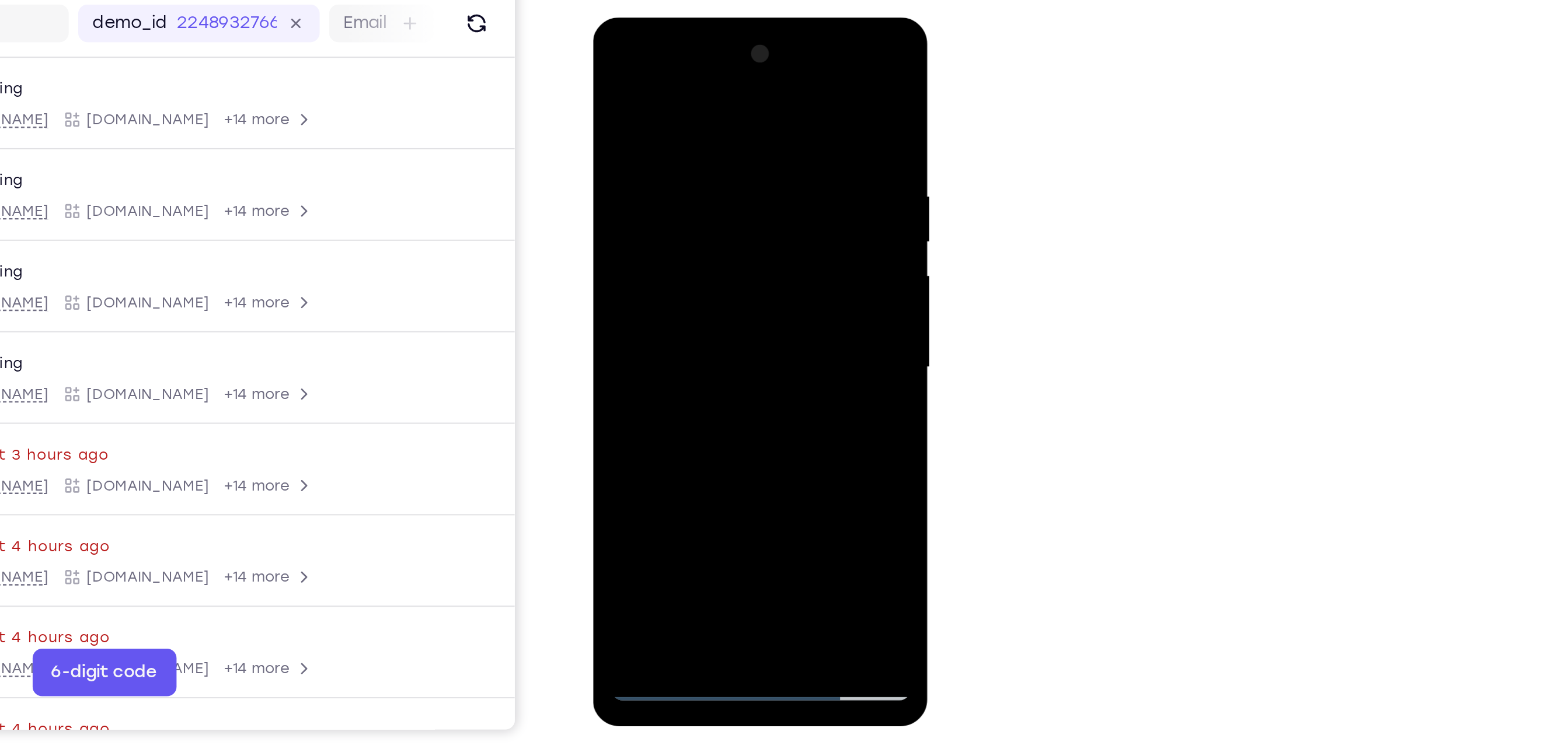
click at [736, 80] on div at bounding box center [674, 190] width 147 height 326
click at [739, 88] on div at bounding box center [674, 190] width 147 height 326
click at [702, 326] on div at bounding box center [674, 190] width 147 height 326
click at [691, 255] on div at bounding box center [674, 190] width 147 height 326
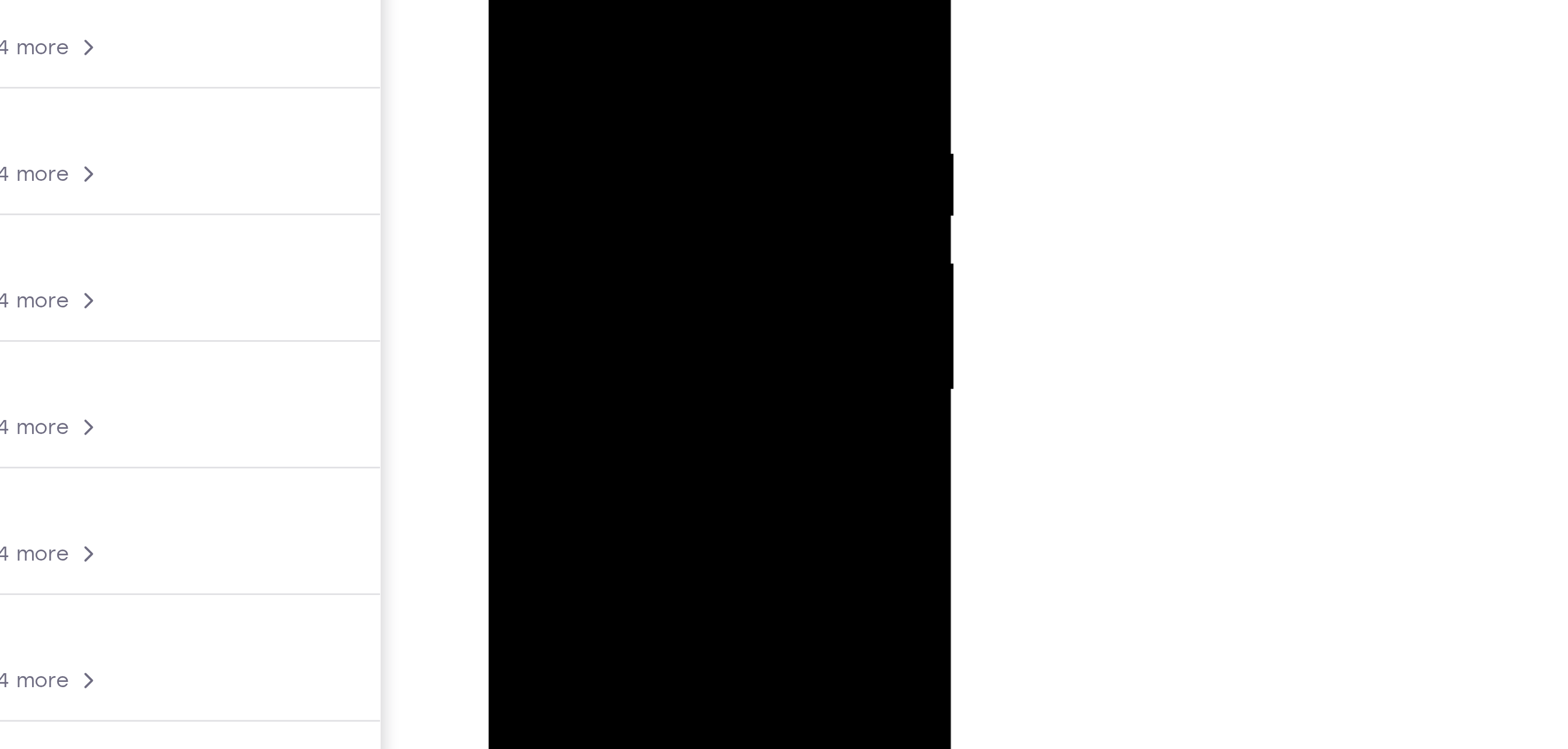
click at [610, 70] on div at bounding box center [570, 78] width 147 height 326
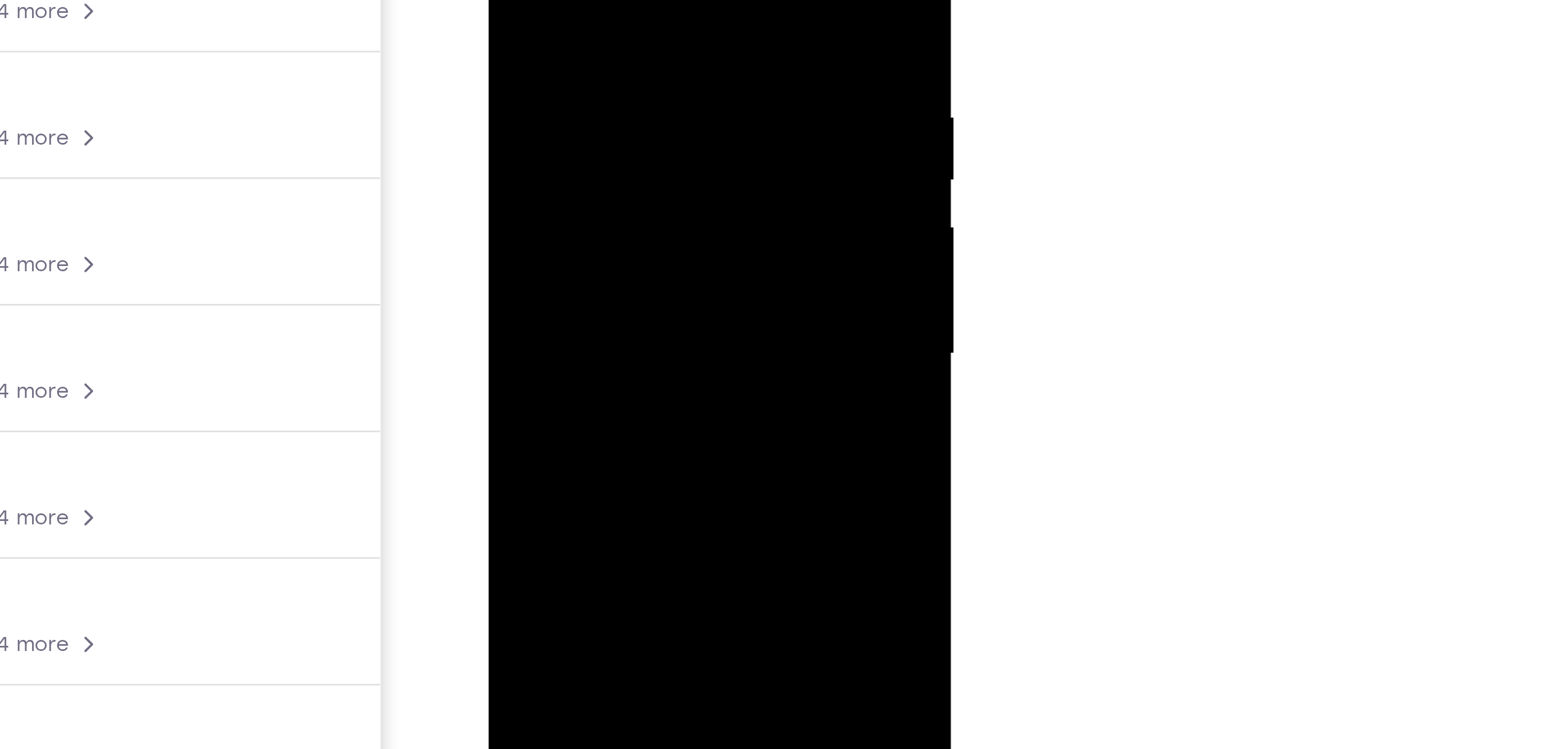
click at [541, 172] on div at bounding box center [570, 42] width 147 height 326
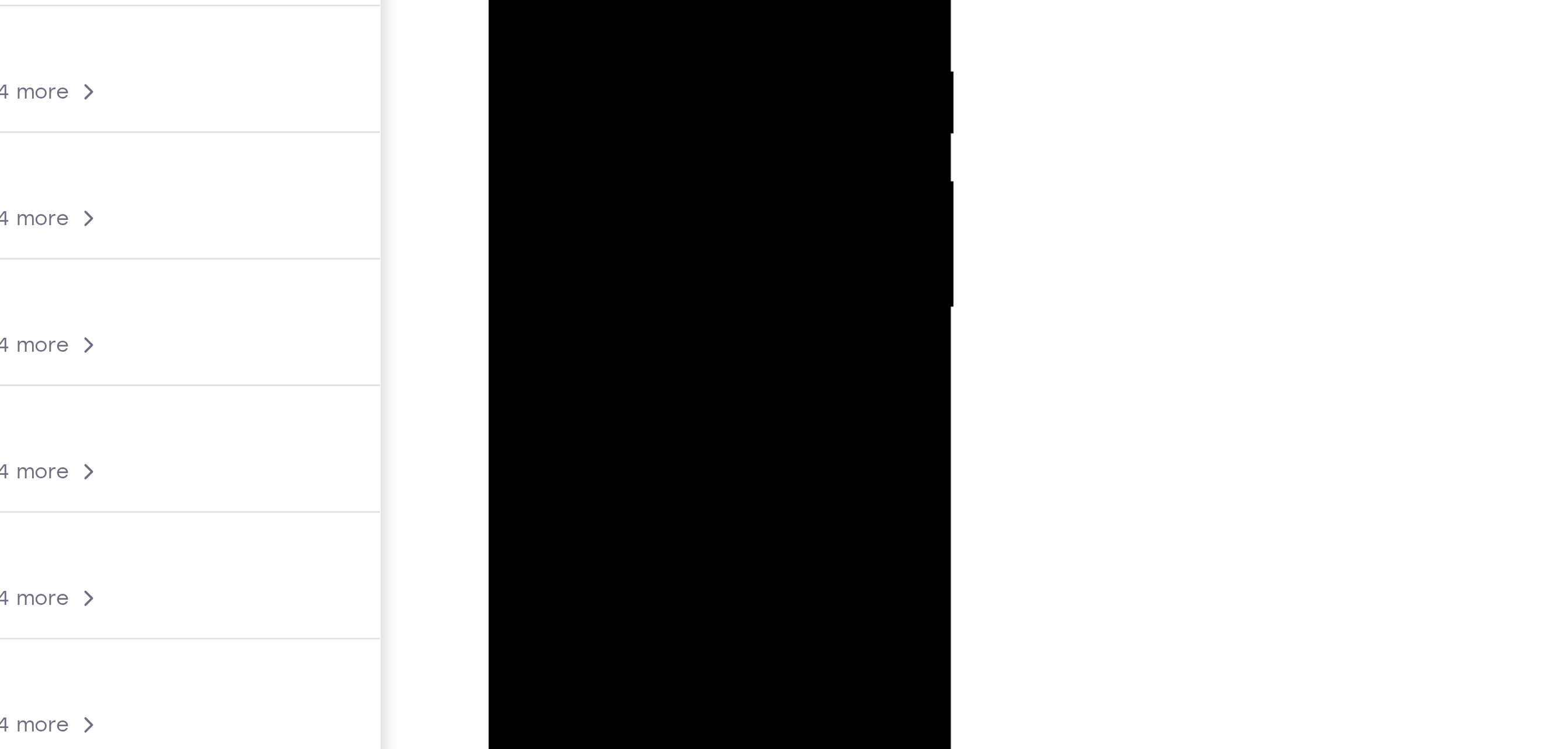
drag, startPoint x: 575, startPoint y: 105, endPoint x: 580, endPoint y: -18, distance: 123.1
drag, startPoint x: 589, startPoint y: 102, endPoint x: 591, endPoint y: -34, distance: 136.0
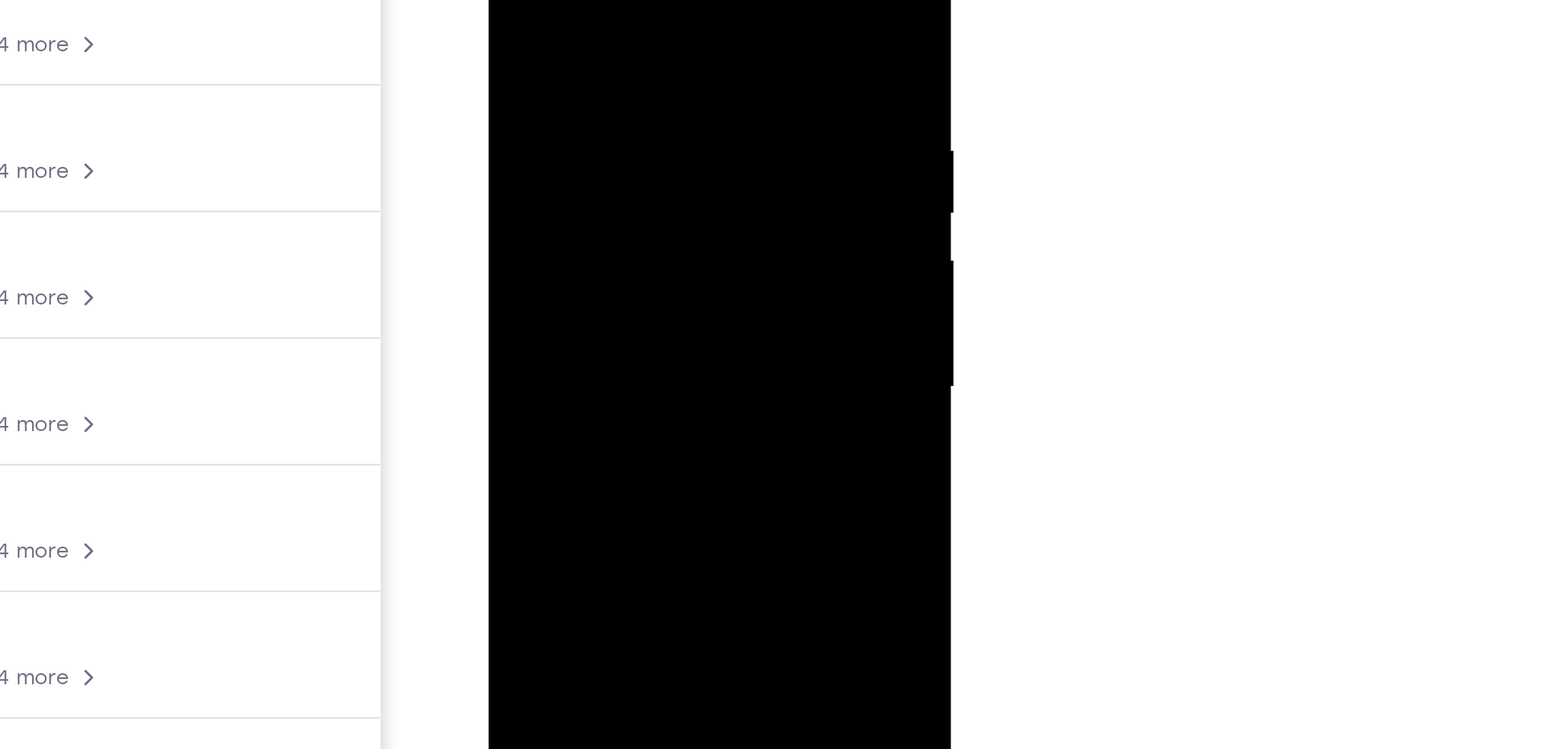
click at [506, 0] on div at bounding box center [570, 75] width 147 height 326
click at [550, 65] on div at bounding box center [570, 75] width 147 height 326
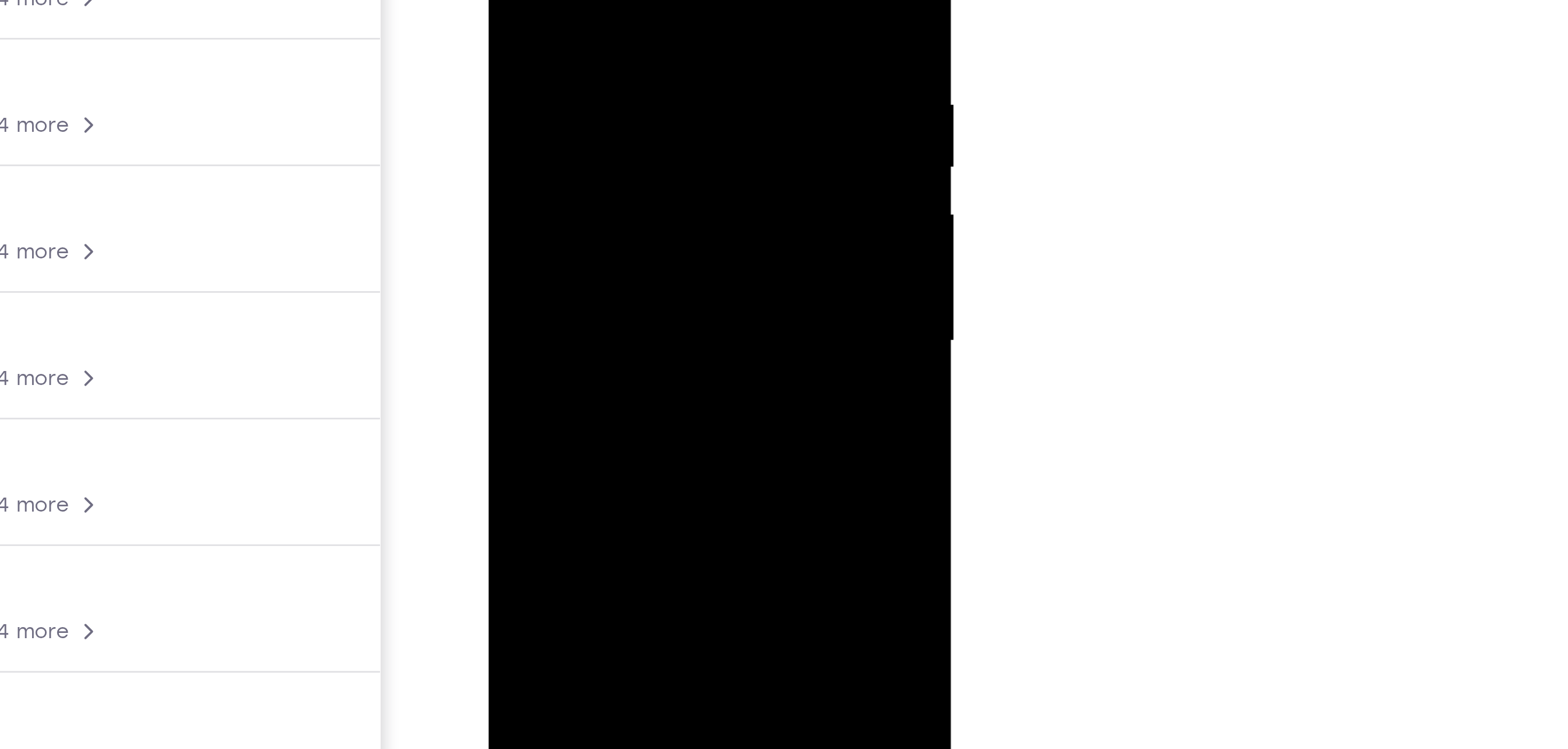
click at [508, 0] on div at bounding box center [570, 29] width 147 height 326
drag, startPoint x: 550, startPoint y: 76, endPoint x: 583, endPoint y: -32, distance: 112.9
click at [583, 0] on div at bounding box center [570, 29] width 147 height 326
drag, startPoint x: 579, startPoint y: 94, endPoint x: 609, endPoint y: -29, distance: 126.6
click at [609, 0] on div at bounding box center [570, 29] width 147 height 326
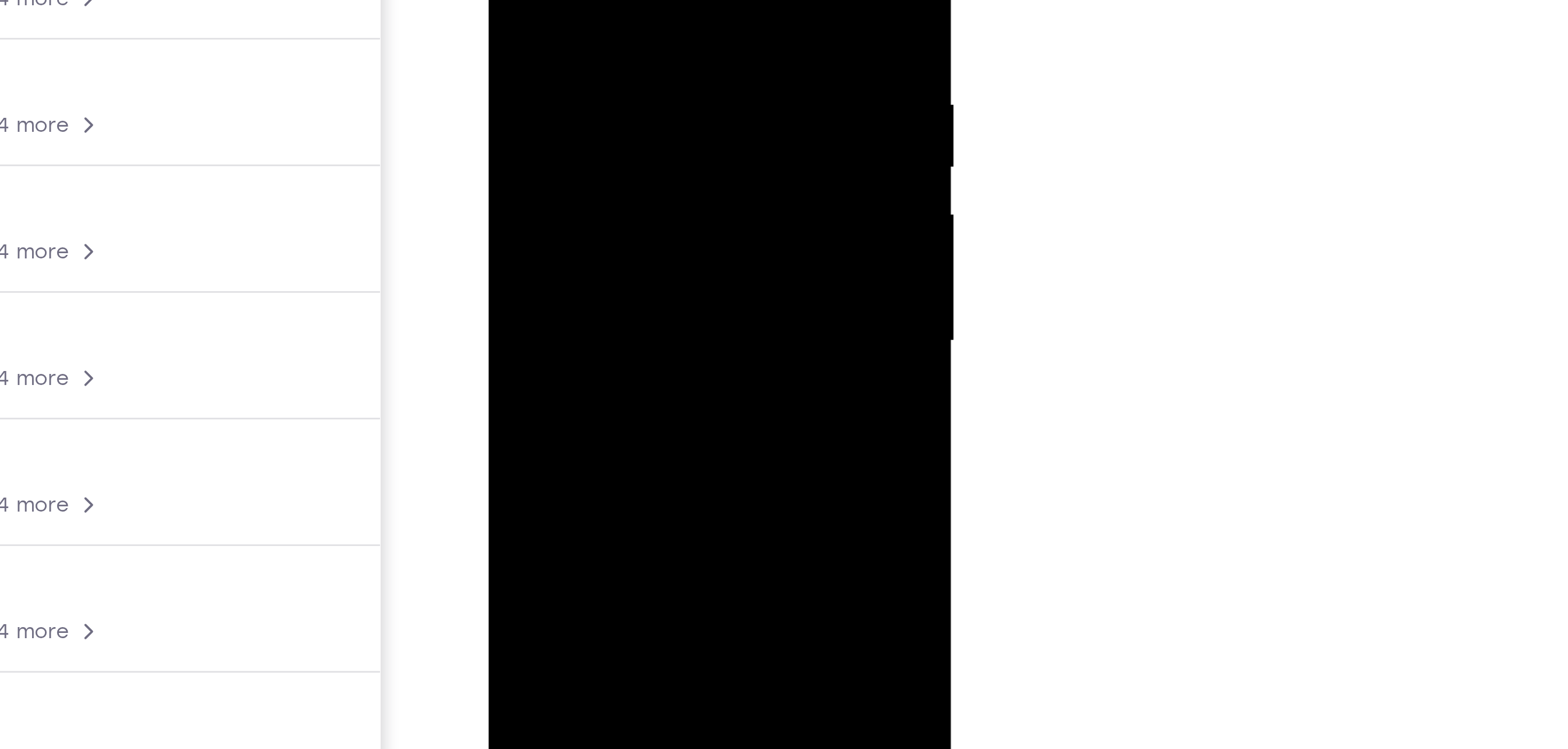
drag, startPoint x: 578, startPoint y: 103, endPoint x: 580, endPoint y: 12, distance: 91.0
click at [580, 12] on div at bounding box center [570, 29] width 147 height 326
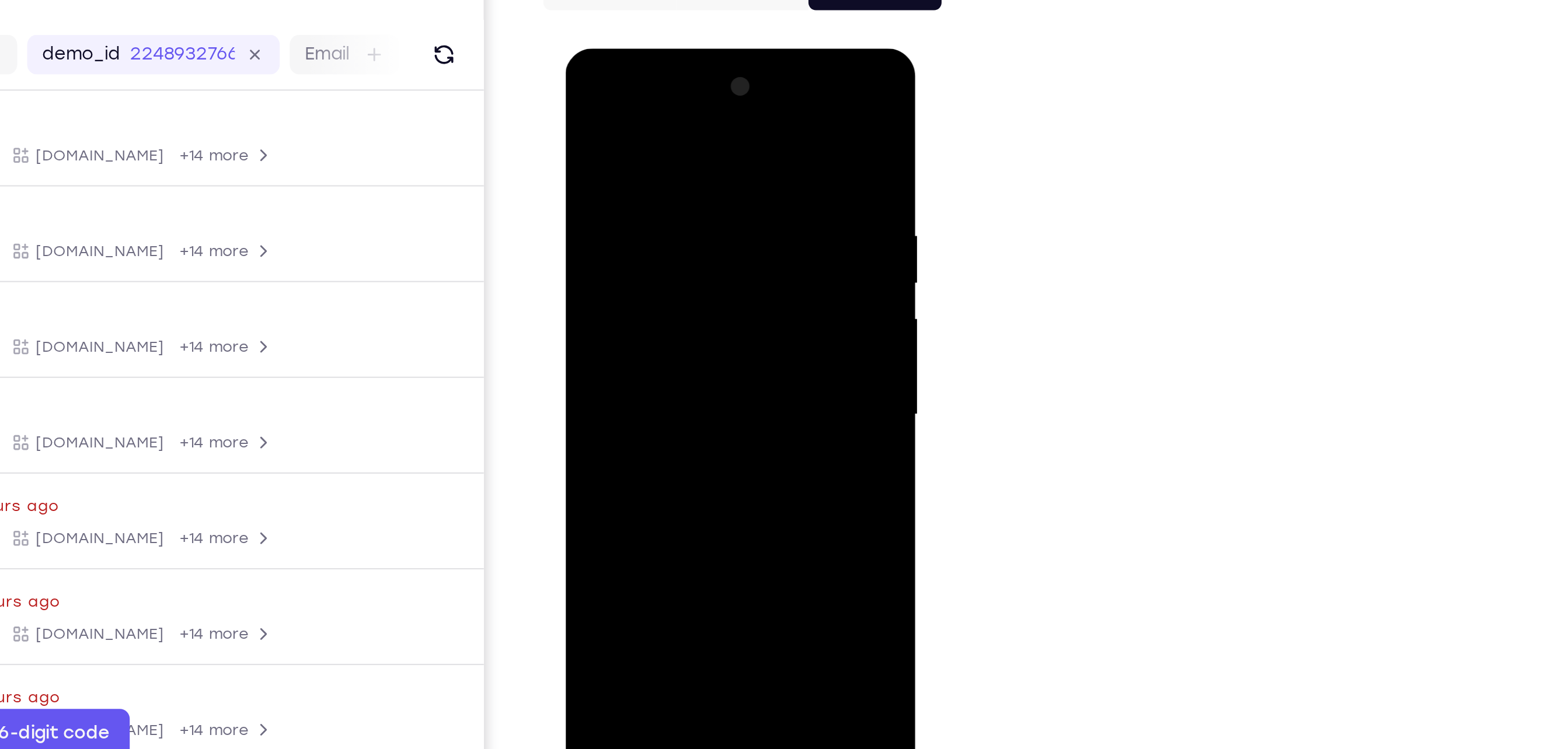
click at [589, 105] on div at bounding box center [647, 220] width 147 height 326
click at [615, 358] on div at bounding box center [647, 220] width 147 height 326
click at [646, 101] on div at bounding box center [647, 220] width 147 height 326
click at [649, 126] on div at bounding box center [647, 220] width 147 height 326
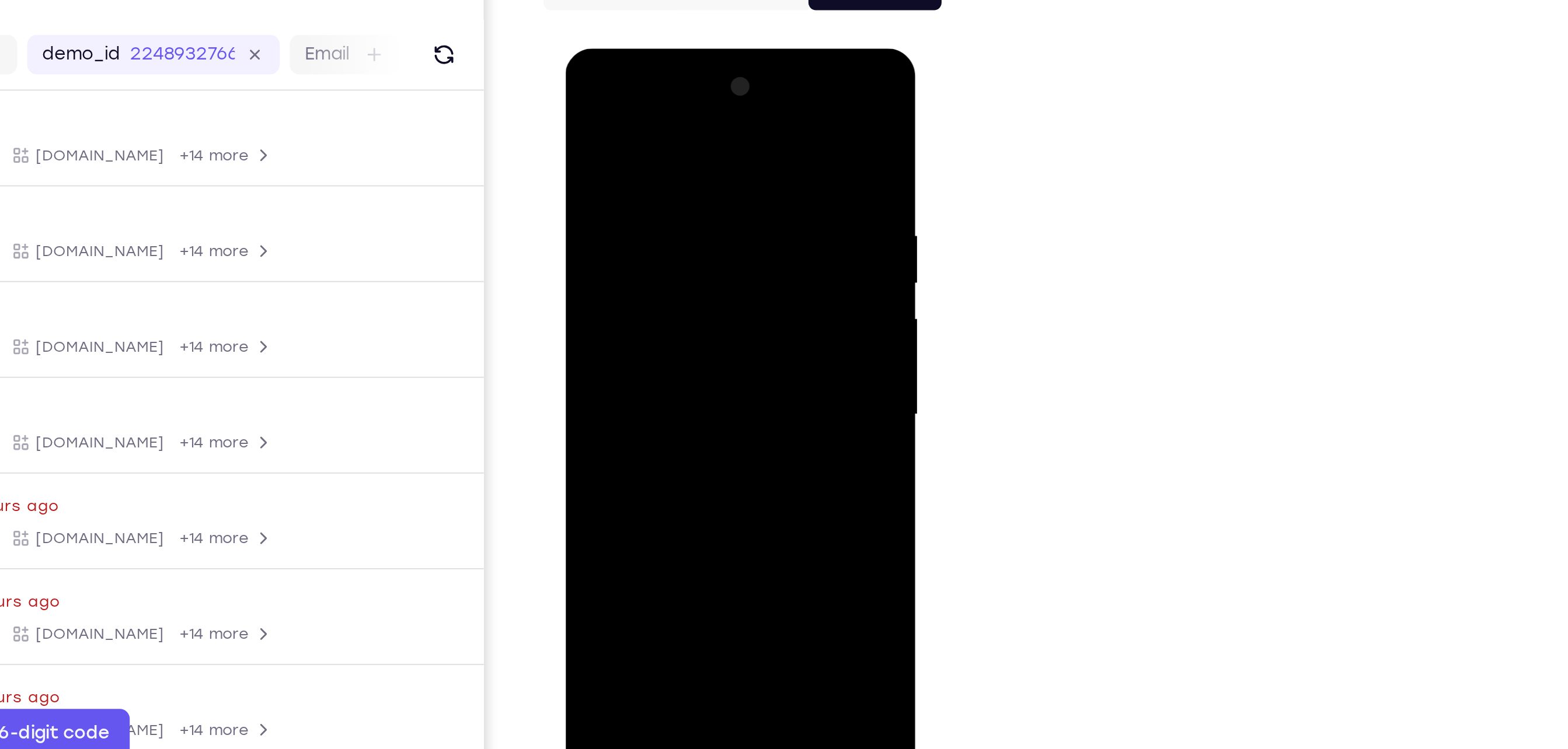
click at [603, 124] on div at bounding box center [647, 220] width 147 height 326
click at [702, 228] on div at bounding box center [647, 220] width 147 height 326
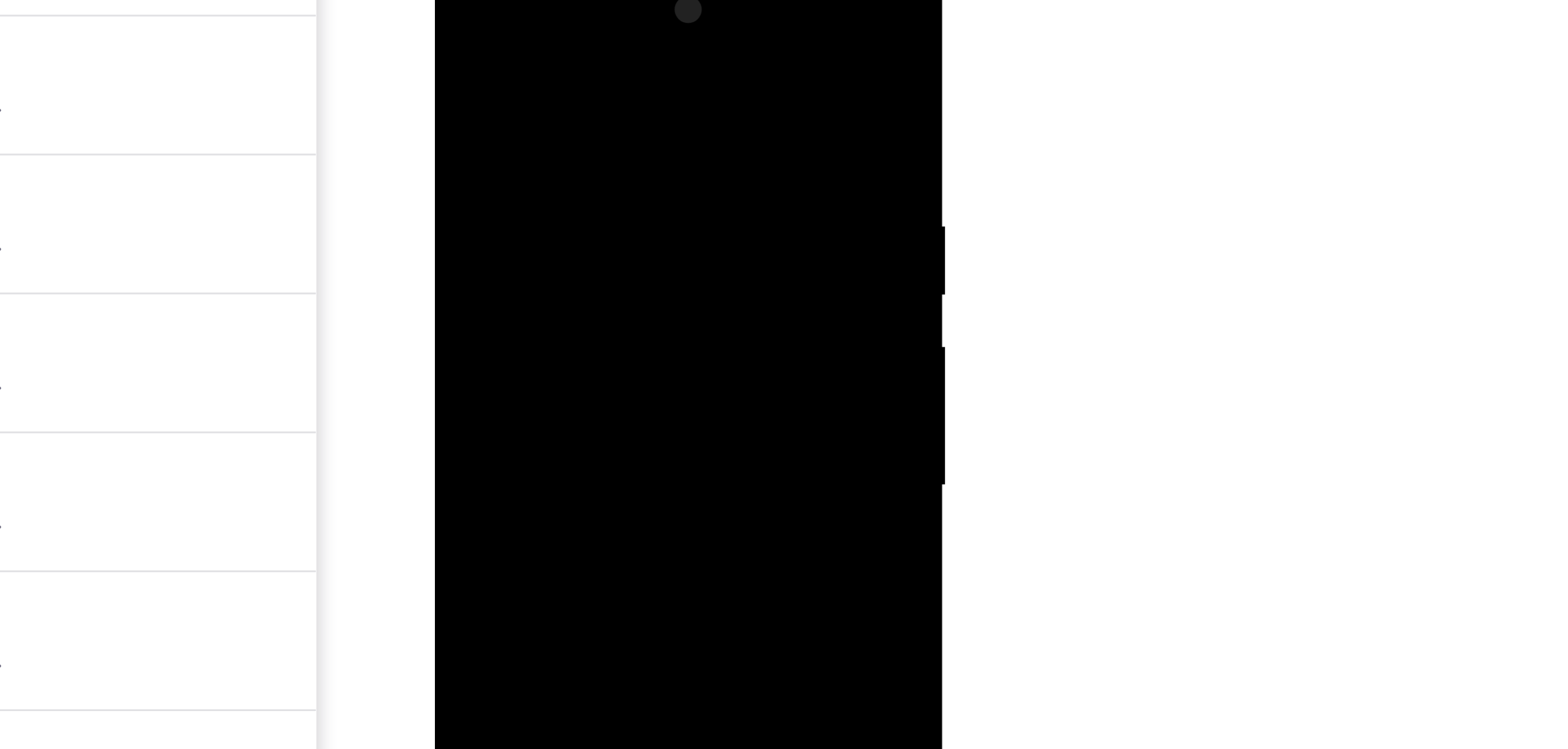
click at [578, 17] on div at bounding box center [516, 127] width 147 height 326
click at [552, 50] on div at bounding box center [516, 127] width 147 height 326
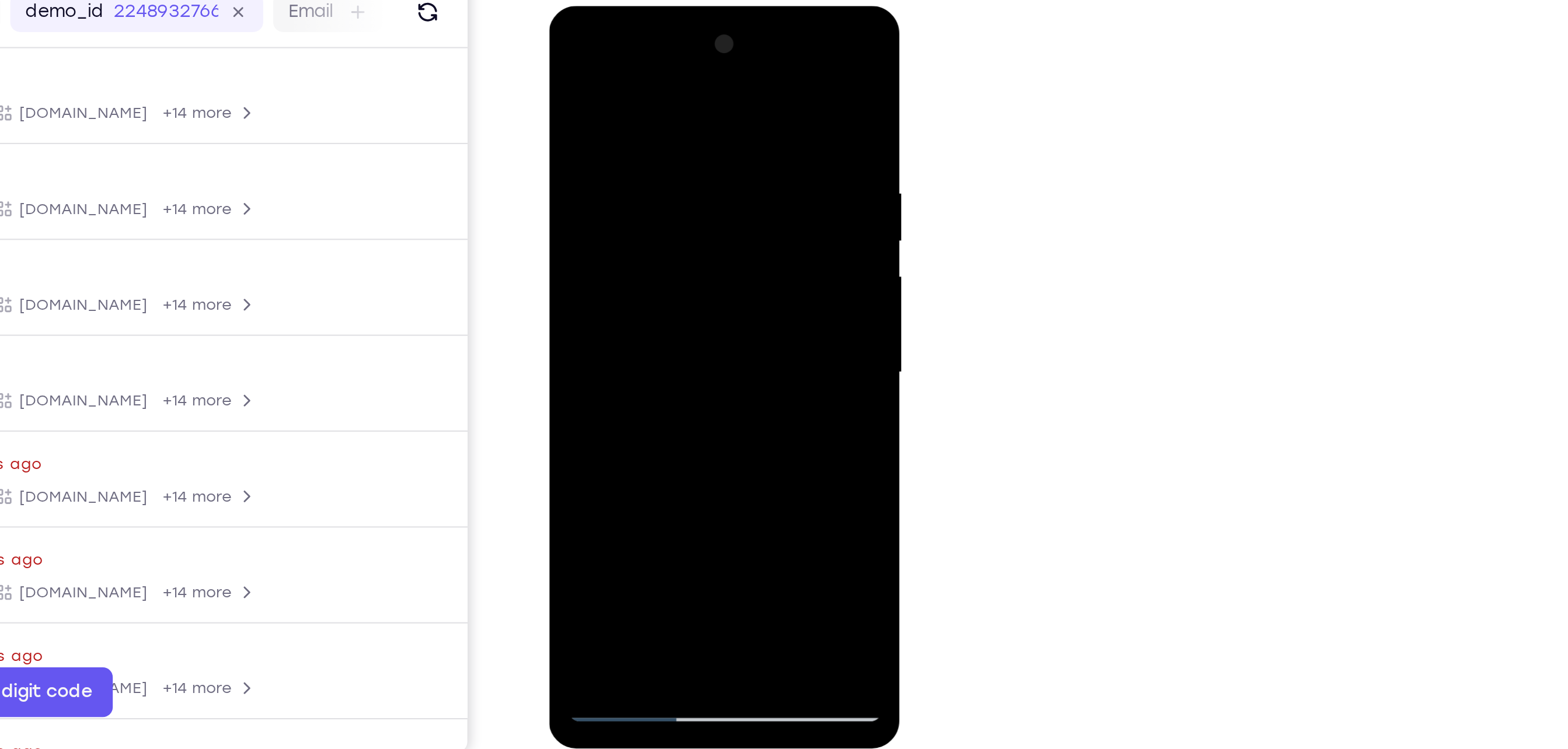
click at [617, 309] on div at bounding box center [631, 178] width 147 height 326
click at [612, 209] on div at bounding box center [631, 178] width 147 height 326
click at [695, 288] on div at bounding box center [631, 178] width 147 height 326
click at [692, 207] on div at bounding box center [631, 178] width 147 height 326
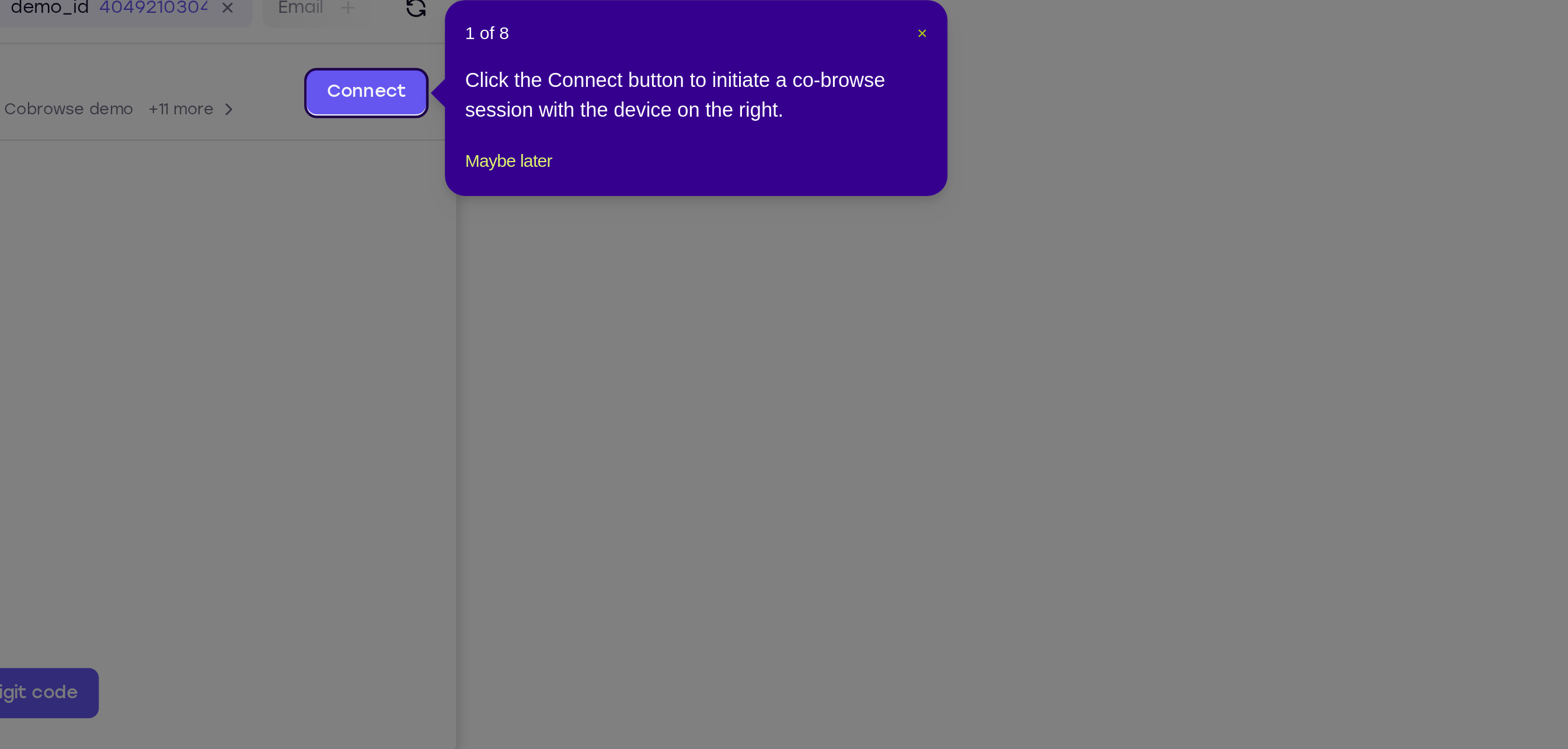
click at [1112, 95] on span "×" at bounding box center [1112, 93] width 5 height 9
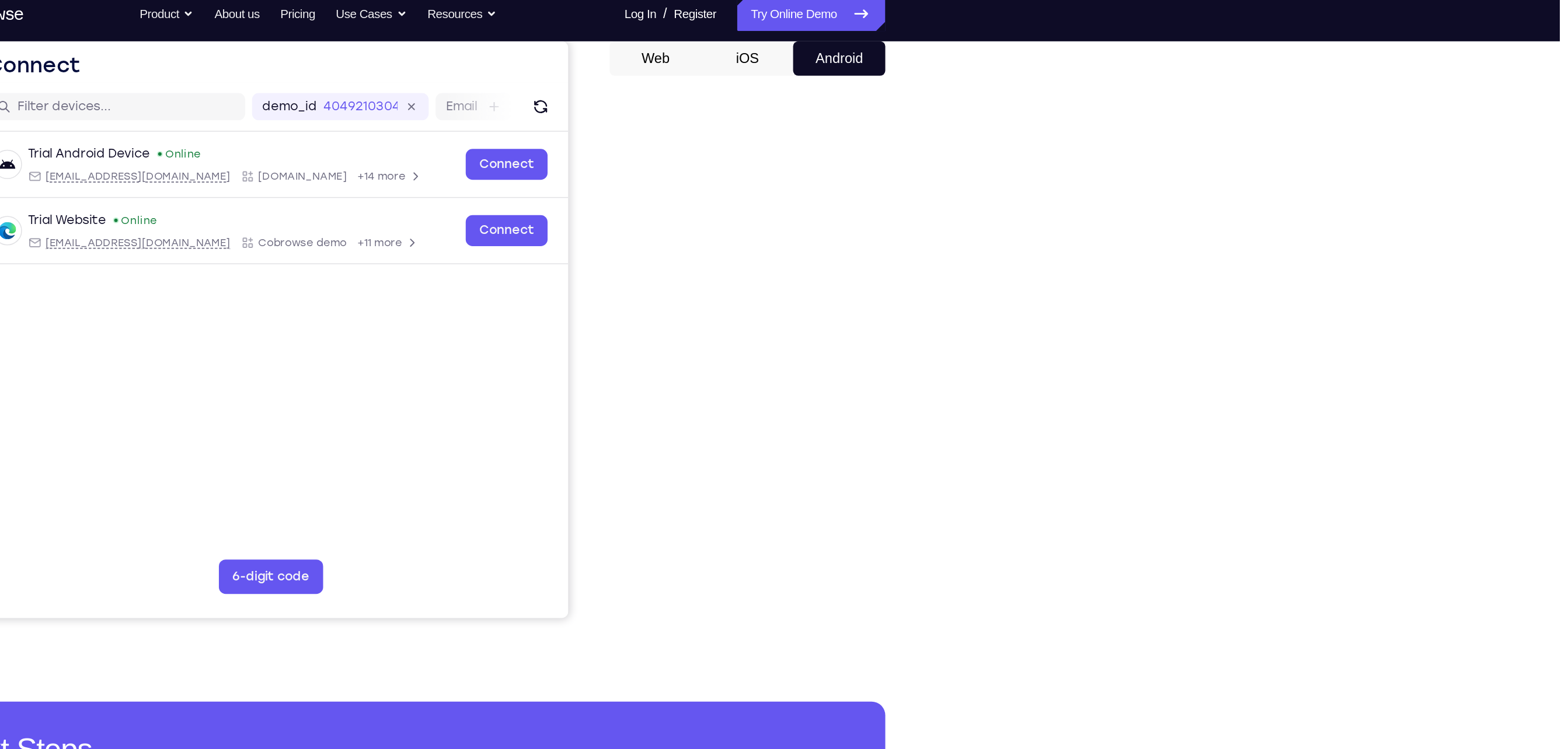
scroll to position [115, 0]
